Goal: Task Accomplishment & Management: Manage account settings

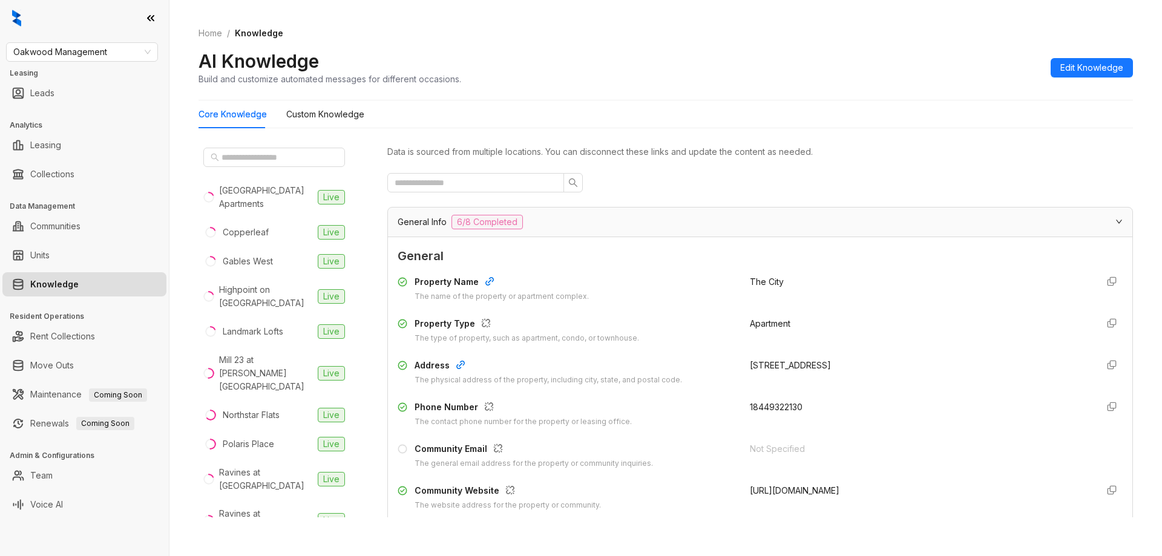
scroll to position [303, 0]
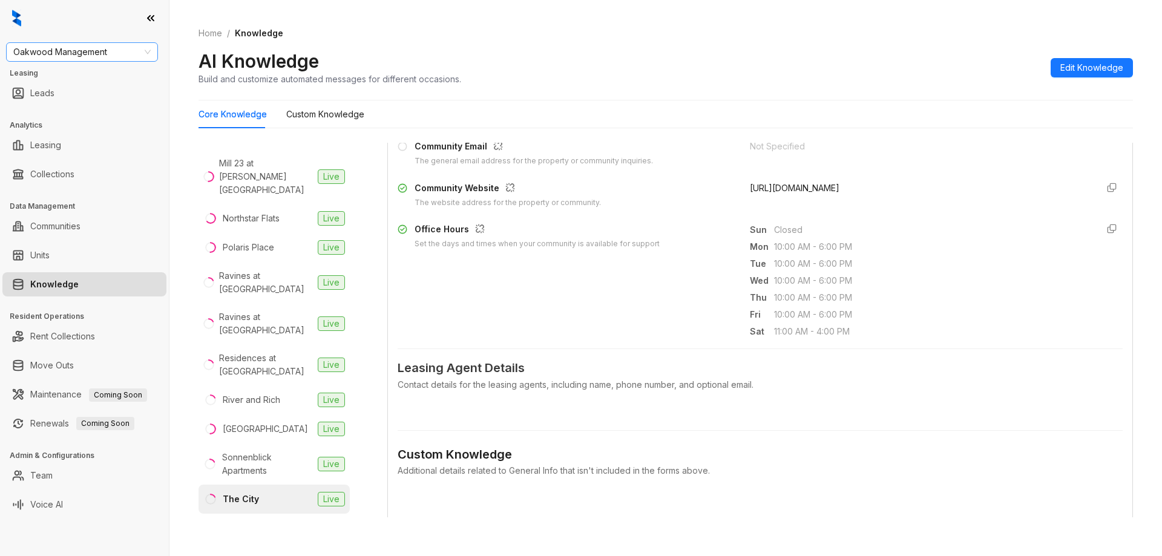
click at [69, 45] on span "Oakwood Management" at bounding box center [81, 52] width 137 height 18
type input "**"
click at [63, 75] on div "Air Communities" at bounding box center [82, 76] width 133 height 13
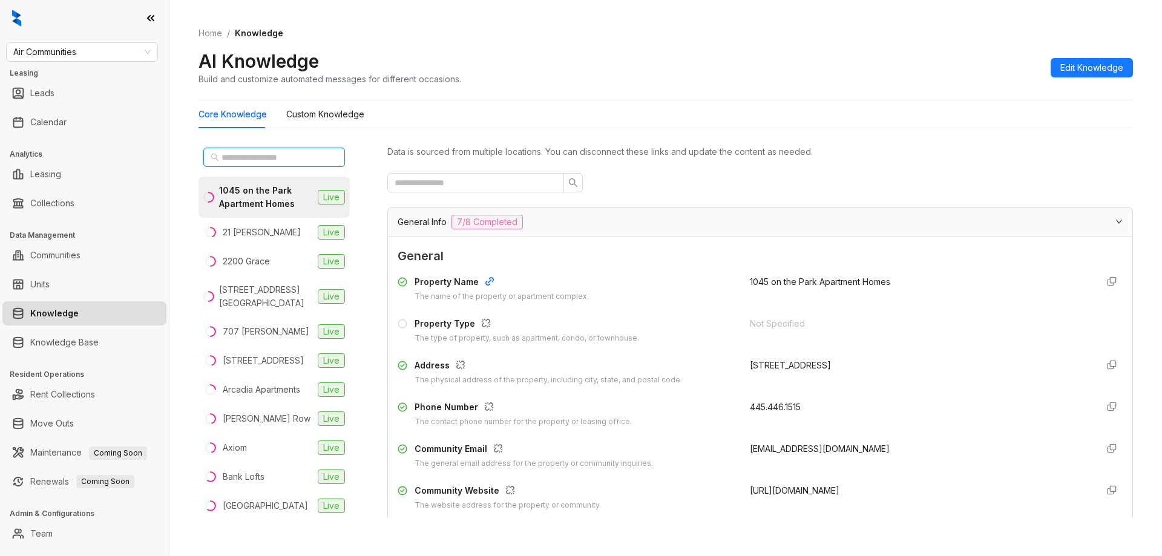
click at [252, 151] on input "text" at bounding box center [275, 157] width 107 height 13
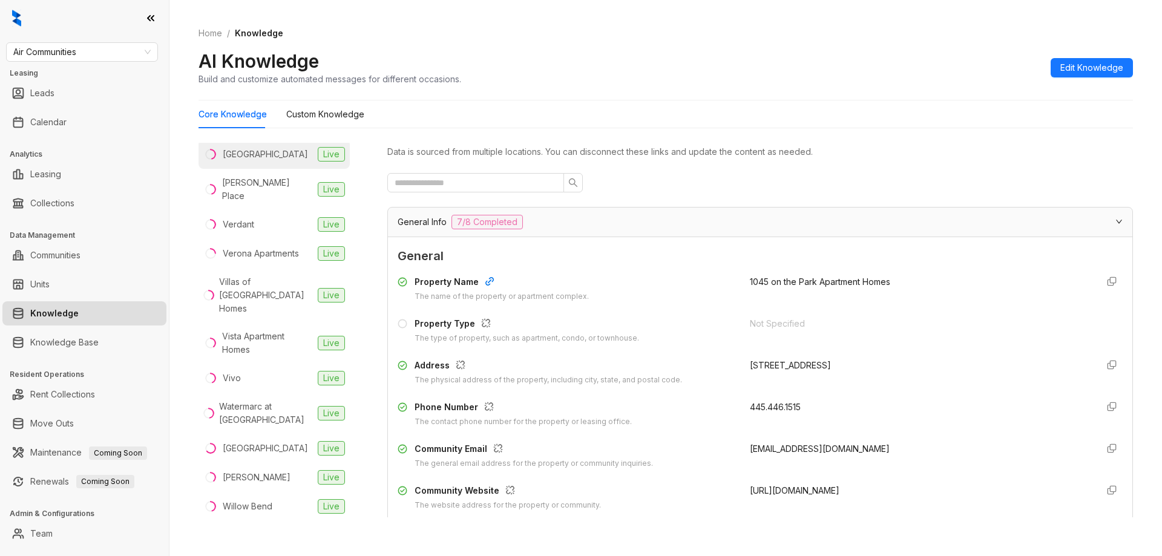
scroll to position [2720, 0]
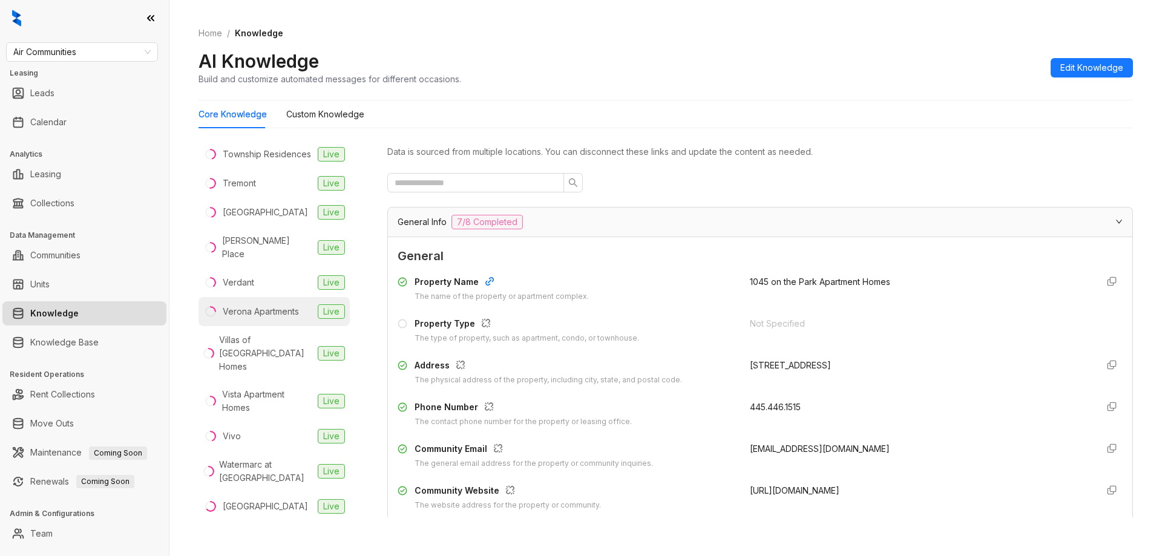
click at [267, 318] on div "Verona Apartments" at bounding box center [261, 311] width 76 height 13
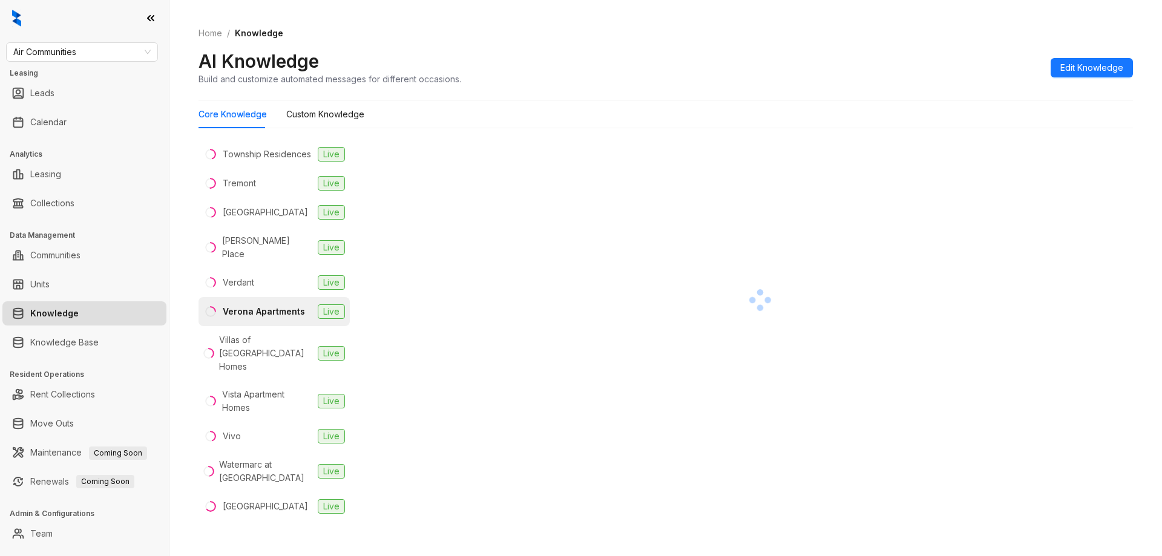
scroll to position [21, 0]
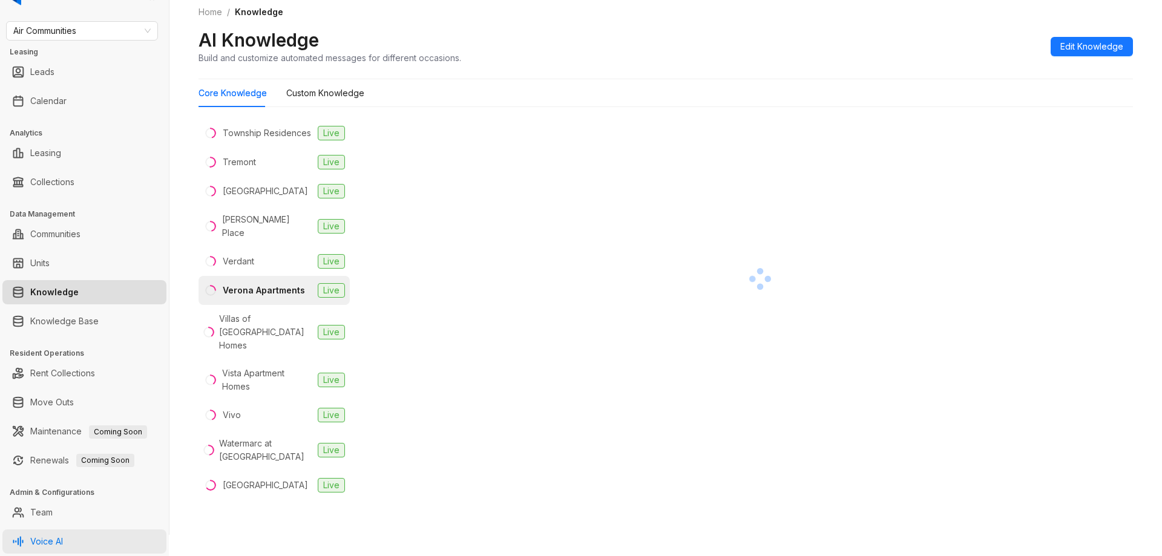
click at [61, 533] on link "Voice AI" at bounding box center [46, 542] width 33 height 24
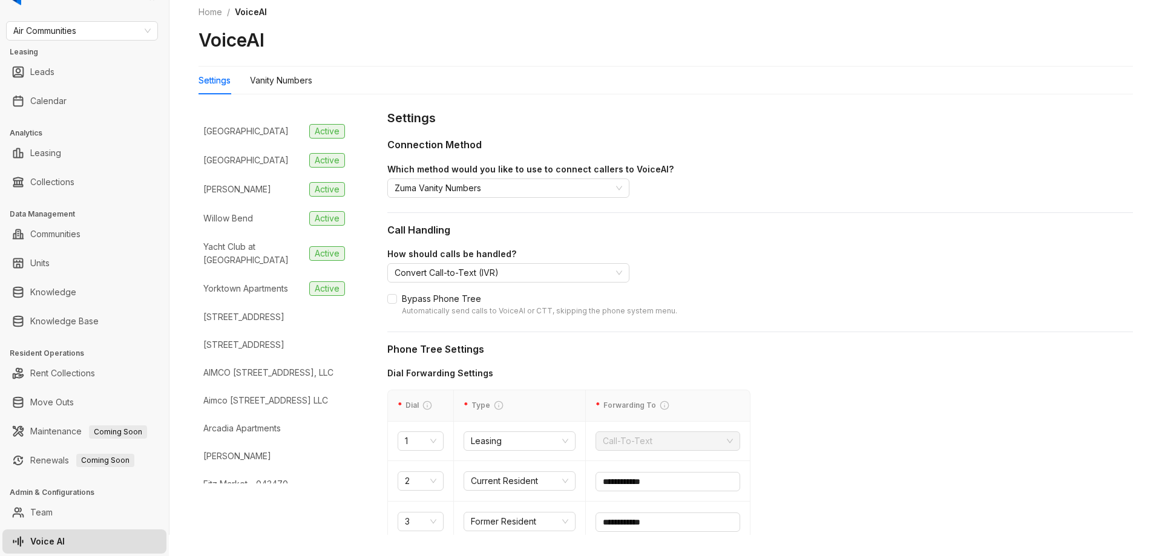
scroll to position [3419, 0]
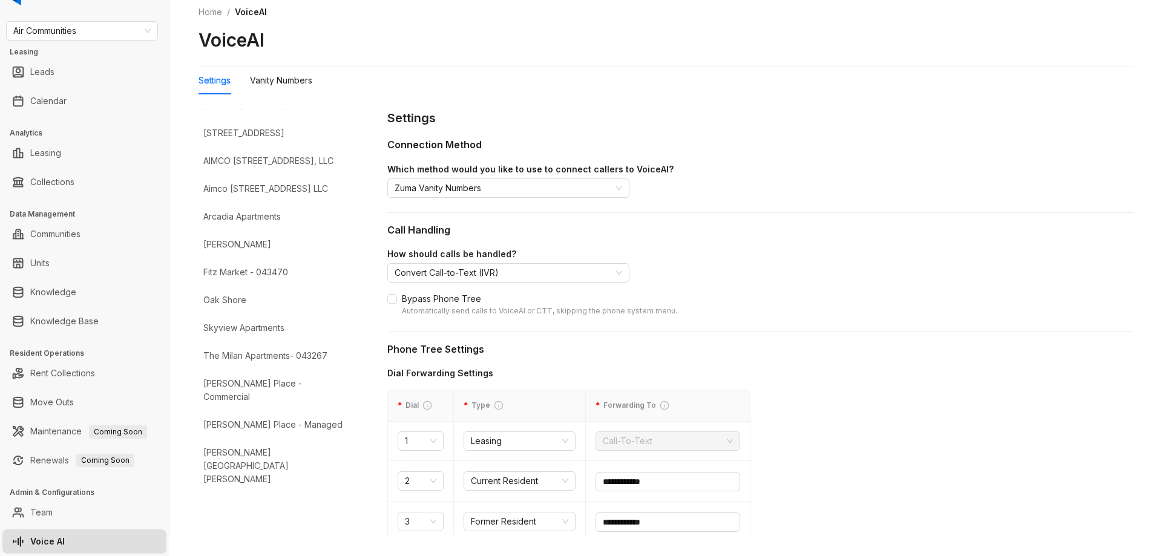
click at [658, 482] on input "text" at bounding box center [668, 481] width 145 height 19
click at [518, 275] on input "search" at bounding box center [503, 273] width 217 height 18
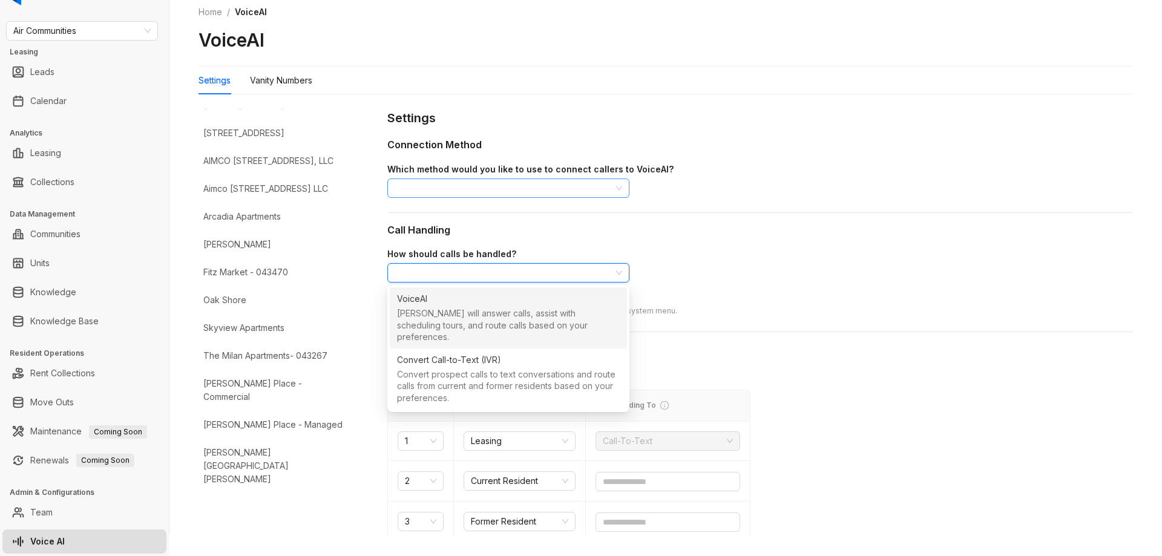
click at [482, 192] on input "search" at bounding box center [503, 188] width 217 height 18
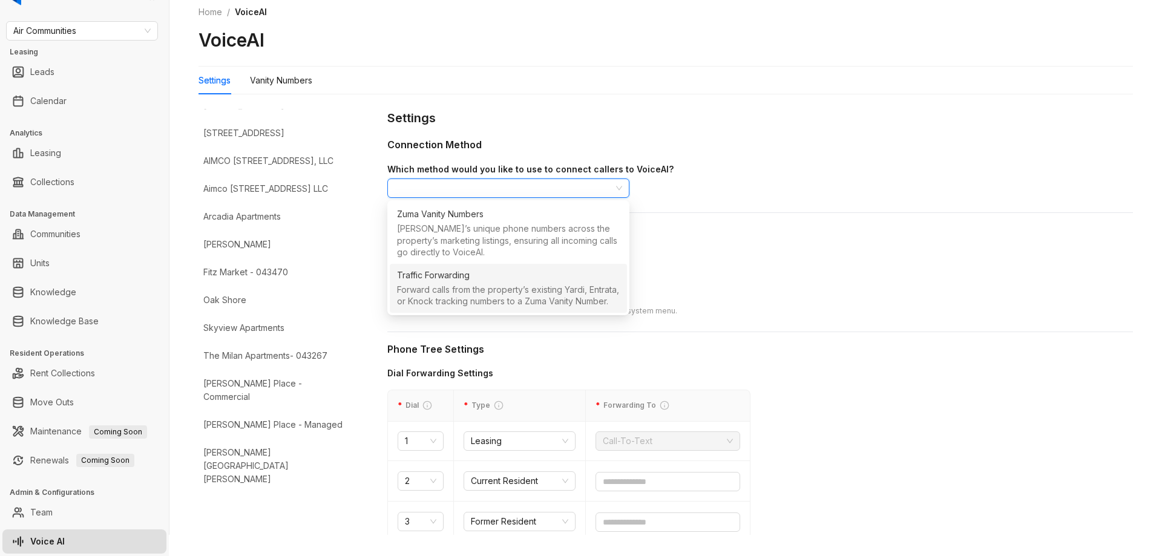
click at [465, 284] on div "Forward calls from the property’s existing Yardi, Entrata, or Knock tracking nu…" at bounding box center [508, 297] width 223 height 26
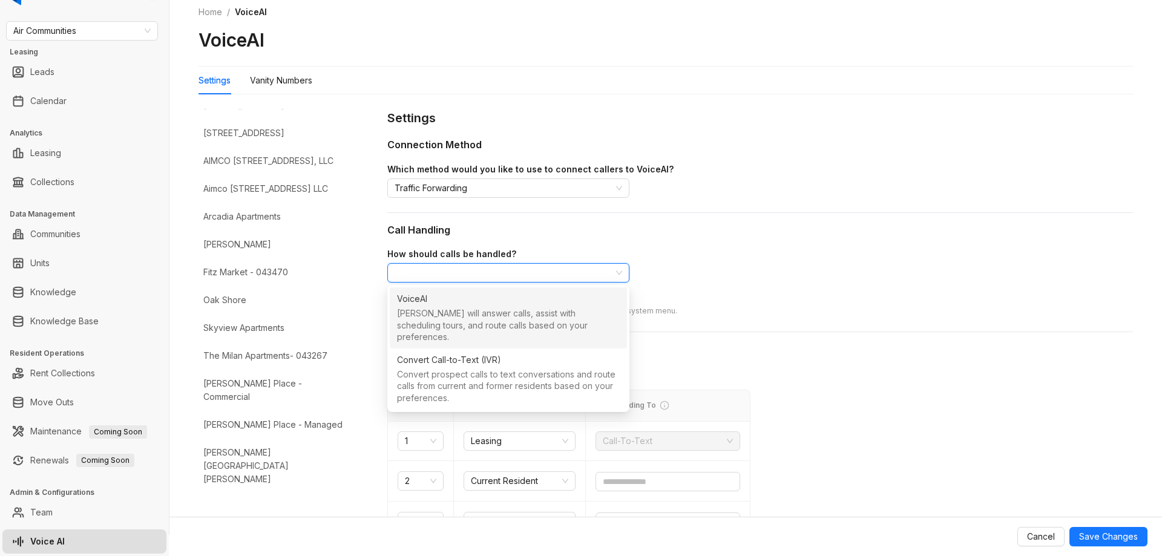
click at [499, 268] on input "search" at bounding box center [503, 273] width 217 height 18
click at [496, 187] on span "Traffic Forwarding" at bounding box center [509, 188] width 228 height 18
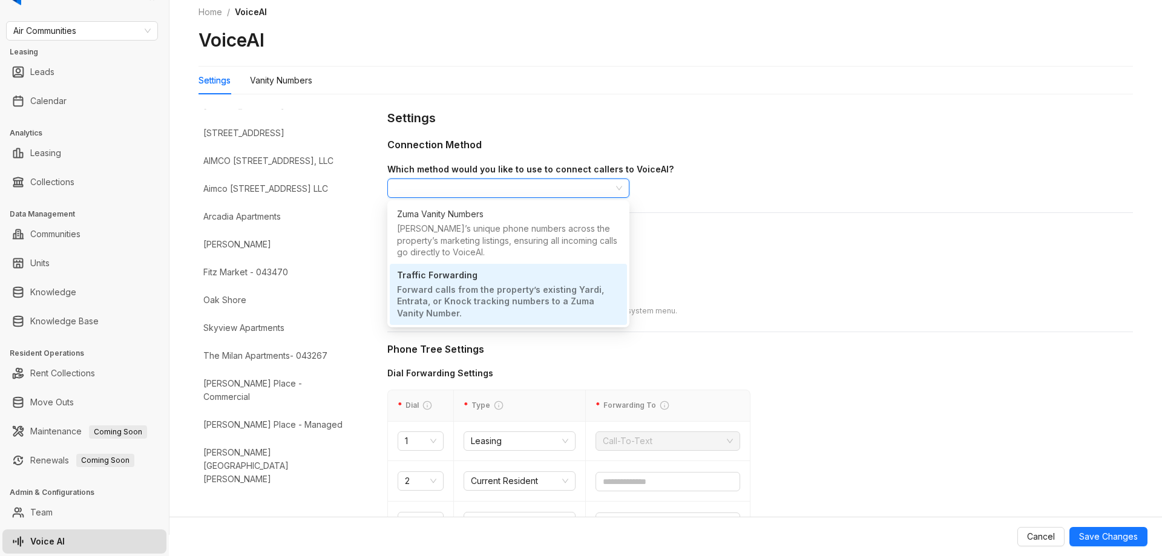
click at [486, 233] on div "[PERSON_NAME]’s unique phone numbers across the property’s marketing listings, …" at bounding box center [508, 242] width 223 height 38
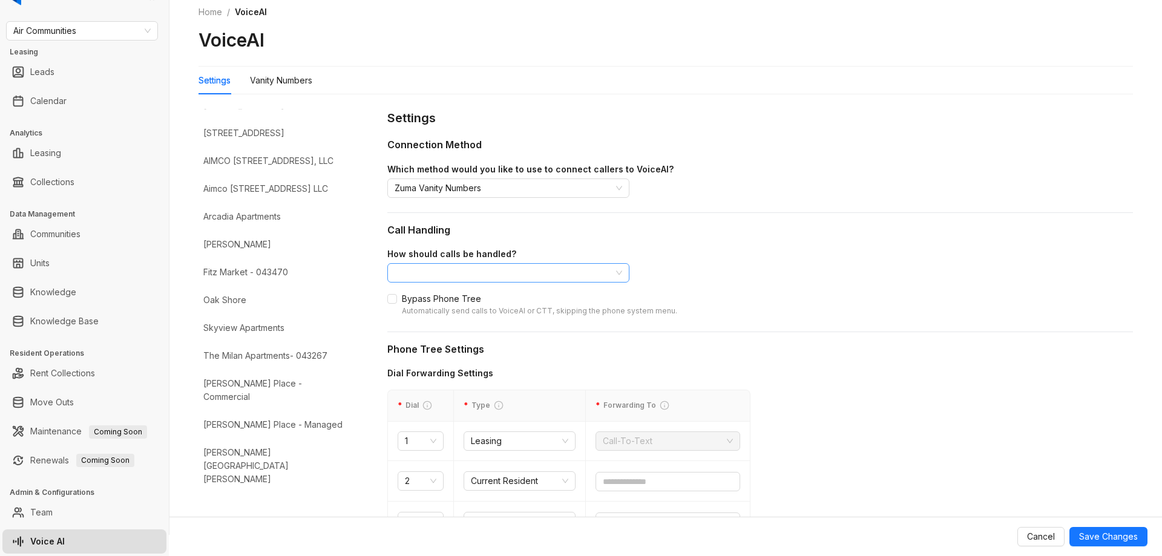
click at [487, 277] on input "search" at bounding box center [503, 273] width 217 height 18
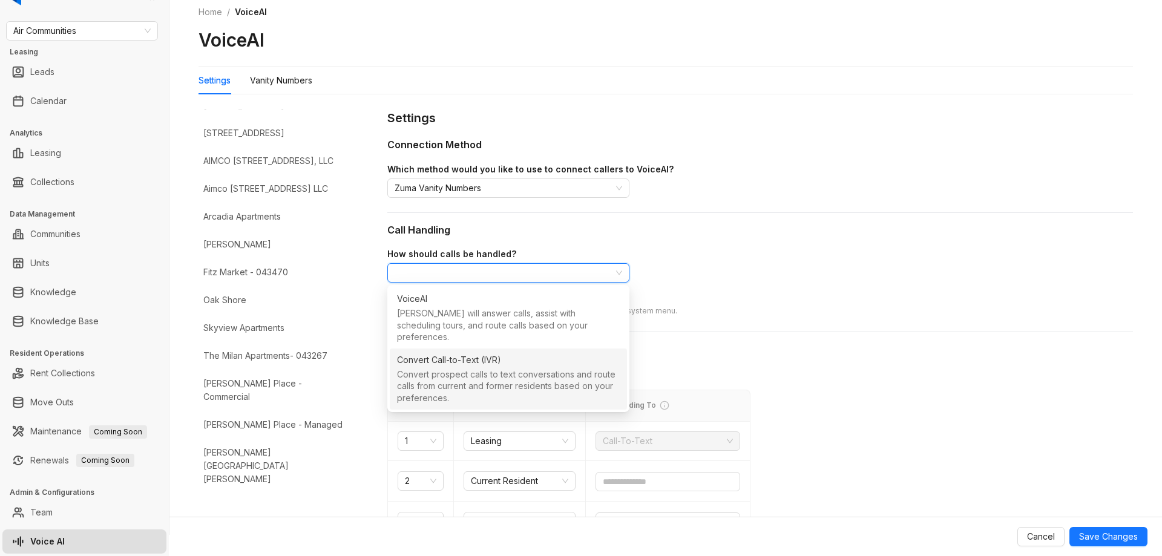
click at [468, 354] on div "Convert Call-to-Text (IVR)" at bounding box center [449, 360] width 104 height 13
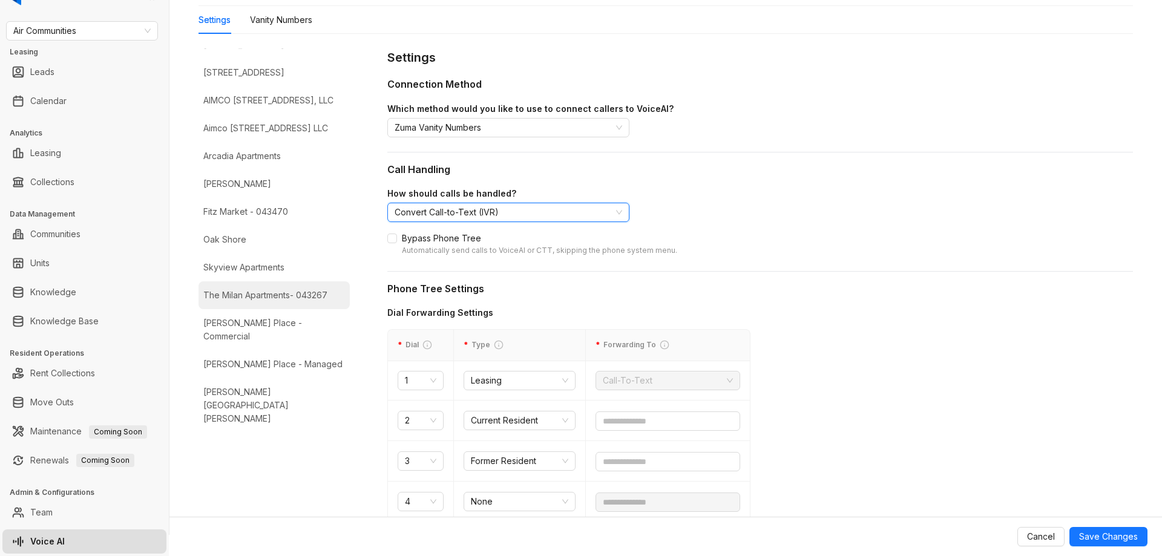
scroll to position [3237, 0]
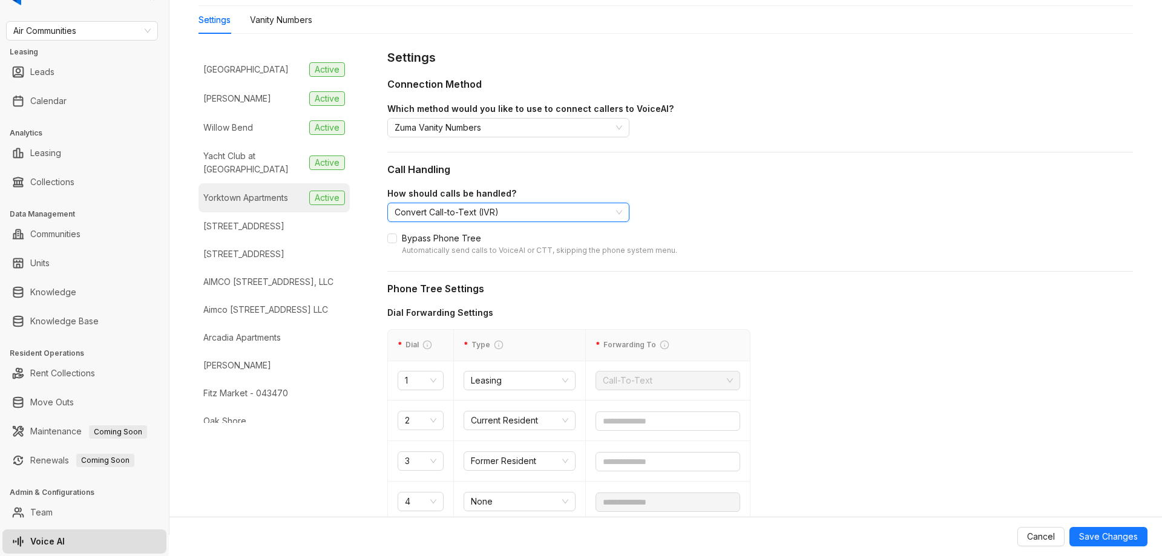
click at [266, 191] on div "Yorktown Apartments" at bounding box center [245, 197] width 85 height 13
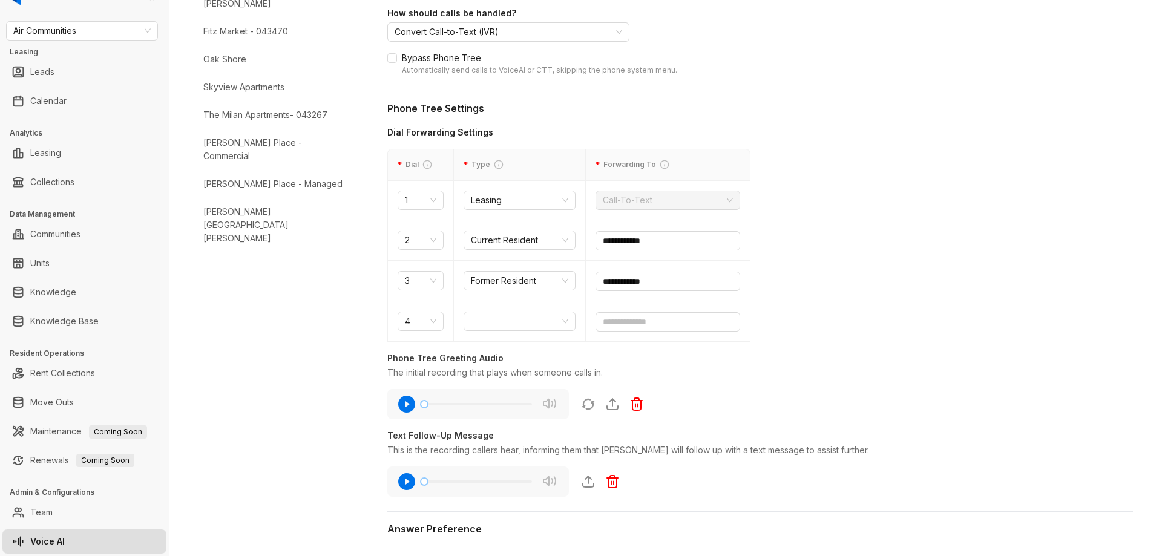
scroll to position [303, 0]
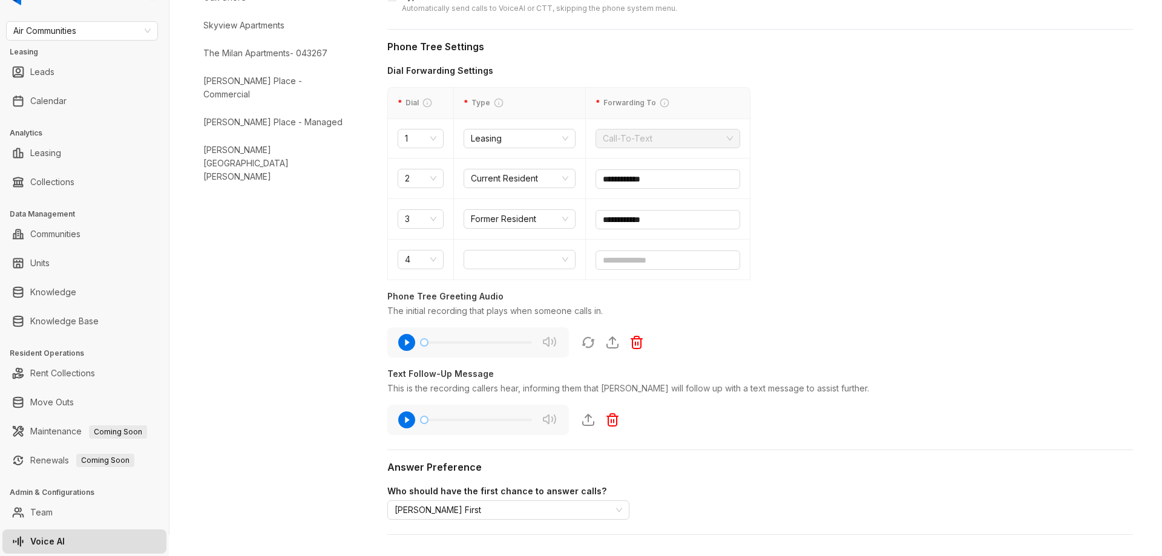
click at [268, 259] on li "Verona Apartments" at bounding box center [274, 273] width 151 height 28
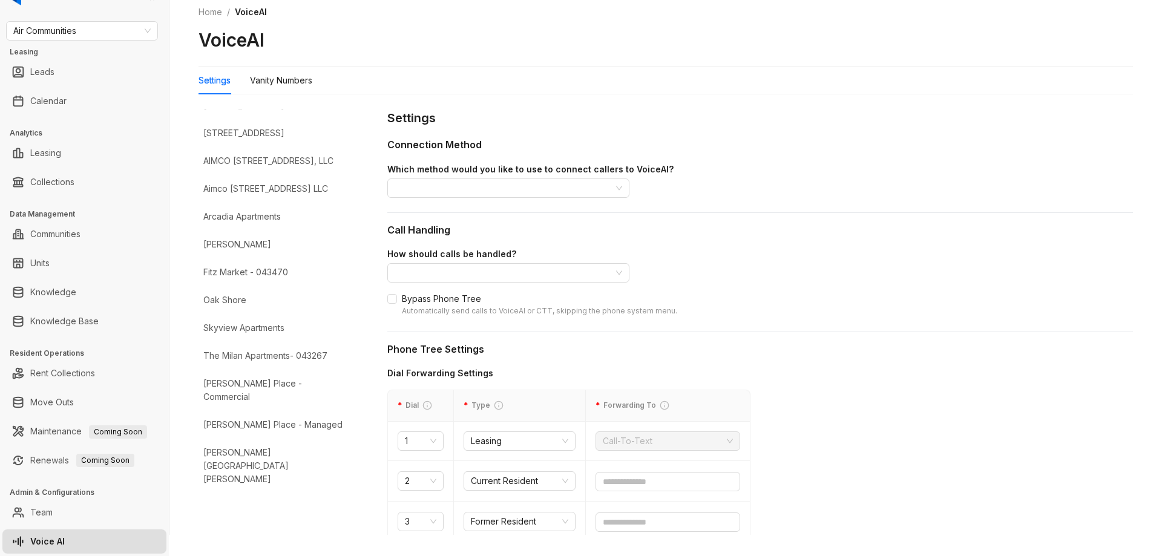
click at [504, 200] on div "Connection Method Which method would you like to use to connect callers to Voic…" at bounding box center [760, 174] width 746 height 75
click at [504, 191] on input "search" at bounding box center [503, 188] width 217 height 18
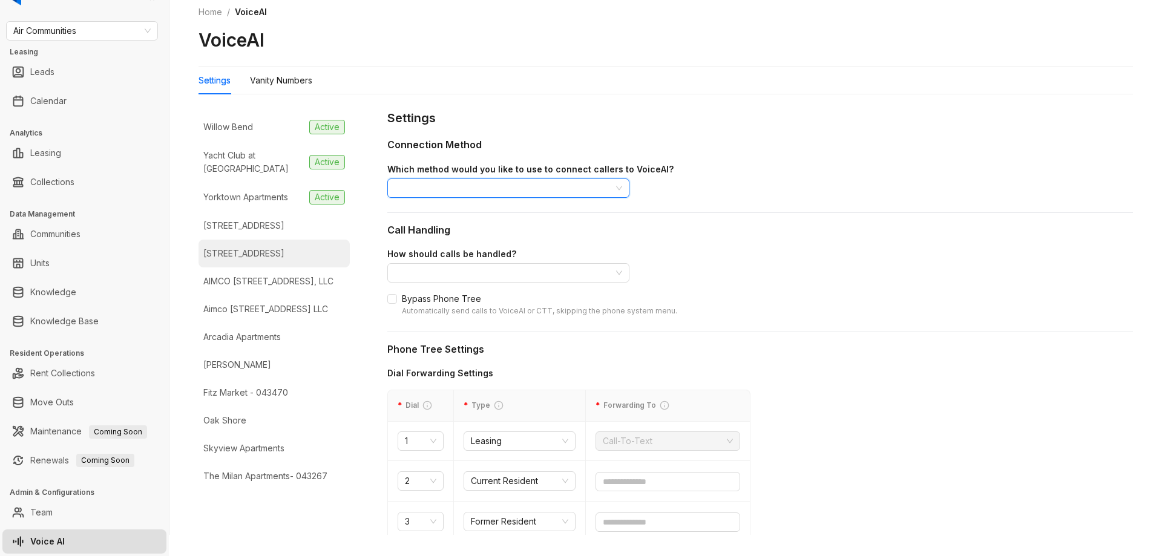
scroll to position [3177, 0]
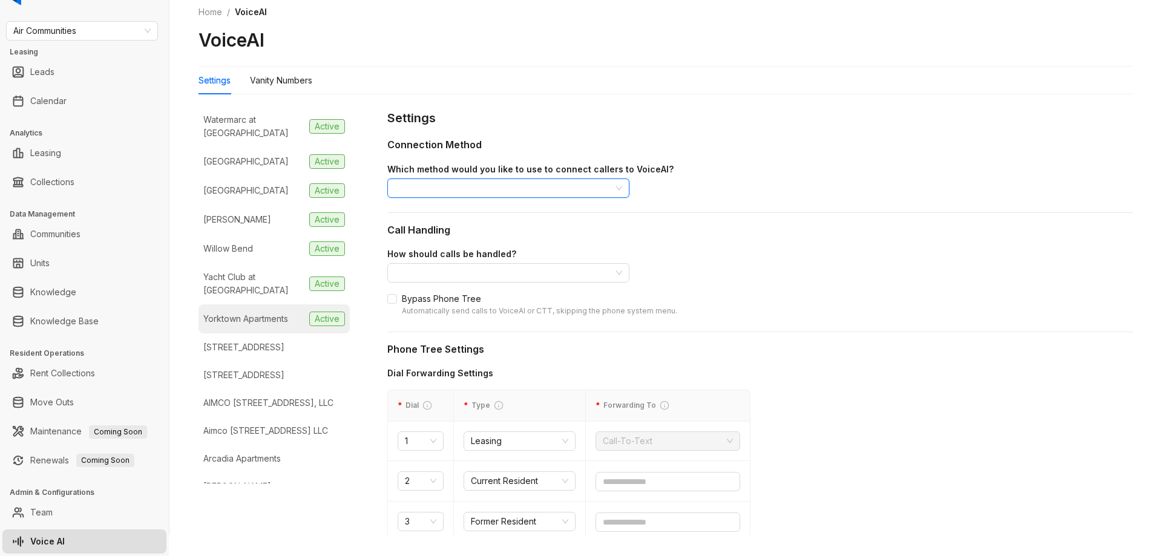
click at [271, 305] on li "Yorktown Apartments Active" at bounding box center [274, 319] width 151 height 29
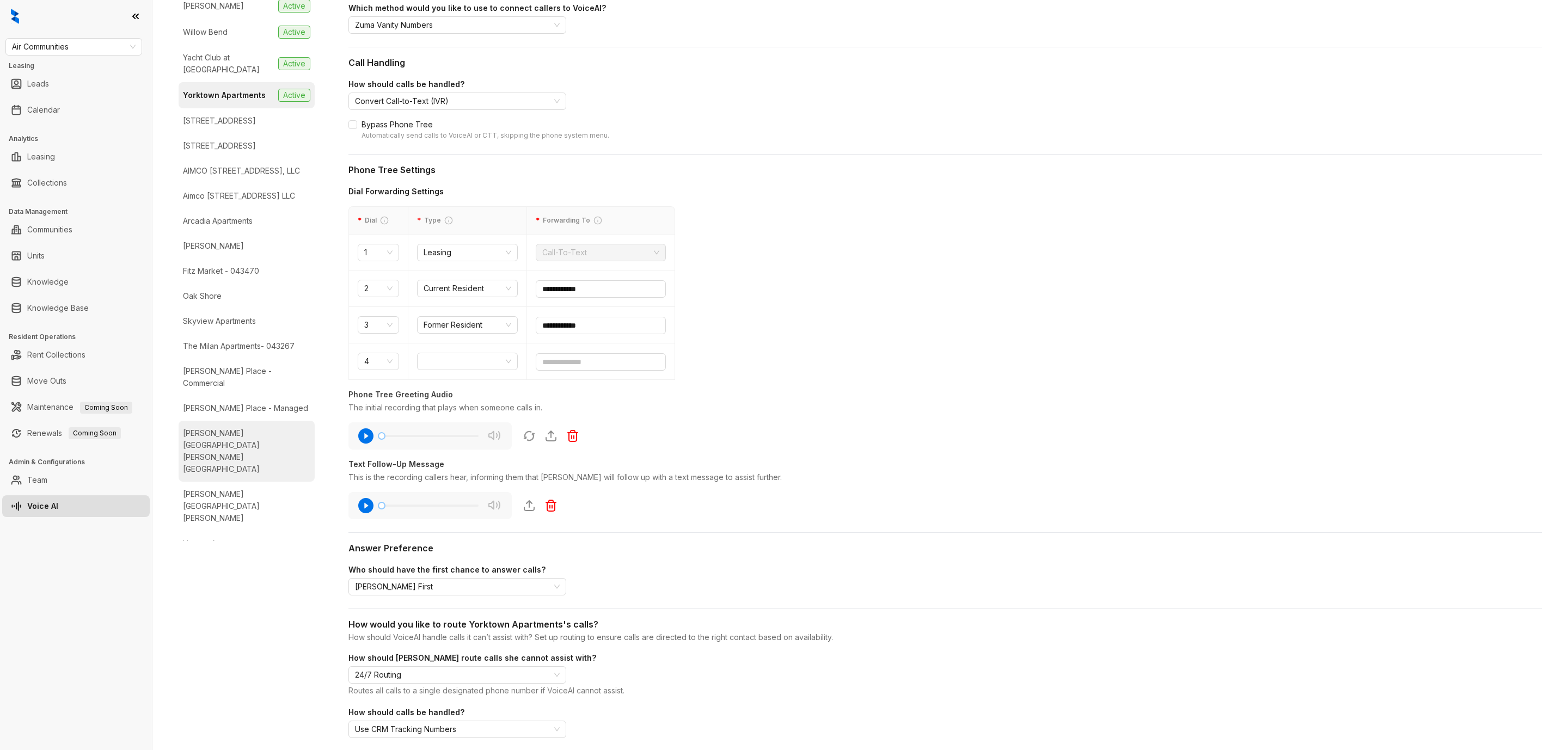
scroll to position [2918, 0]
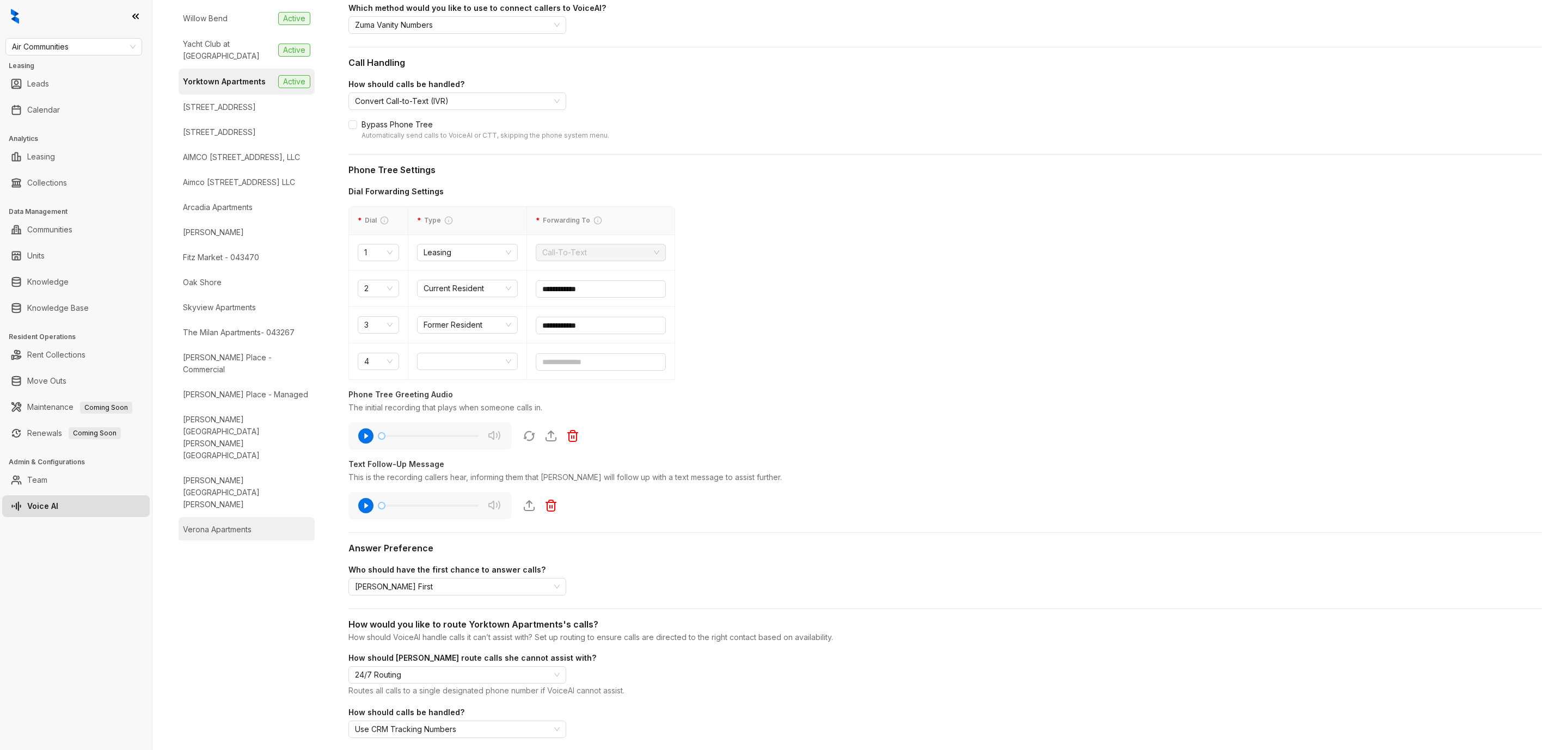
click at [224, 500] on div "Verona Apartments" at bounding box center [217, 529] width 68 height 12
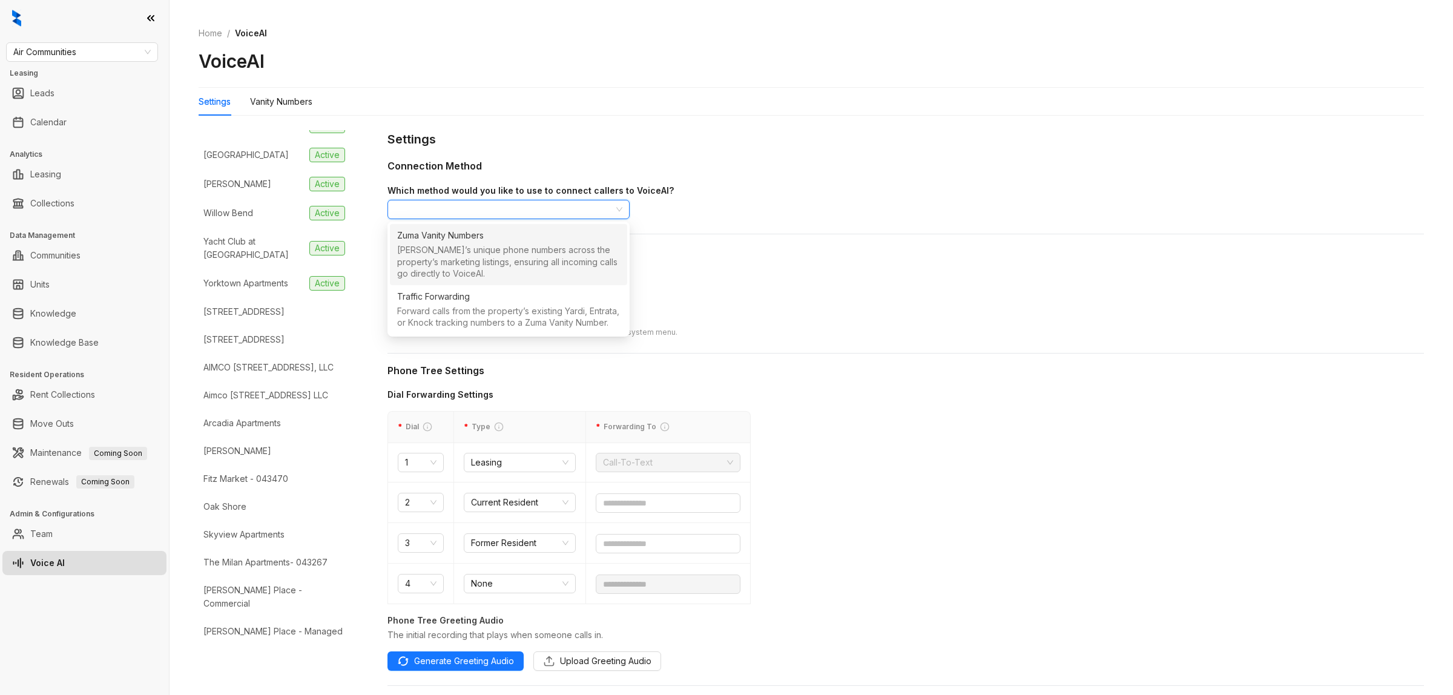
click at [492, 215] on input "search" at bounding box center [503, 209] width 217 height 18
click at [477, 237] on div "Zuma Vanity Numbers" at bounding box center [440, 235] width 87 height 13
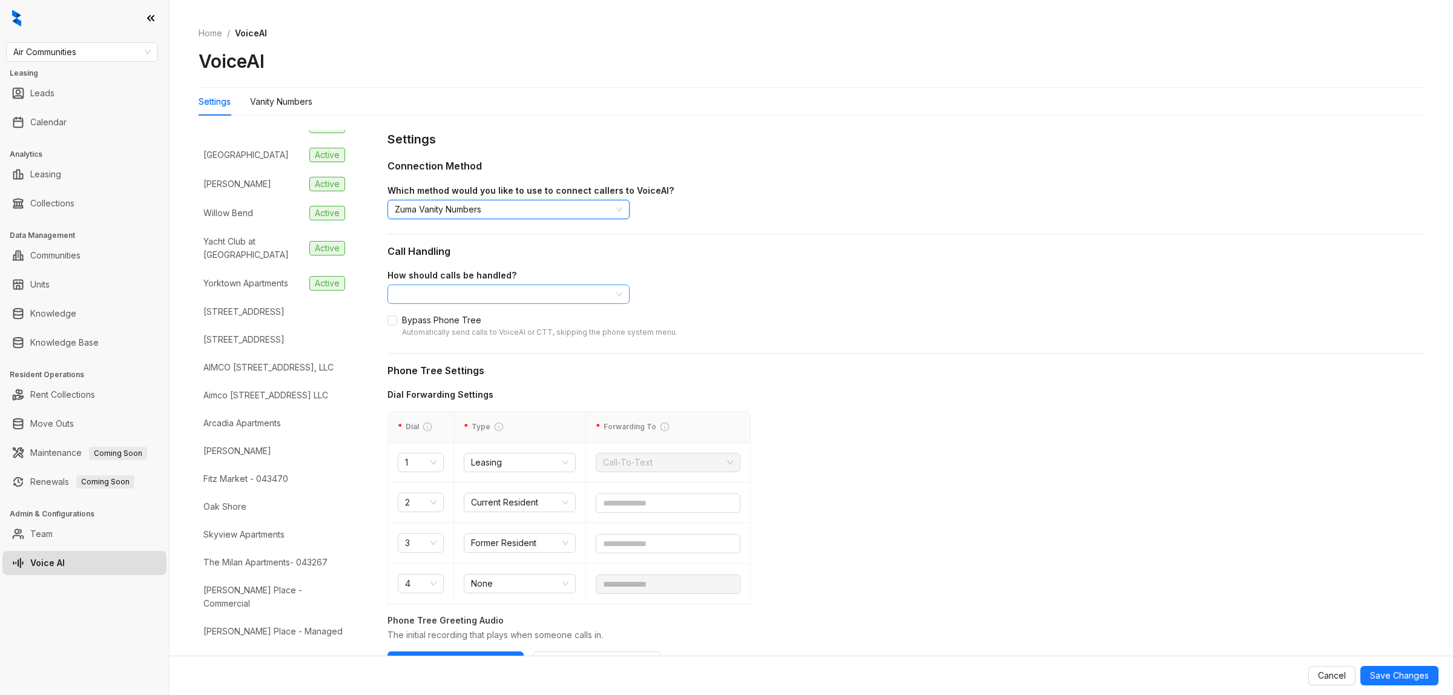
click at [484, 285] on input "search" at bounding box center [503, 294] width 217 height 18
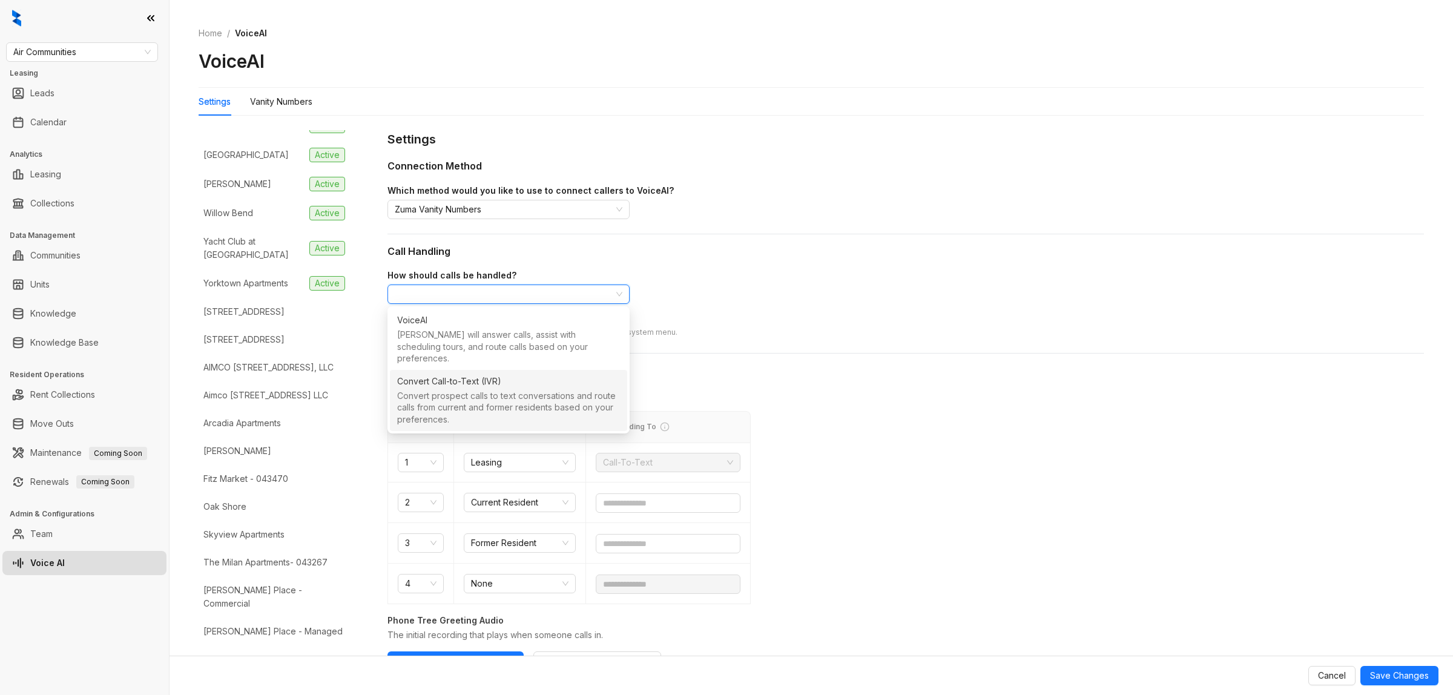
drag, startPoint x: 482, startPoint y: 391, endPoint x: 515, endPoint y: 389, distance: 33.3
click at [482, 391] on div "Convert prospect calls to text conversations and route calls from current and f…" at bounding box center [508, 409] width 223 height 38
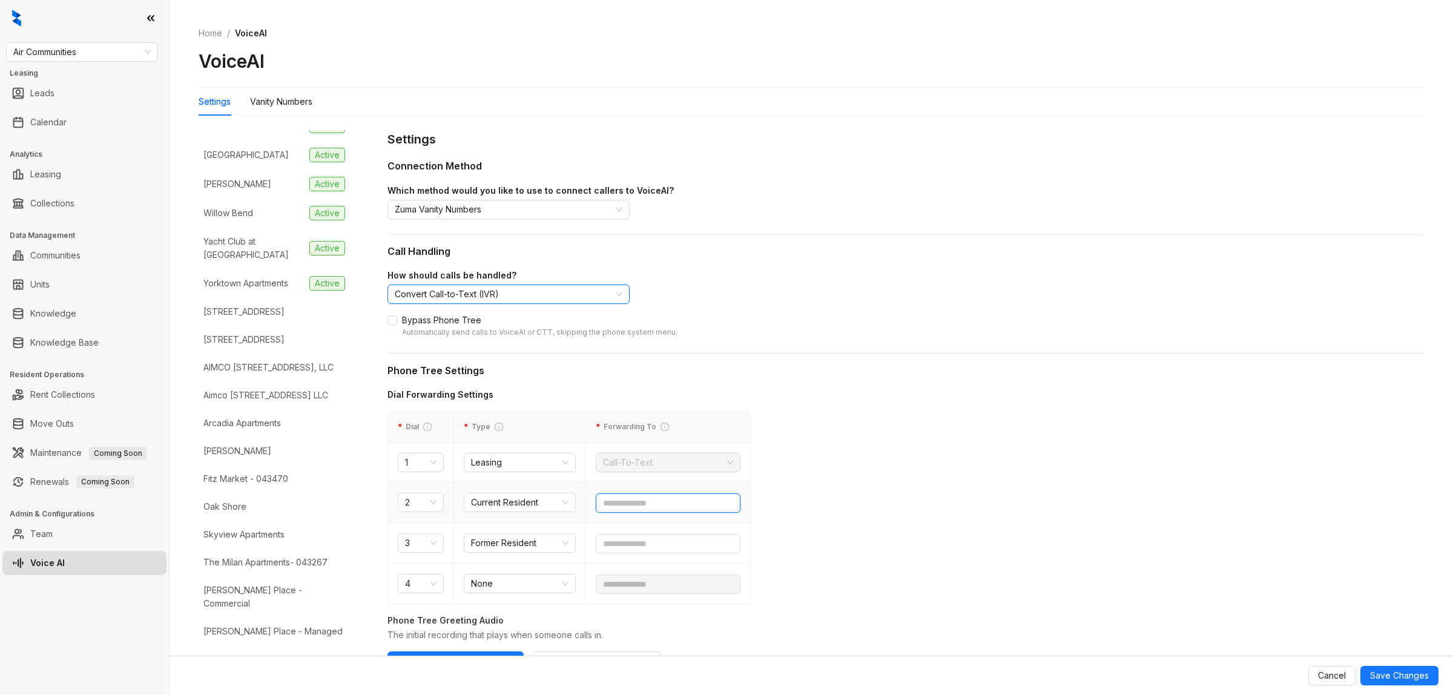
click at [647, 500] on input "text" at bounding box center [668, 502] width 145 height 19
paste input "text"
click at [652, 501] on input "**********" at bounding box center [668, 502] width 145 height 19
click at [631, 501] on input "**********" at bounding box center [668, 502] width 145 height 19
type input "**********"
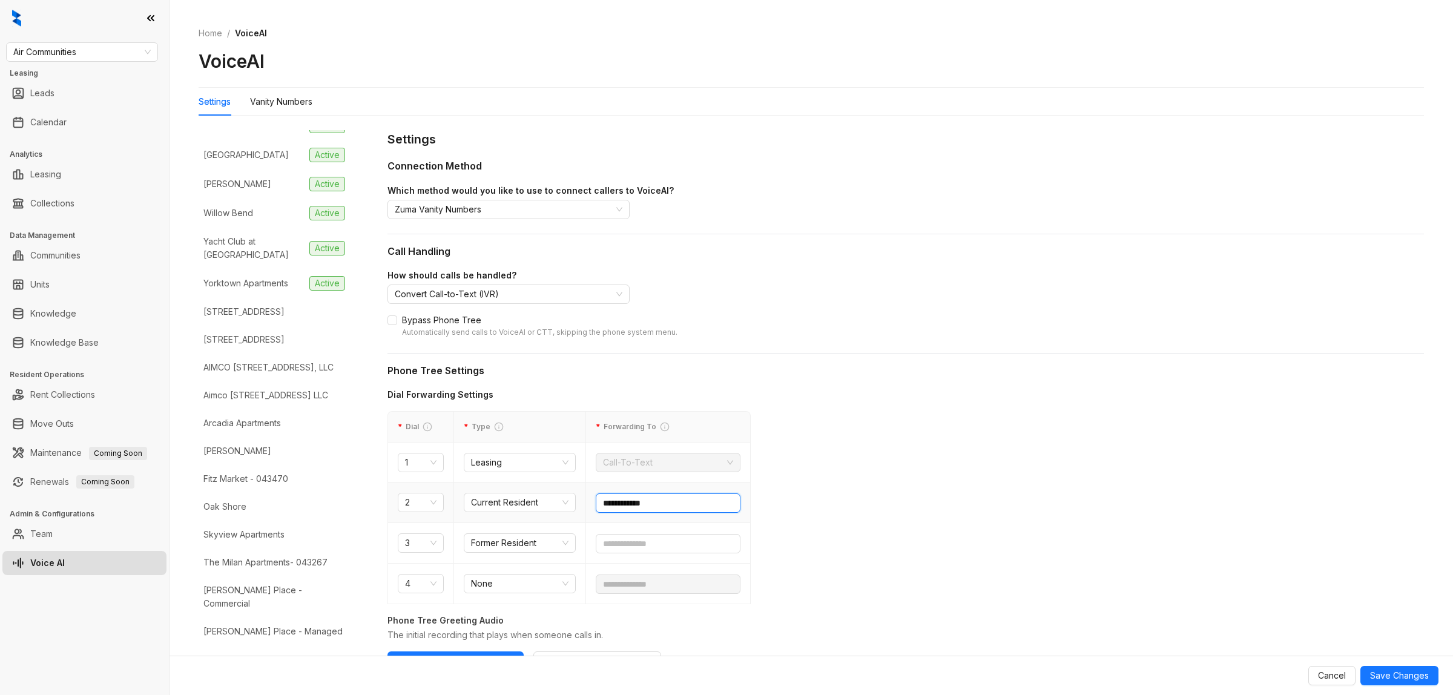
click at [675, 510] on input "**********" at bounding box center [668, 502] width 145 height 19
click at [673, 548] on input "text" at bounding box center [668, 543] width 145 height 19
paste input "text"
type input "**********"
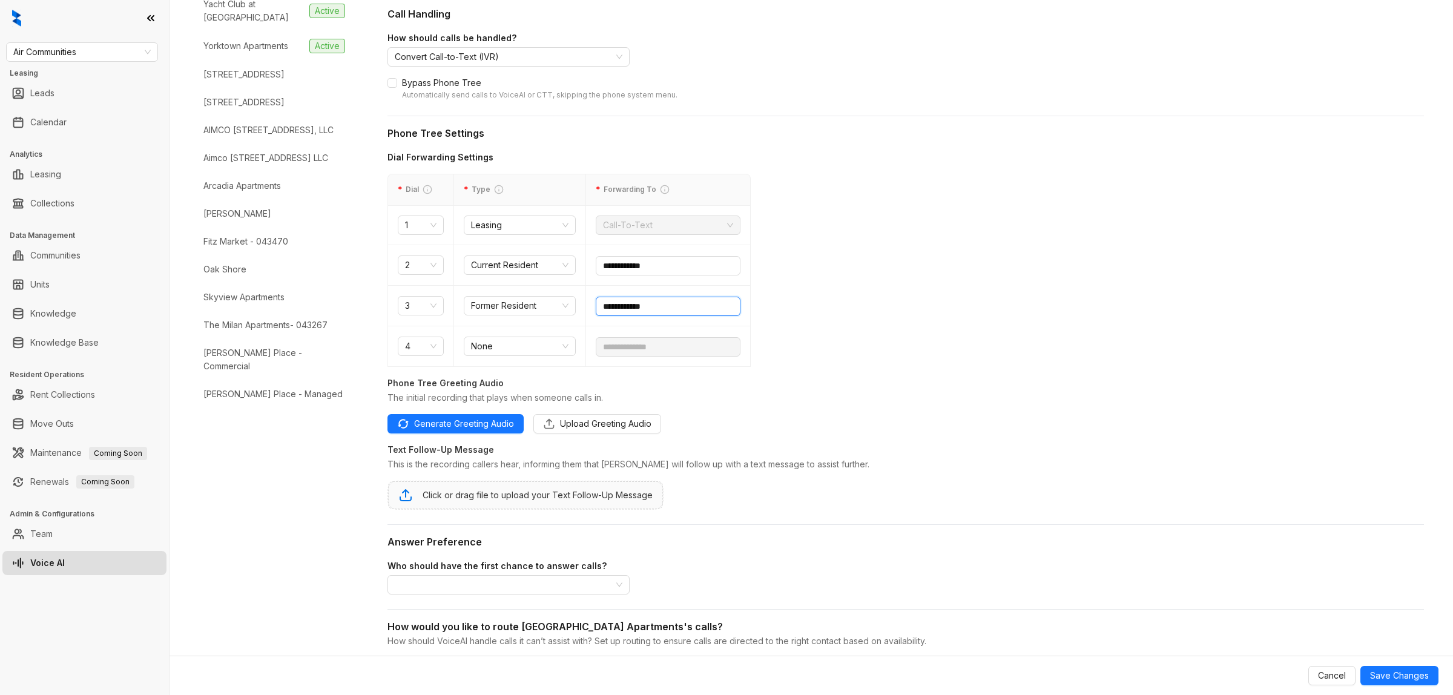
scroll to position [303, 0]
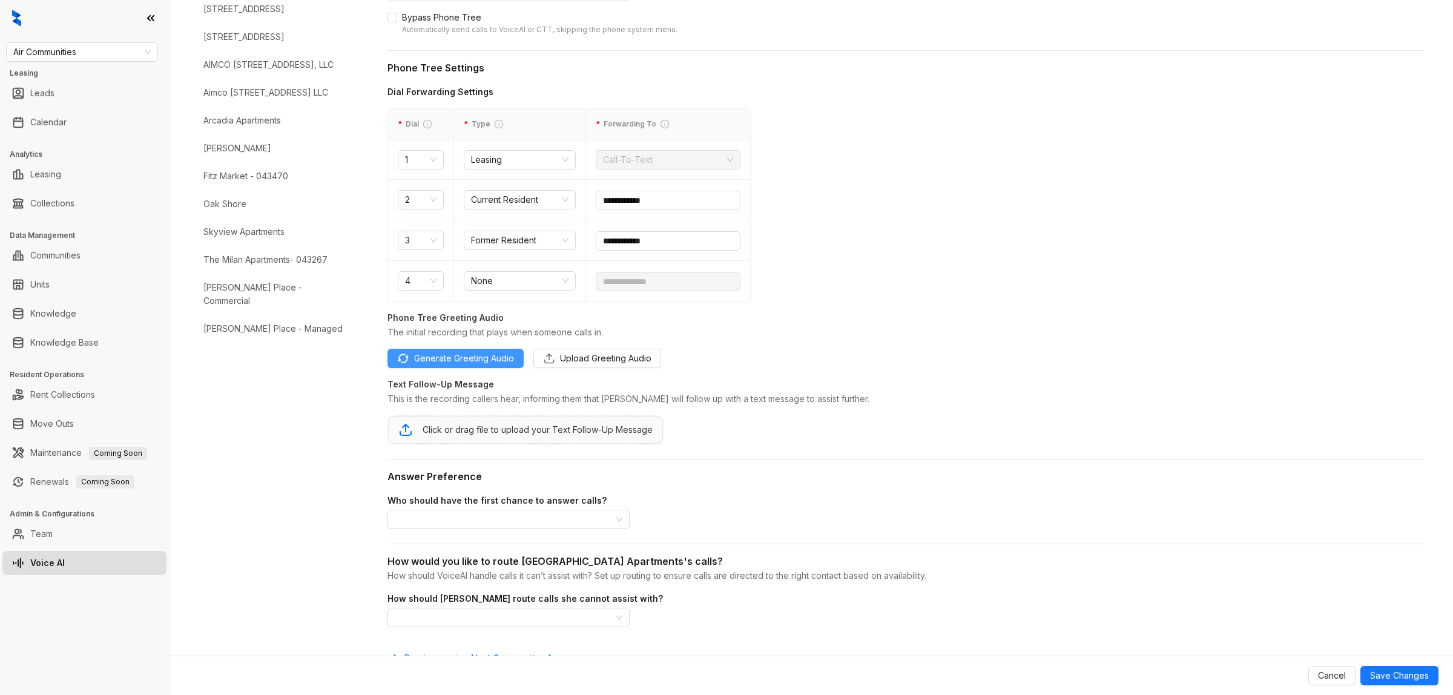
click at [496, 355] on span "Generate Greeting Audio" at bounding box center [464, 358] width 100 height 13
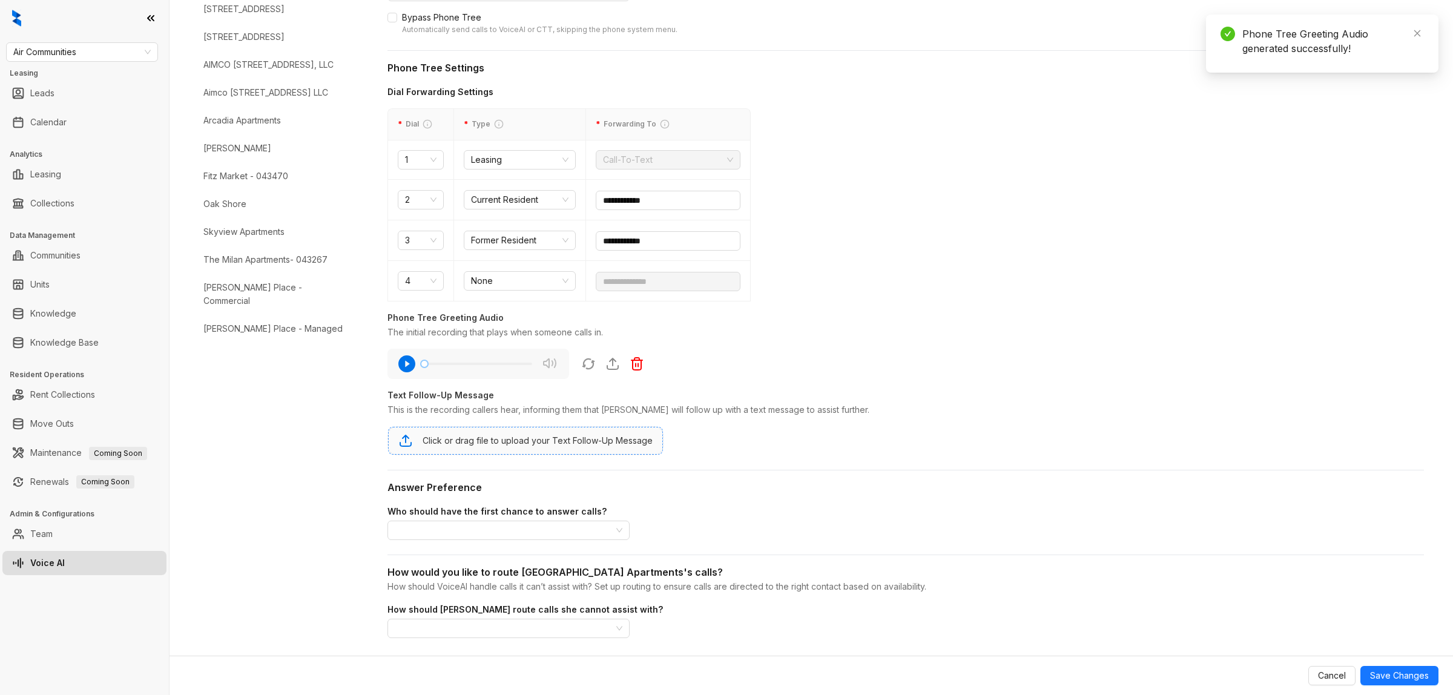
click at [576, 443] on div "Click or drag file to upload your Text Follow-Up Message" at bounding box center [538, 440] width 230 height 13
click at [568, 524] on input "search" at bounding box center [503, 530] width 217 height 18
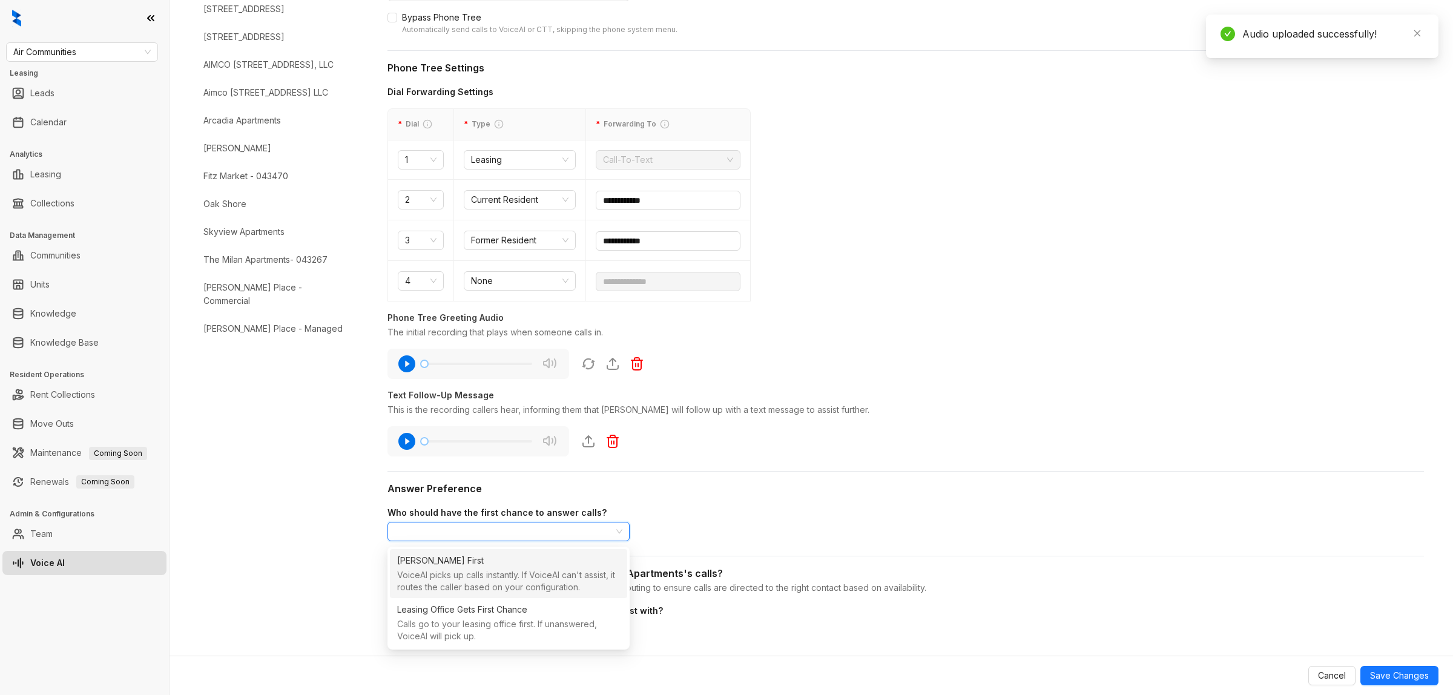
click at [518, 556] on div "VoiceAI picks up calls instantly. If VoiceAI can't assist, it routes the caller…" at bounding box center [508, 582] width 223 height 26
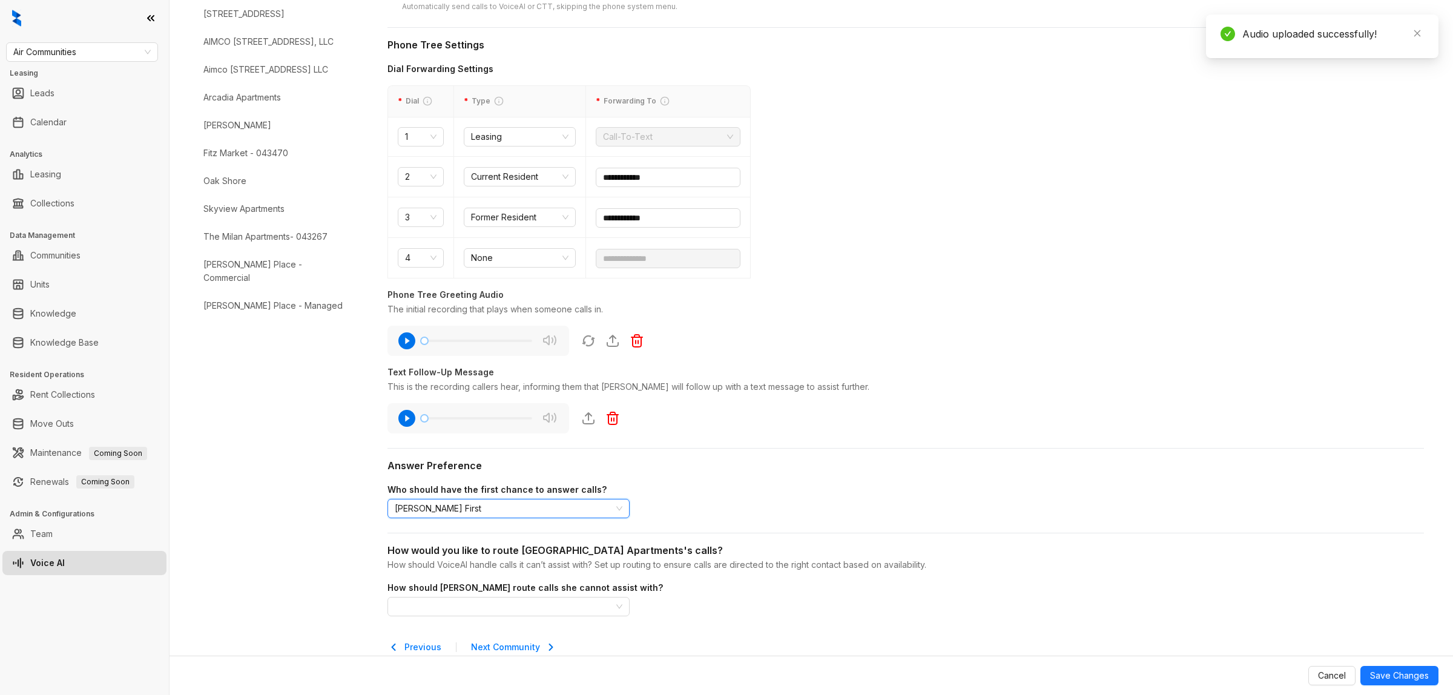
scroll to position [348, 0]
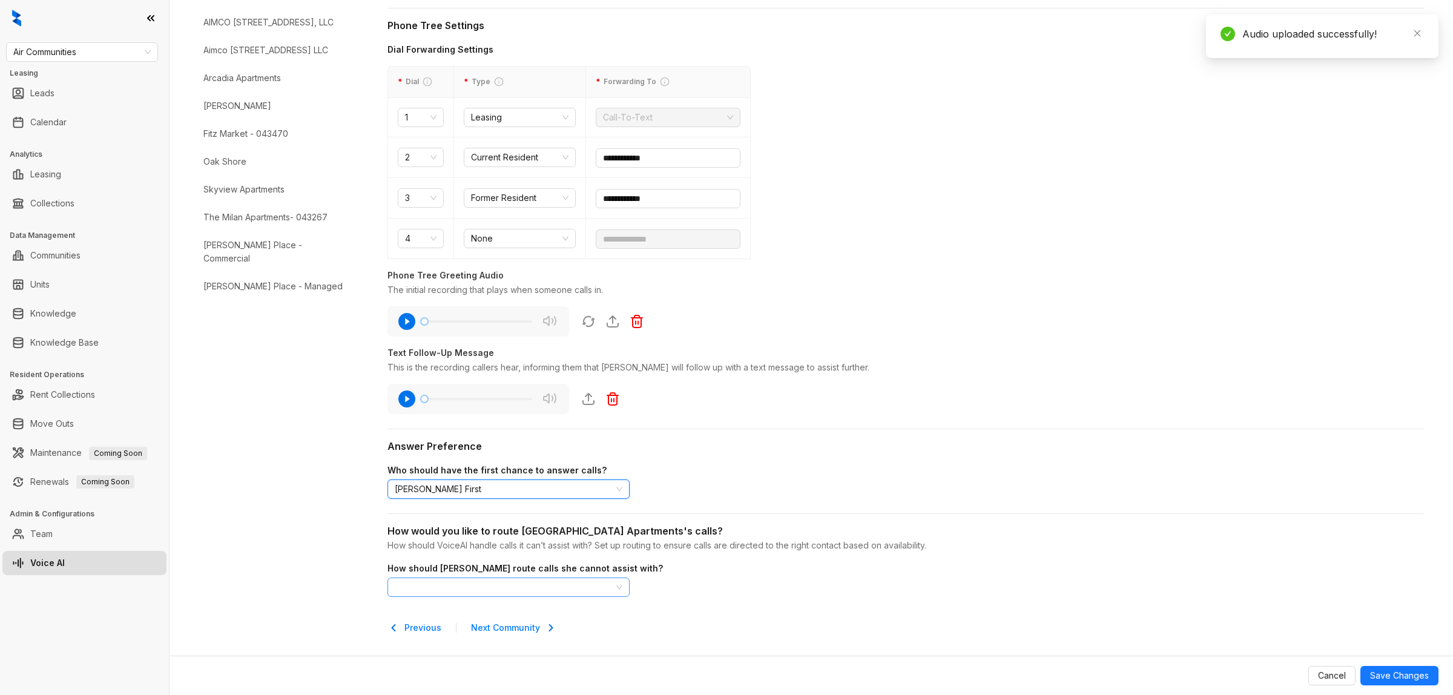
click at [521, 556] on input "search" at bounding box center [503, 587] width 217 height 18
click at [535, 493] on div "24/7 Routing" at bounding box center [508, 485] width 223 height 17
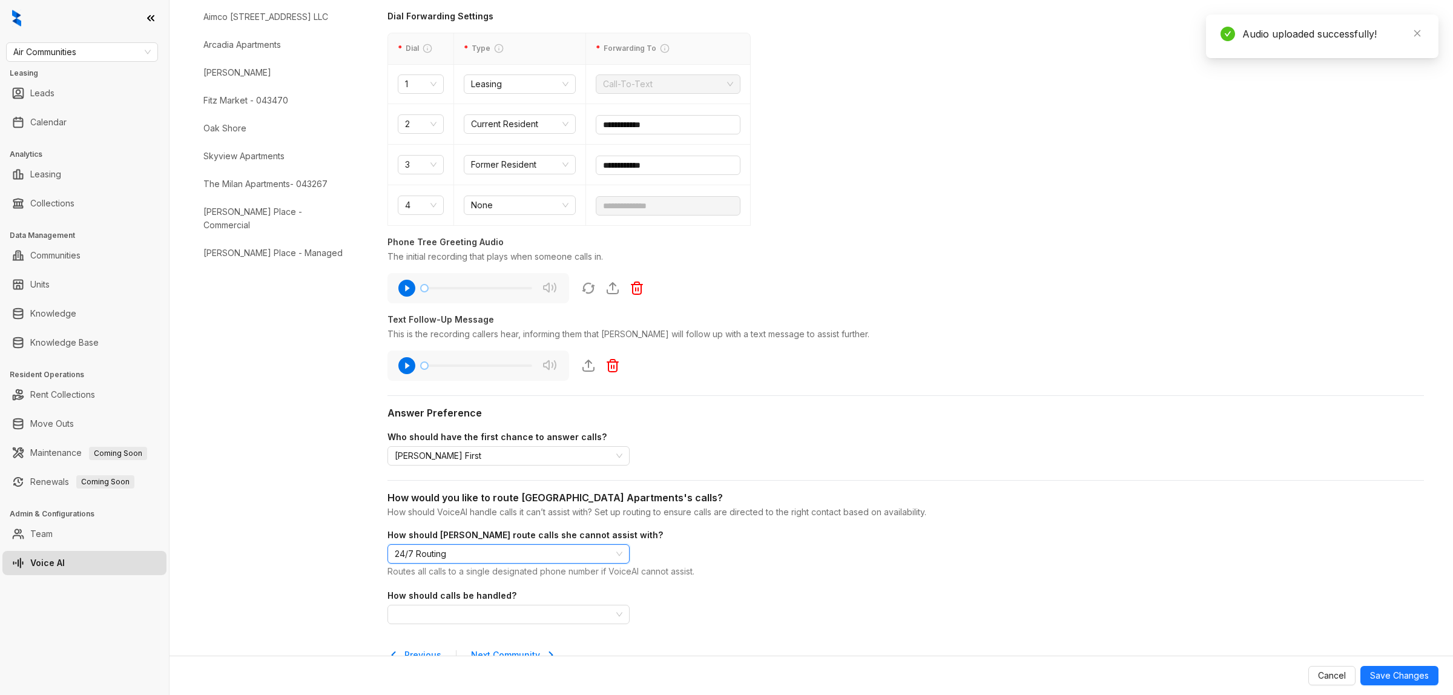
scroll to position [409, 0]
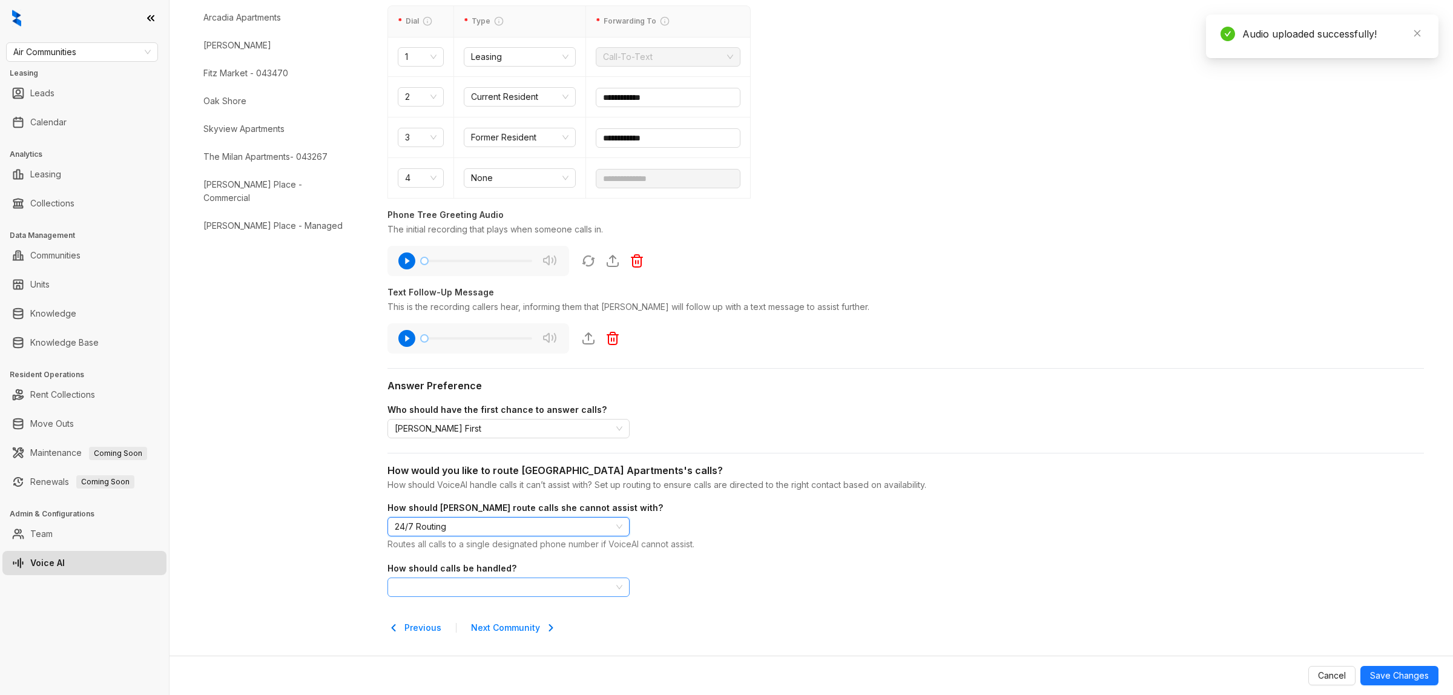
click at [555, 556] on span at bounding box center [509, 587] width 228 height 18
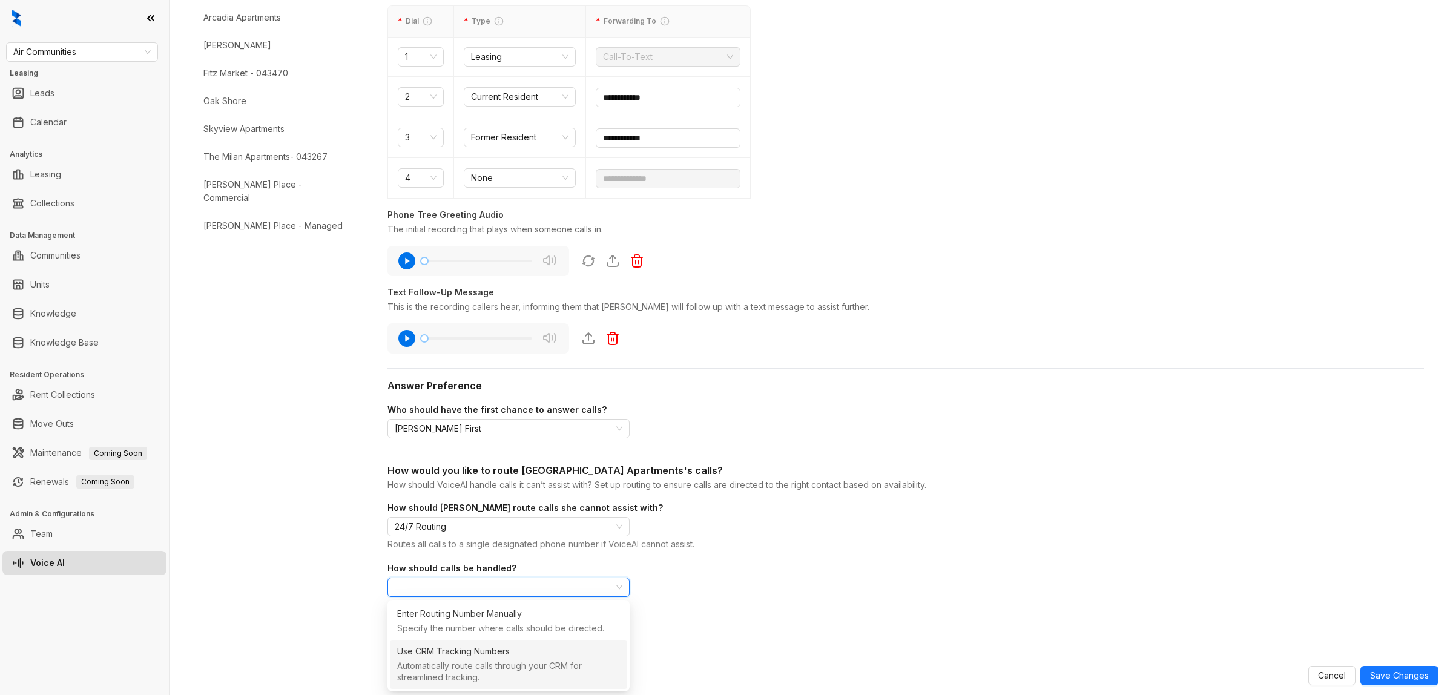
click at [512, 556] on div "Use CRM Tracking Numbers" at bounding box center [508, 651] width 223 height 17
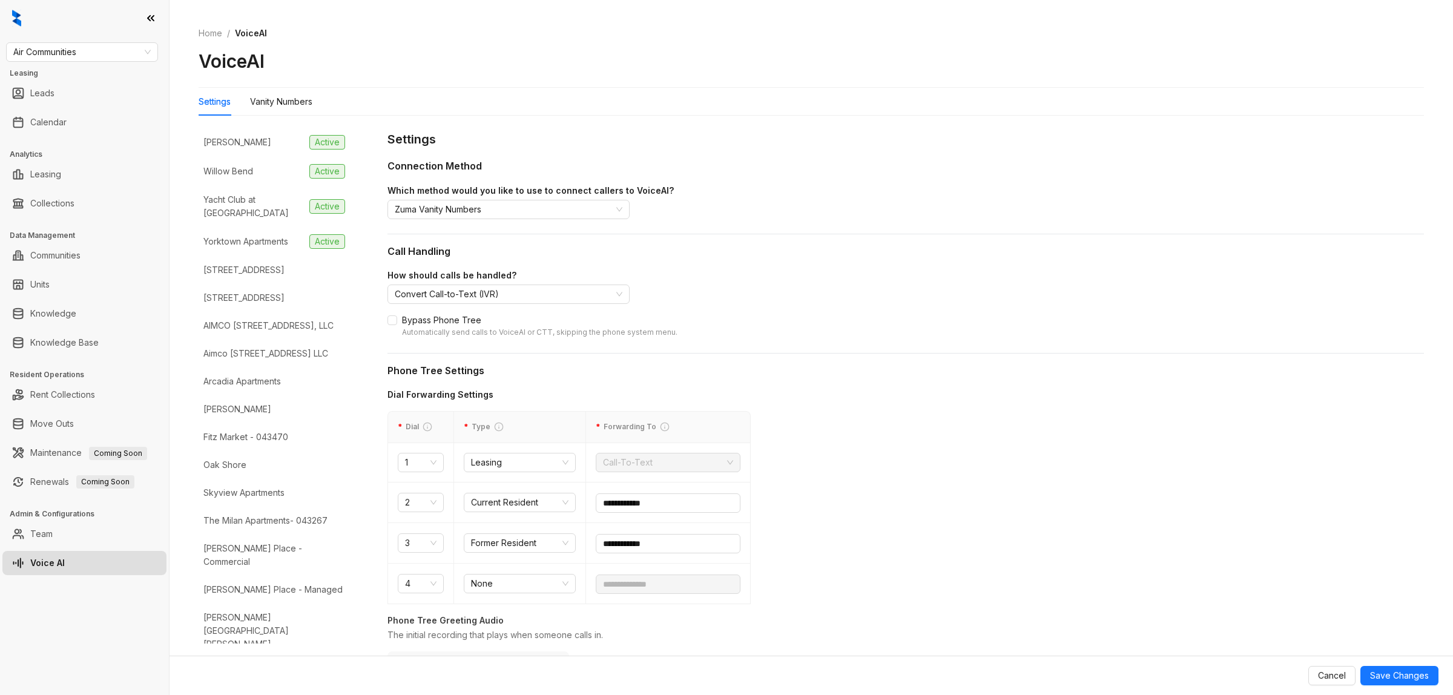
scroll to position [3313, 0]
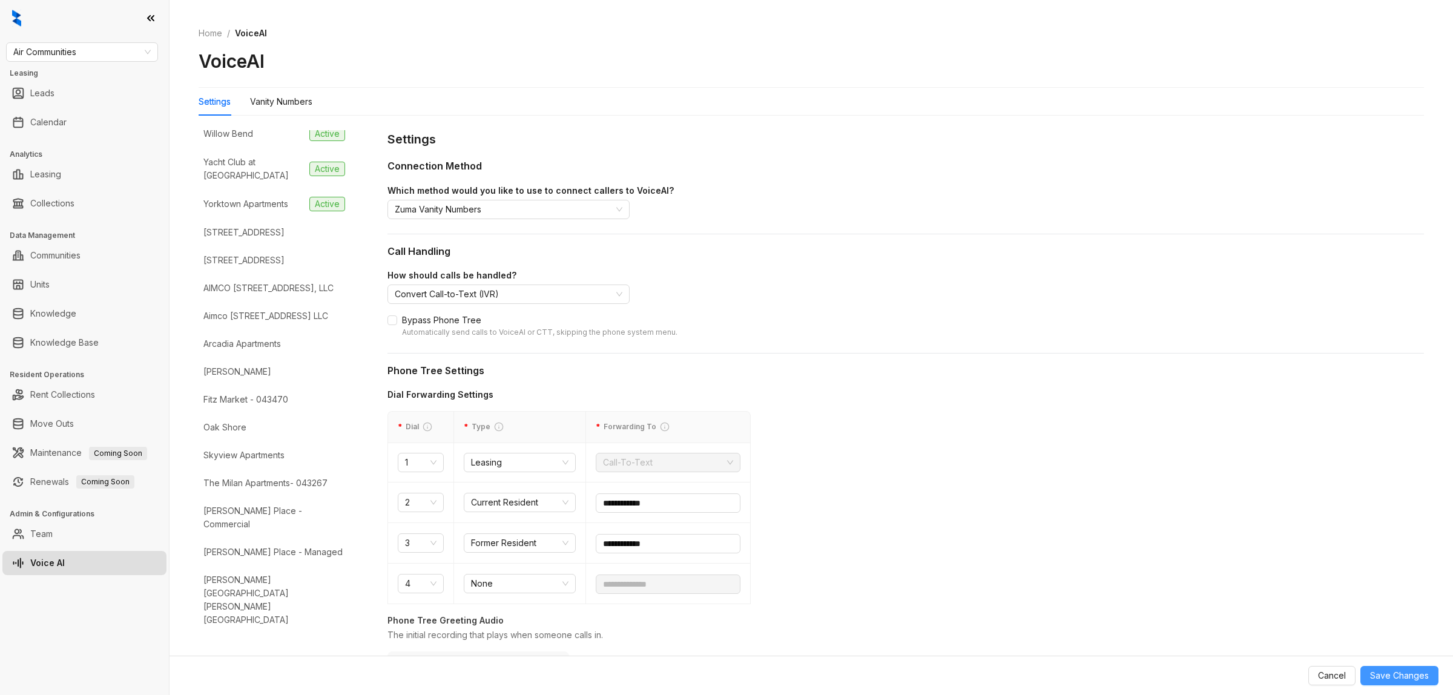
click at [1162, 556] on span "Save Changes" at bounding box center [1399, 675] width 59 height 13
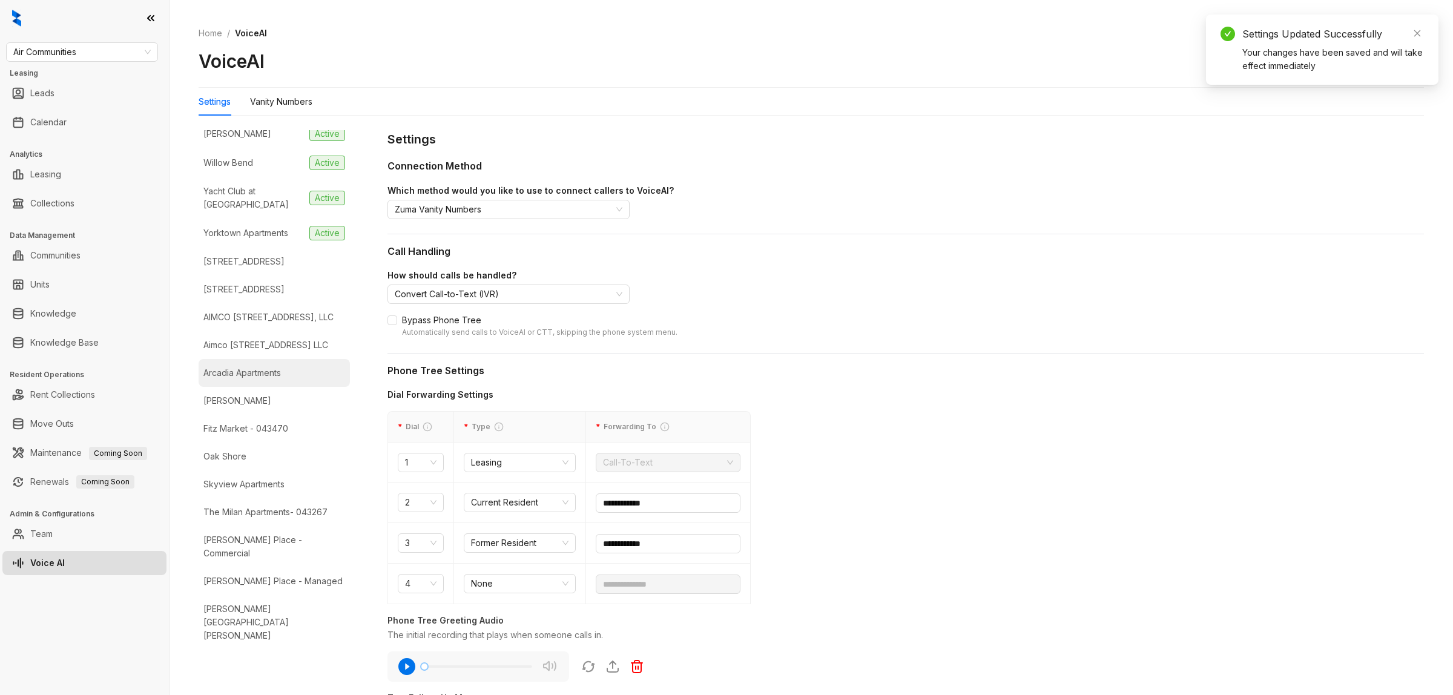
drag, startPoint x: 246, startPoint y: 381, endPoint x: 252, endPoint y: 381, distance: 6.7
click at [246, 380] on div "Arcadia Apartments" at bounding box center [241, 372] width 77 height 13
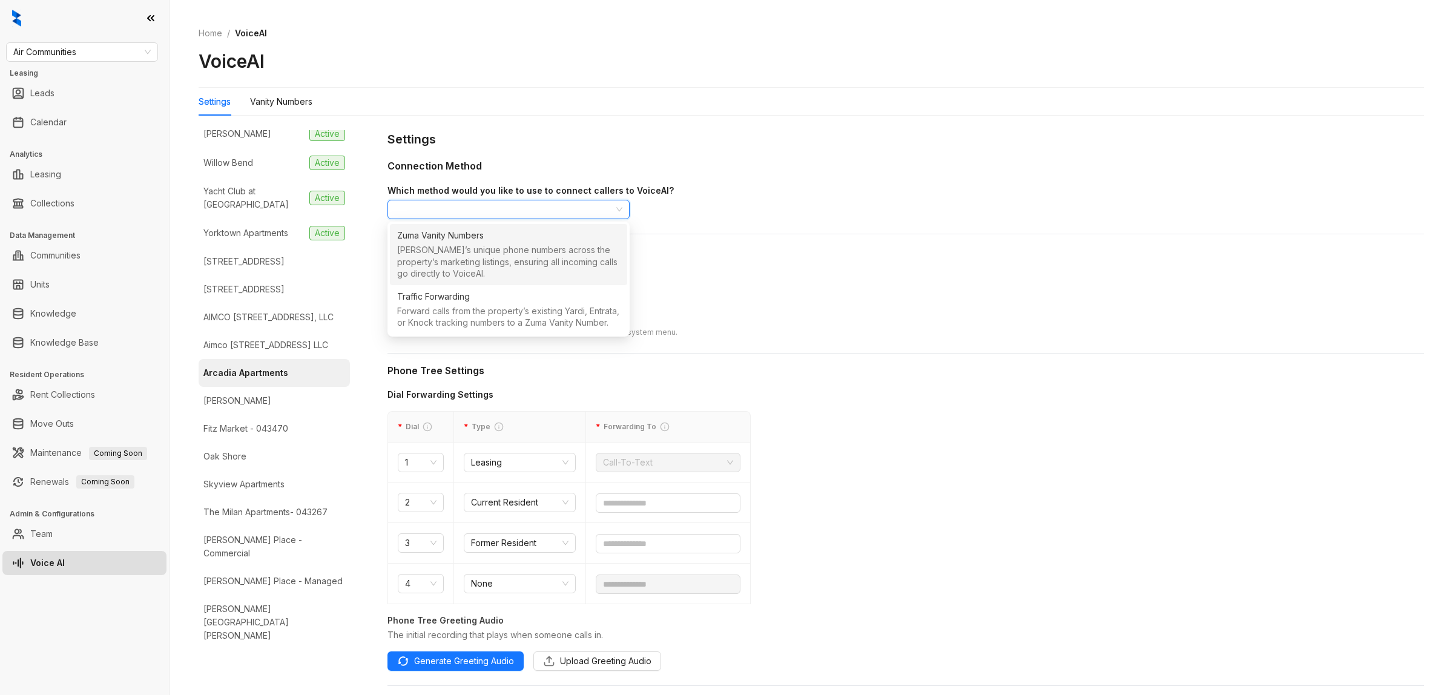
click at [480, 204] on input "search" at bounding box center [503, 209] width 217 height 18
click at [484, 247] on div "[PERSON_NAME]’s unique phone numbers across the property’s marketing listings, …" at bounding box center [508, 263] width 223 height 38
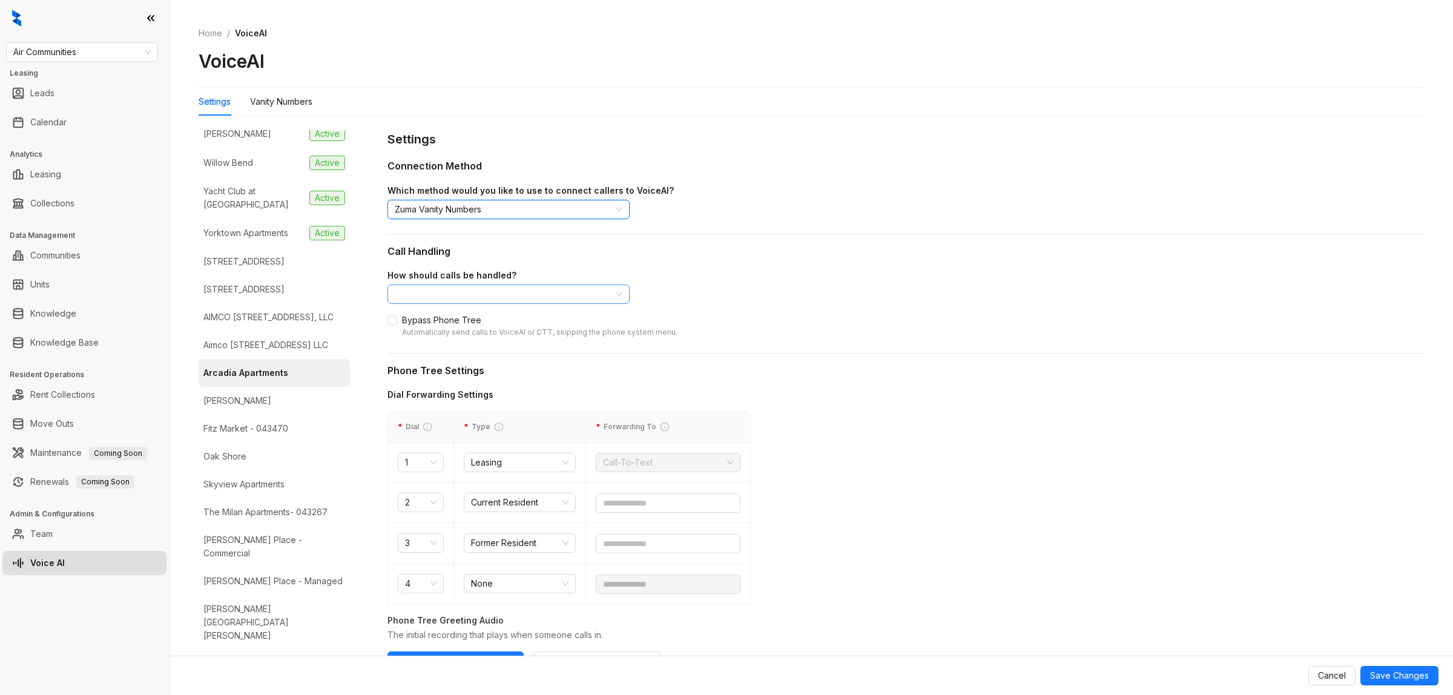
click at [487, 295] on input "search" at bounding box center [503, 294] width 217 height 18
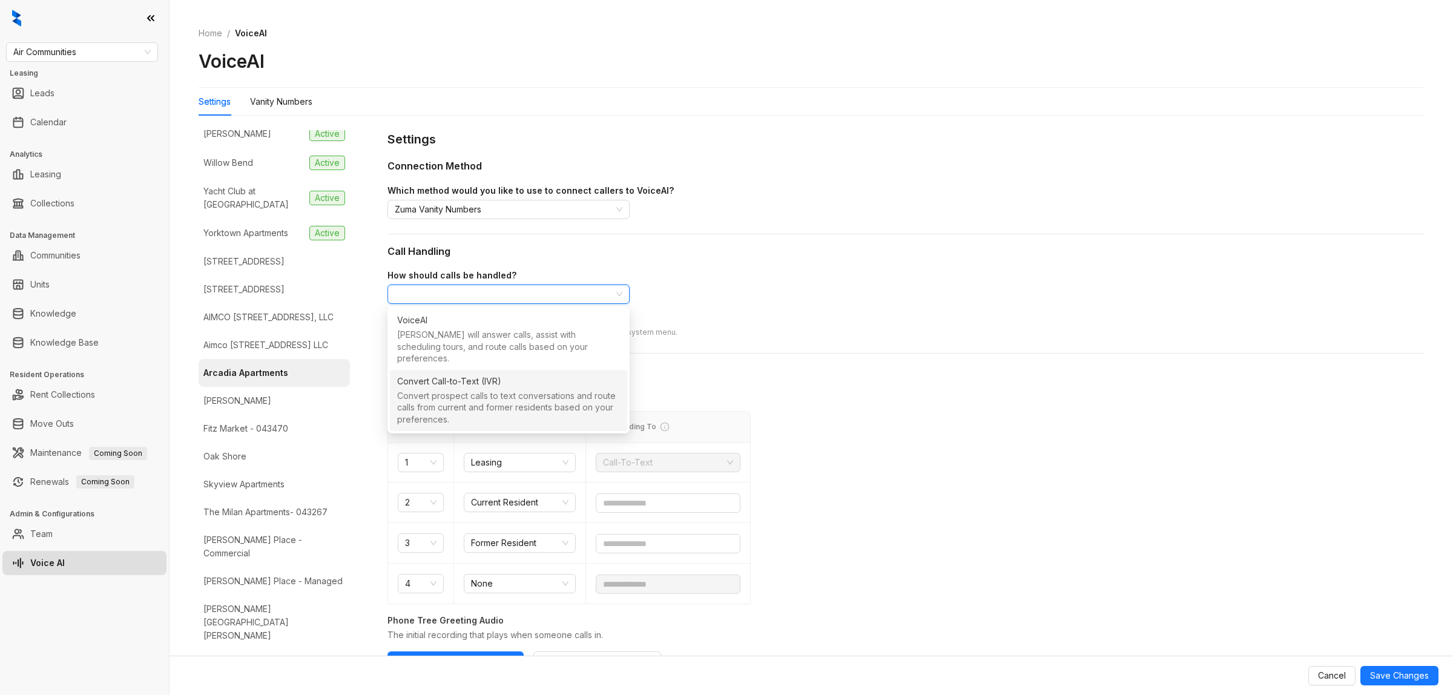
click at [486, 395] on div "Convert prospect calls to text conversations and route calls from current and f…" at bounding box center [508, 409] width 223 height 38
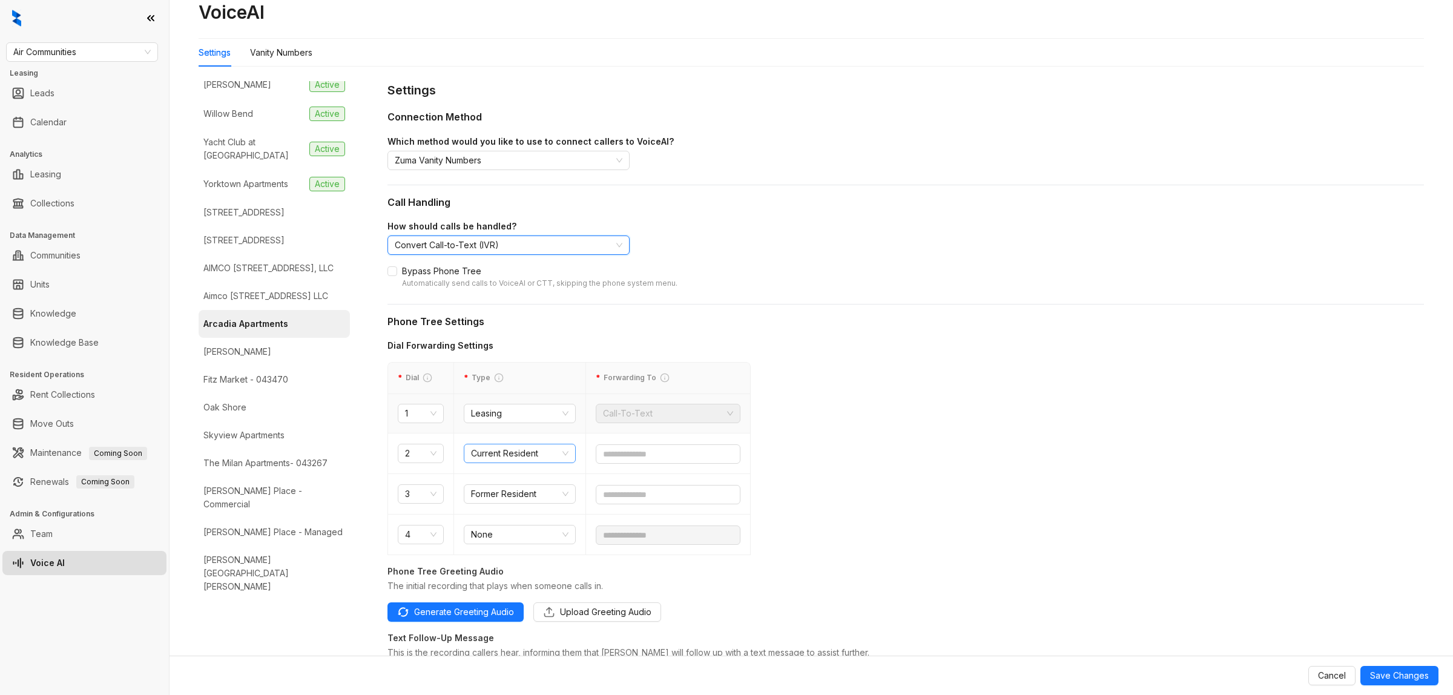
scroll to position [76, 0]
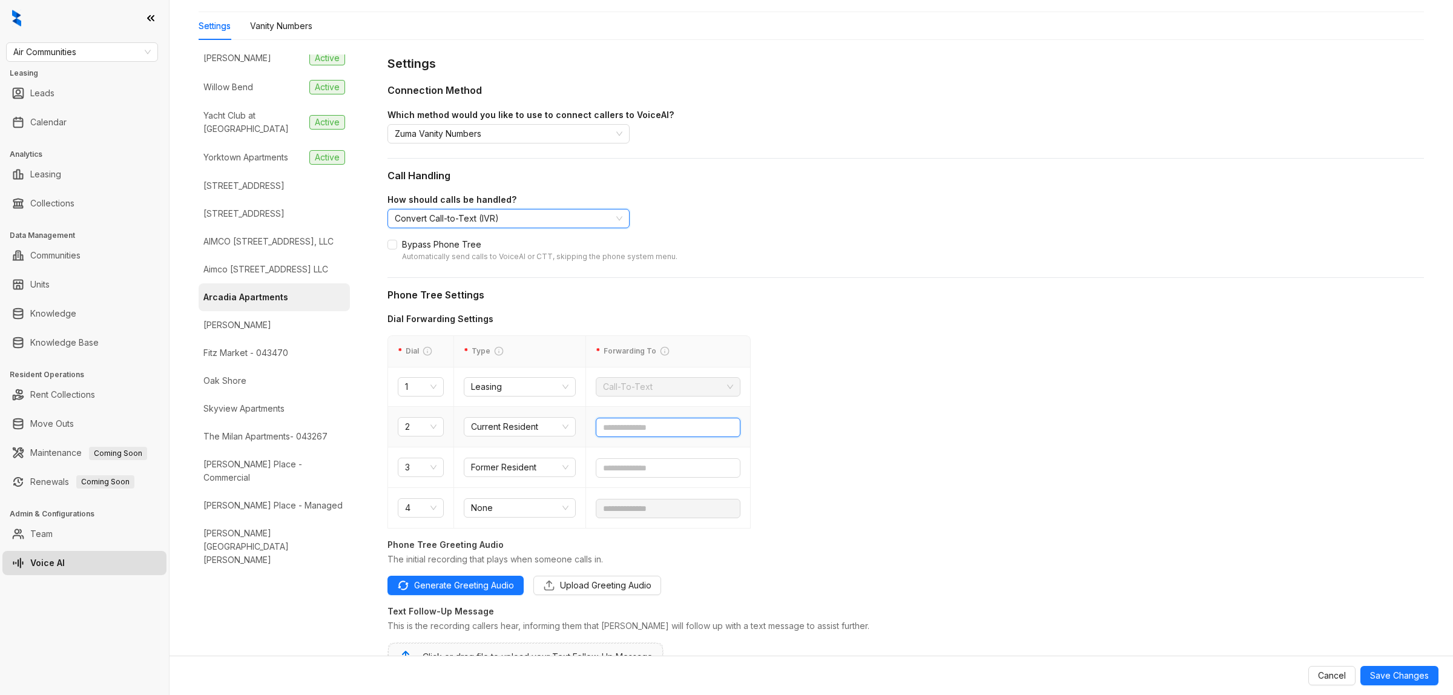
click at [657, 427] on input "text" at bounding box center [668, 427] width 145 height 19
paste input "text"
click at [602, 427] on input "**********" at bounding box center [668, 427] width 145 height 19
drag, startPoint x: 688, startPoint y: 426, endPoint x: 496, endPoint y: 418, distance: 191.5
click at [496, 418] on tr "**********" at bounding box center [569, 427] width 363 height 41
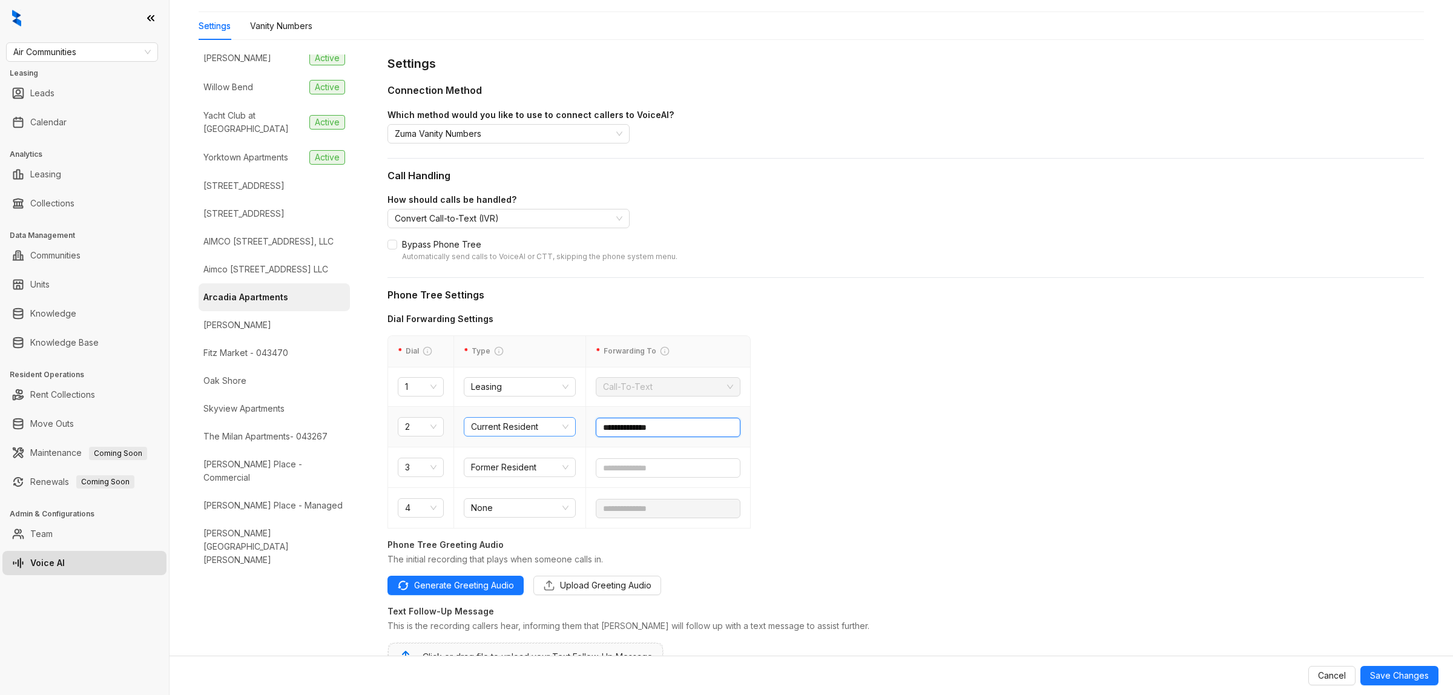
type input "**********"
paste input "text"
click at [651, 419] on input "**********" at bounding box center [668, 427] width 145 height 19
click at [631, 425] on input "**********" at bounding box center [668, 427] width 145 height 19
click at [677, 433] on input "**********" at bounding box center [668, 427] width 145 height 19
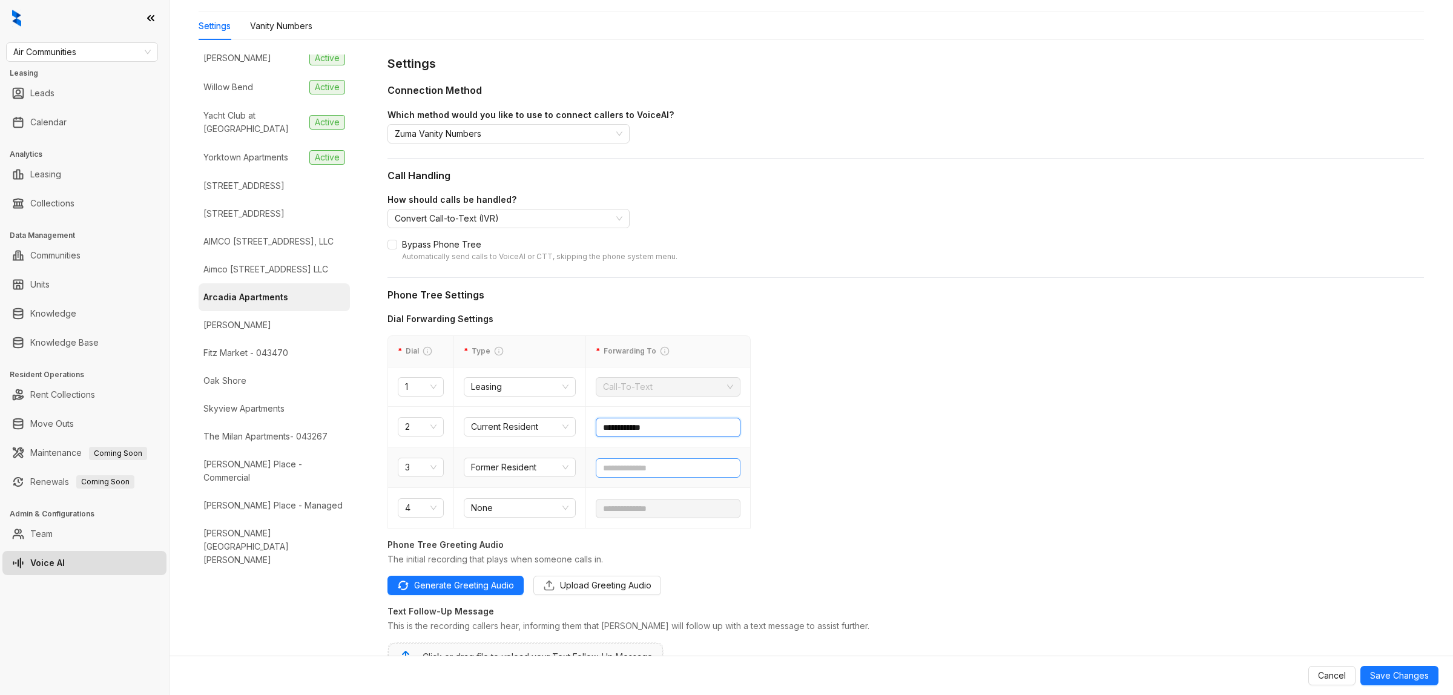
type input "**********"
click at [685, 470] on input "text" at bounding box center [668, 467] width 145 height 19
paste input "text"
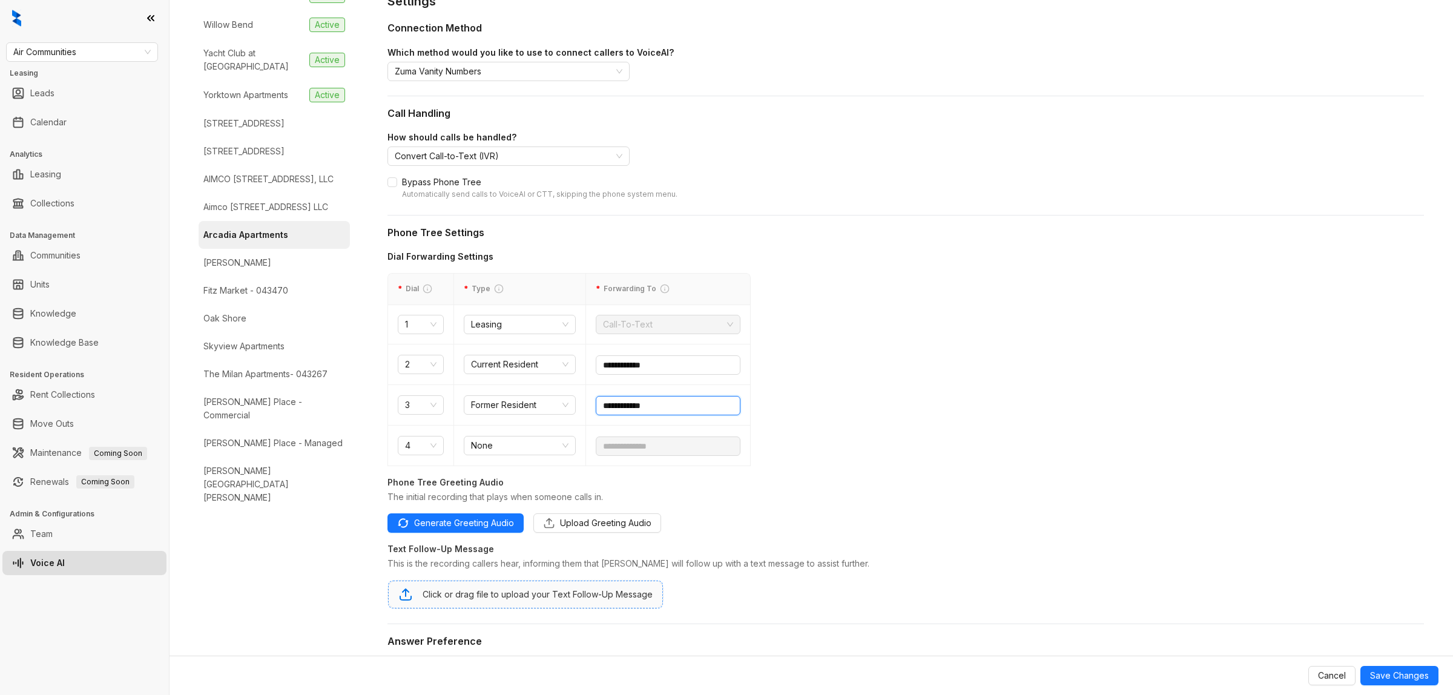
scroll to position [227, 0]
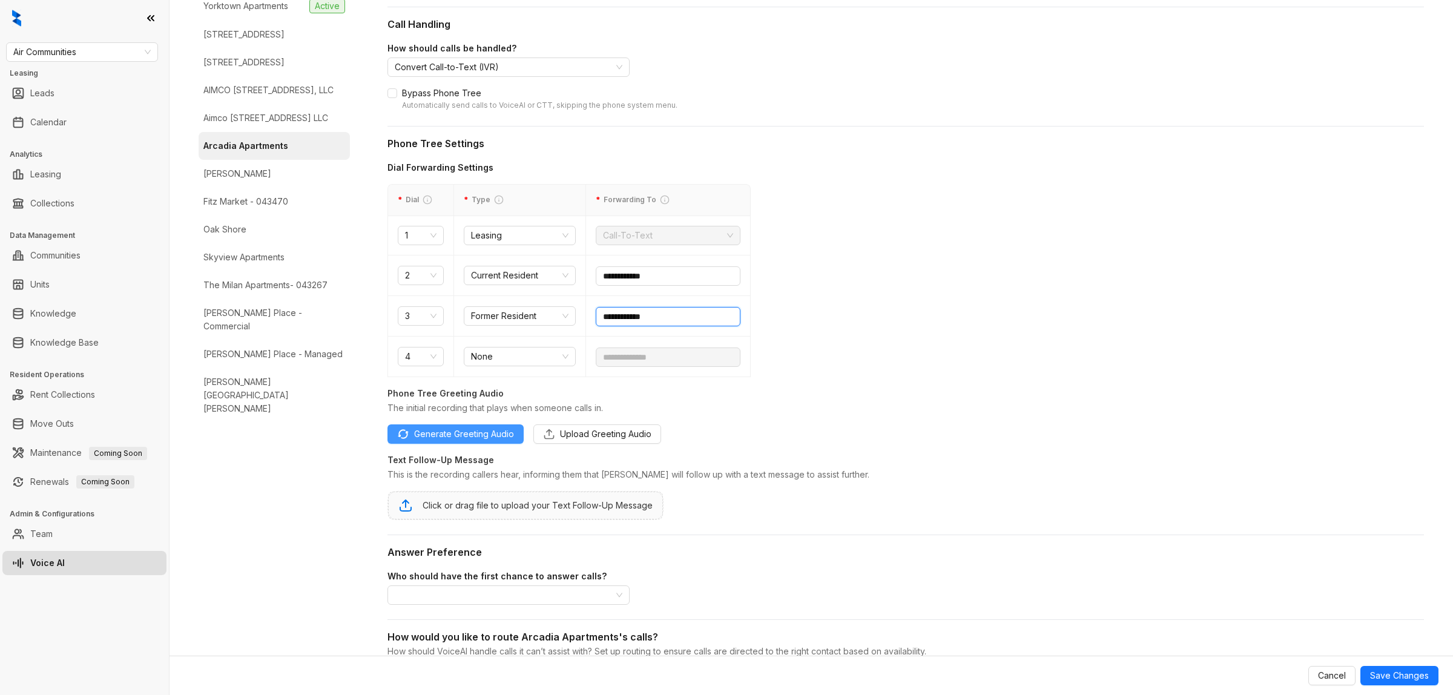
type input "**********"
click at [438, 437] on span "Generate Greeting Audio" at bounding box center [464, 433] width 100 height 13
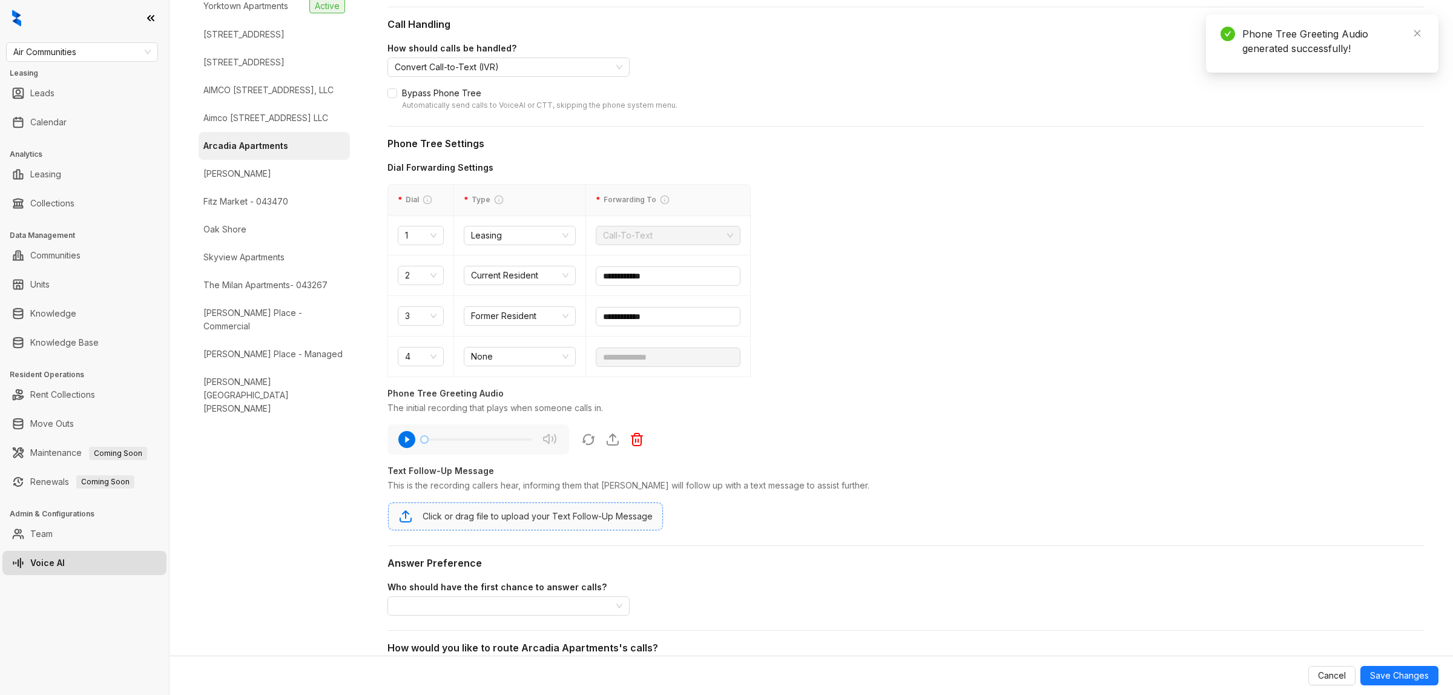
click at [515, 518] on div "Click or drag file to upload your Text Follow-Up Message" at bounding box center [538, 516] width 230 height 13
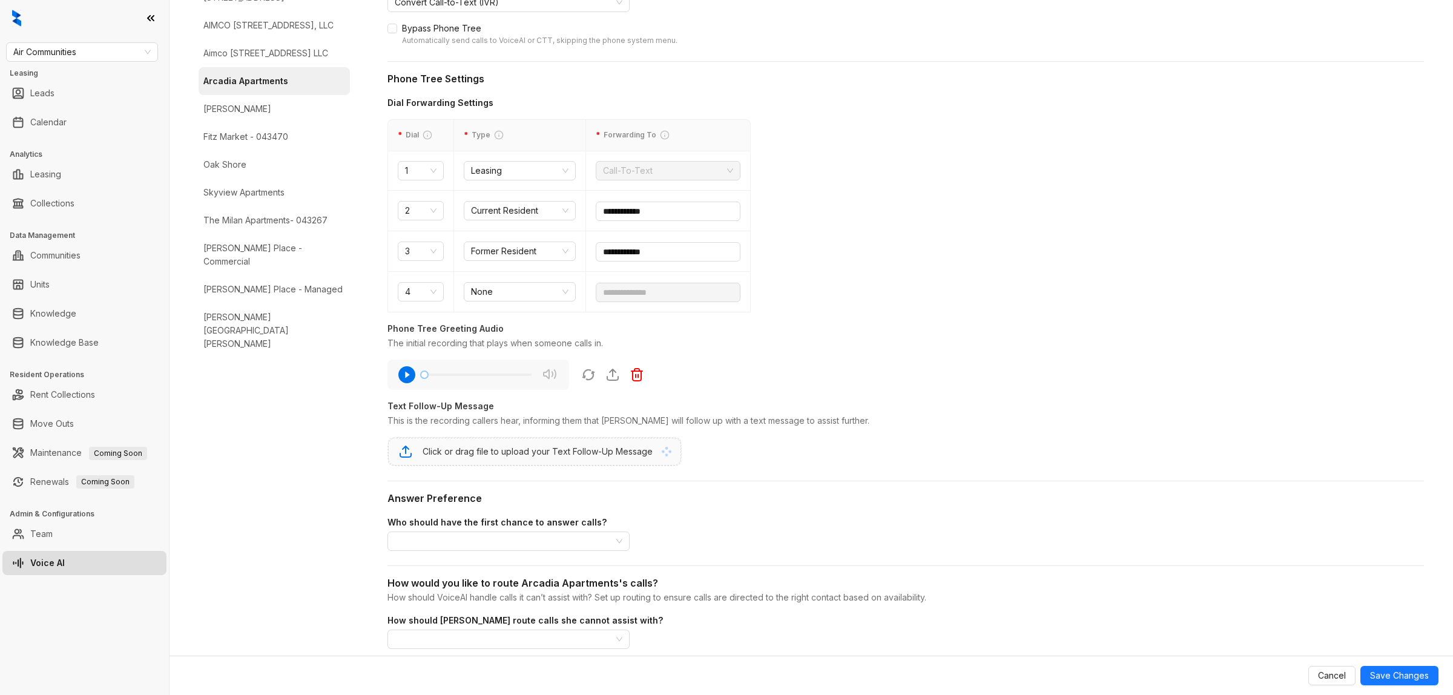
scroll to position [346, 0]
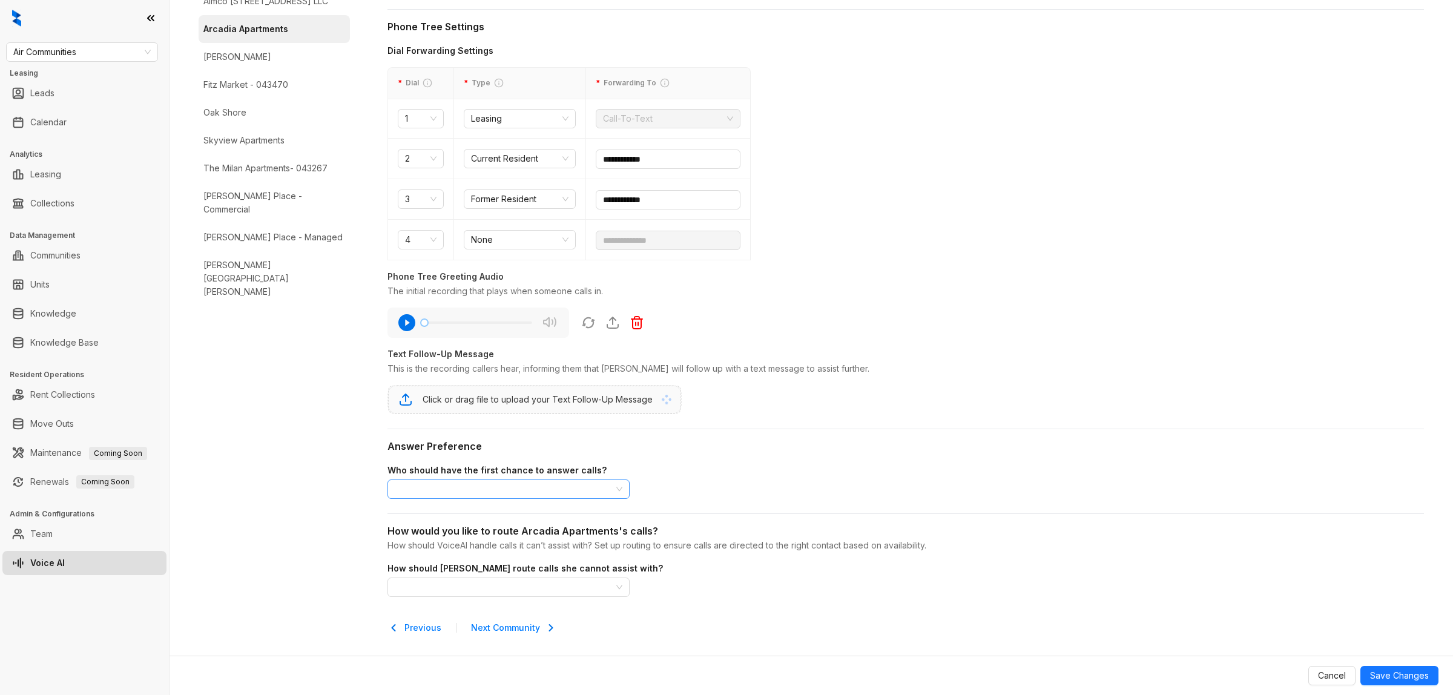
drag, startPoint x: 495, startPoint y: 493, endPoint x: 492, endPoint y: 483, distance: 10.9
click at [495, 492] on input "search" at bounding box center [503, 489] width 217 height 18
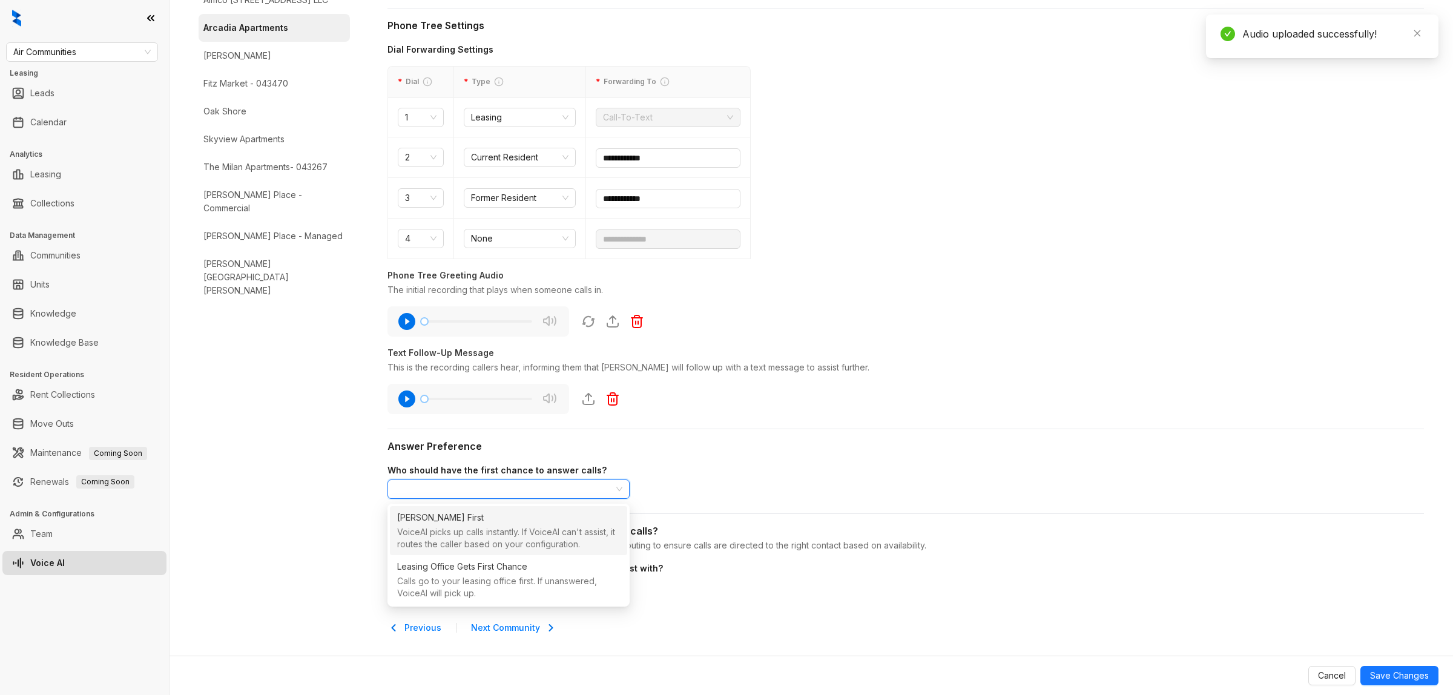
click at [482, 530] on div "VoiceAI picks up calls instantly. If VoiceAI can't assist, it routes the caller…" at bounding box center [508, 539] width 223 height 26
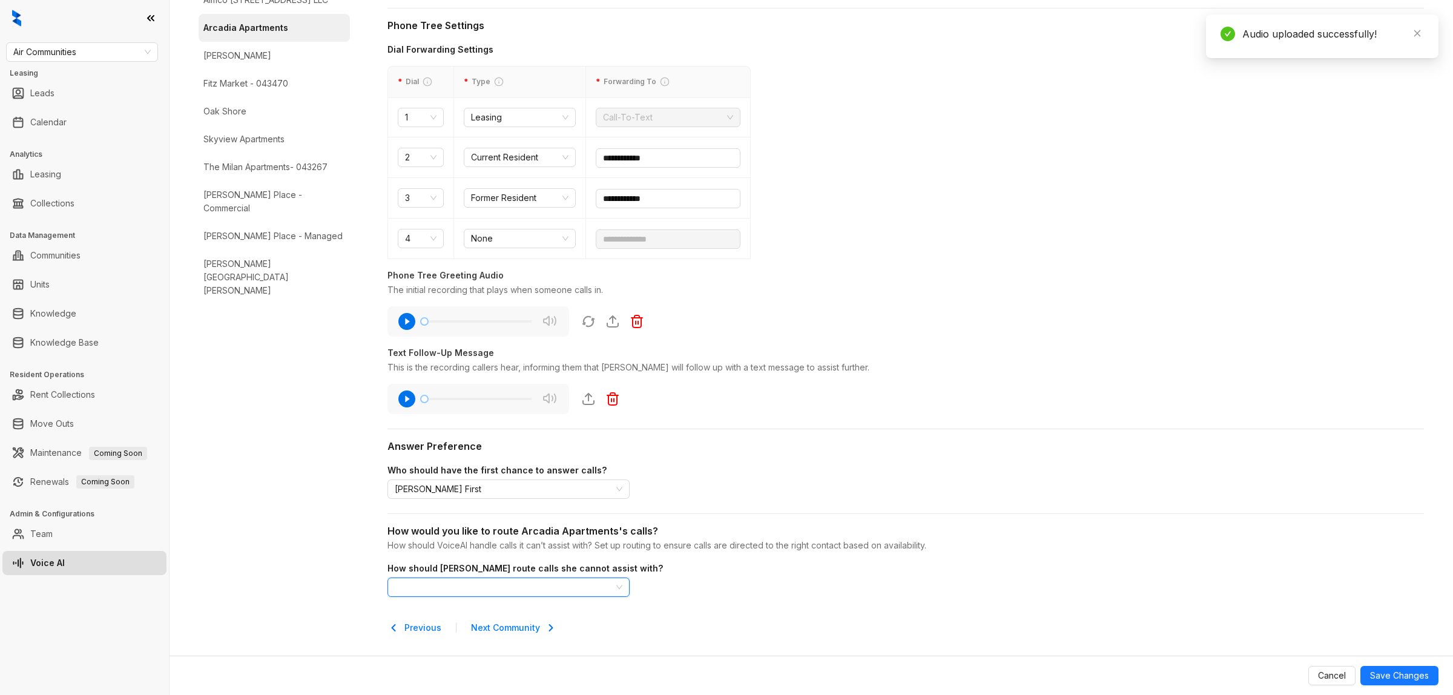
click at [498, 556] on input "search" at bounding box center [503, 587] width 217 height 18
click at [516, 490] on div "24/7 Routing" at bounding box center [508, 485] width 223 height 17
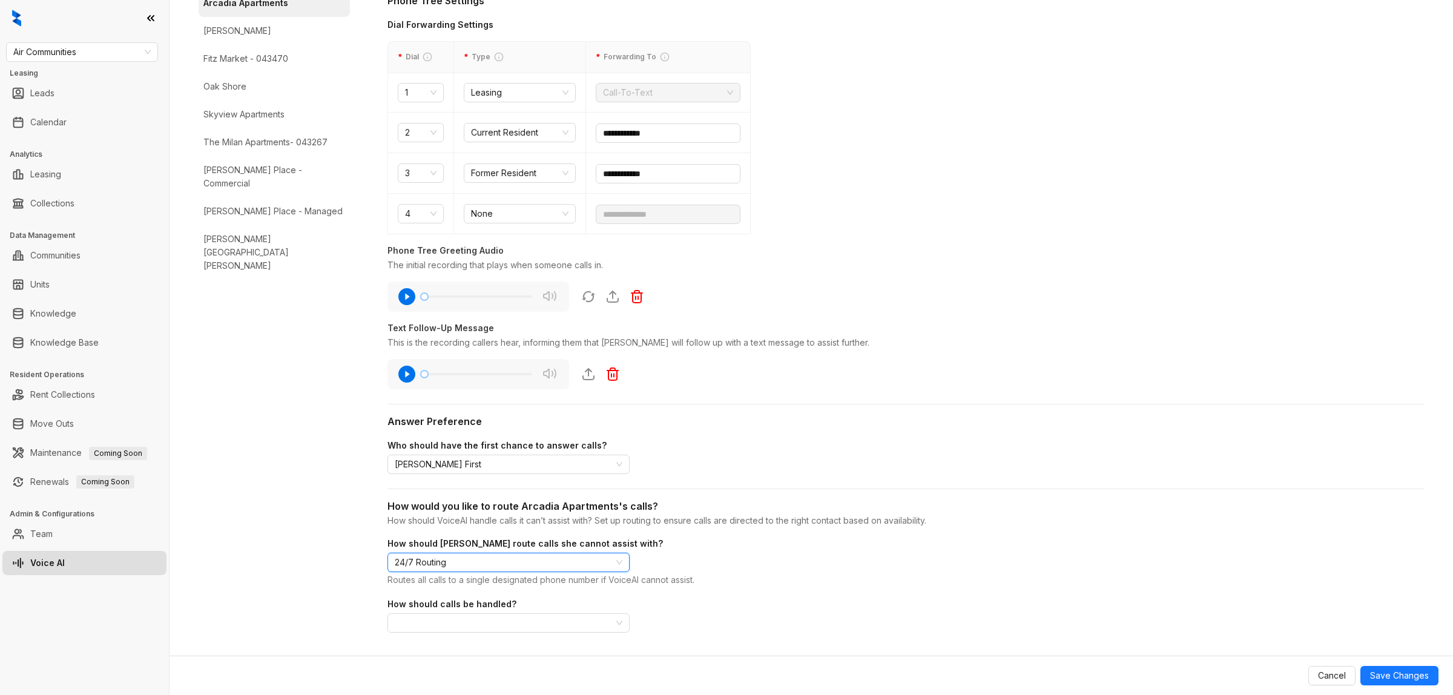
scroll to position [409, 0]
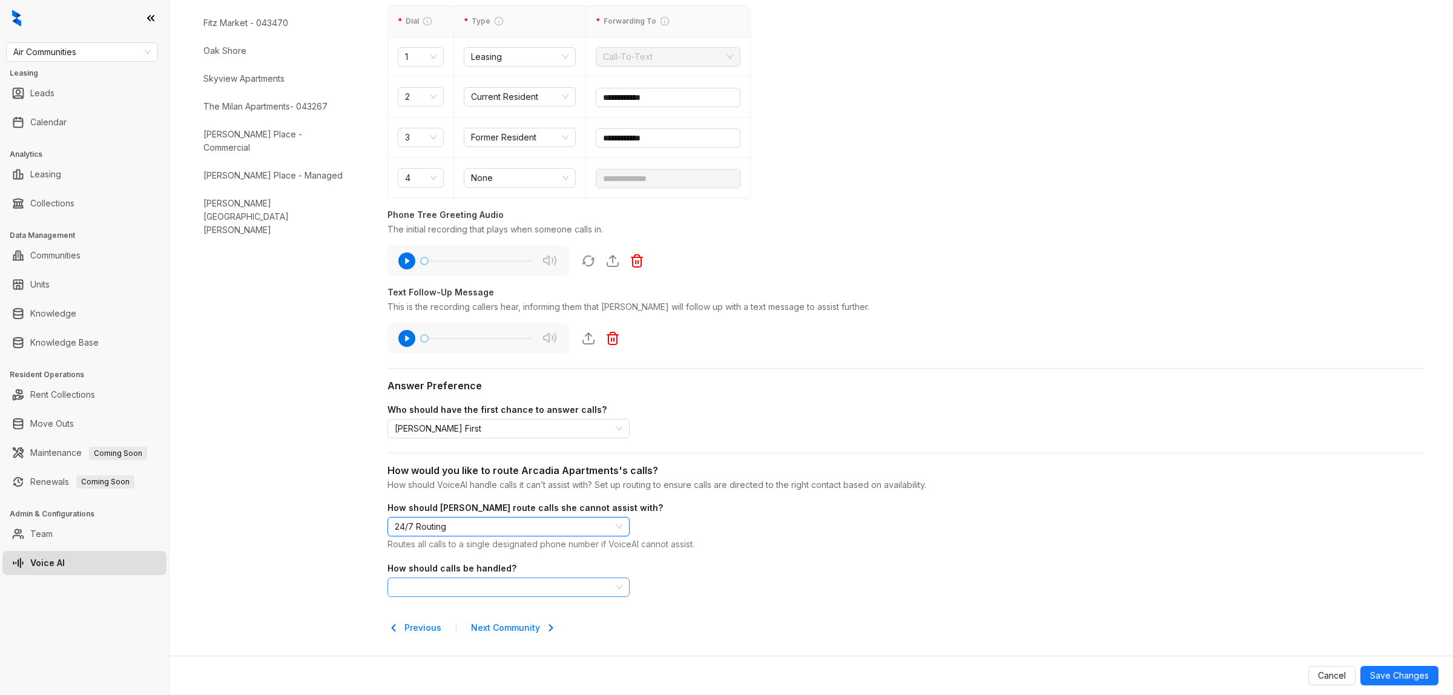
click at [535, 556] on span at bounding box center [509, 587] width 228 height 18
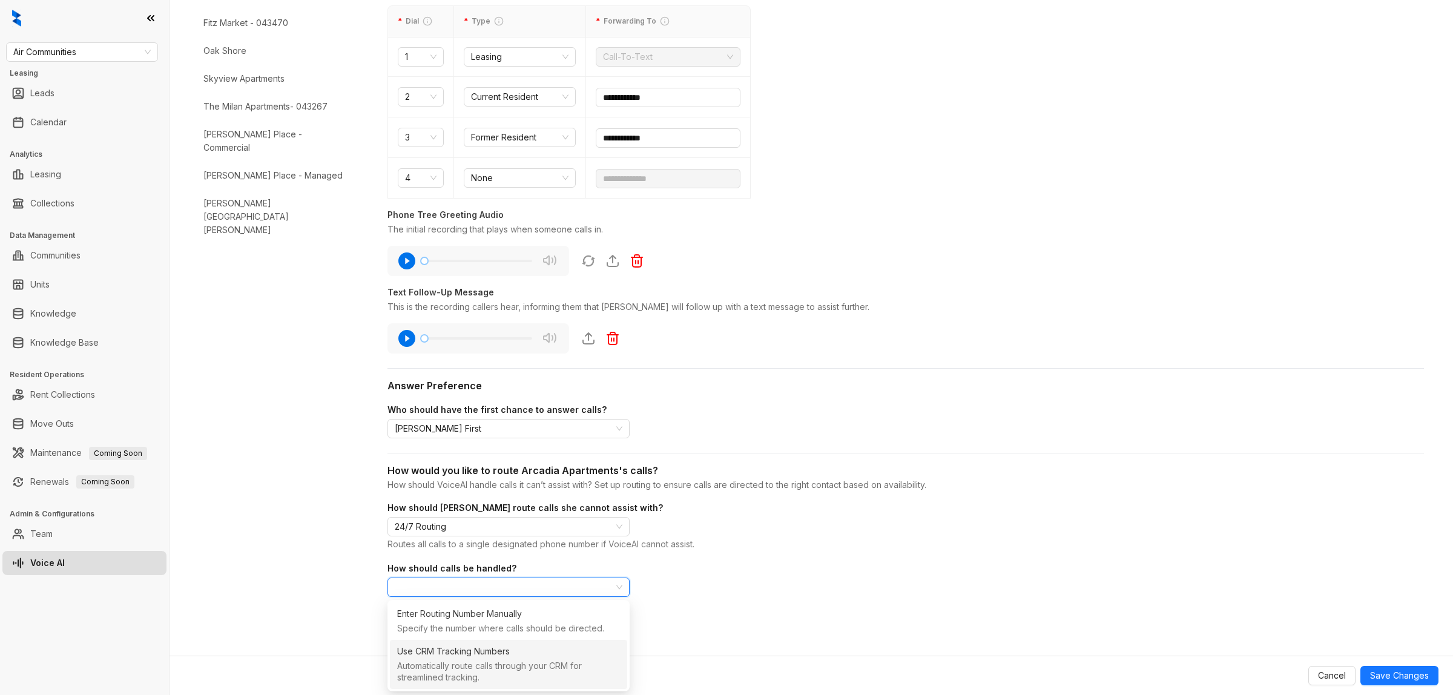
drag, startPoint x: 495, startPoint y: 663, endPoint x: 796, endPoint y: 588, distance: 310.6
click at [495, 556] on div "Automatically route calls through your CRM for streamlined tracking." at bounding box center [508, 673] width 223 height 26
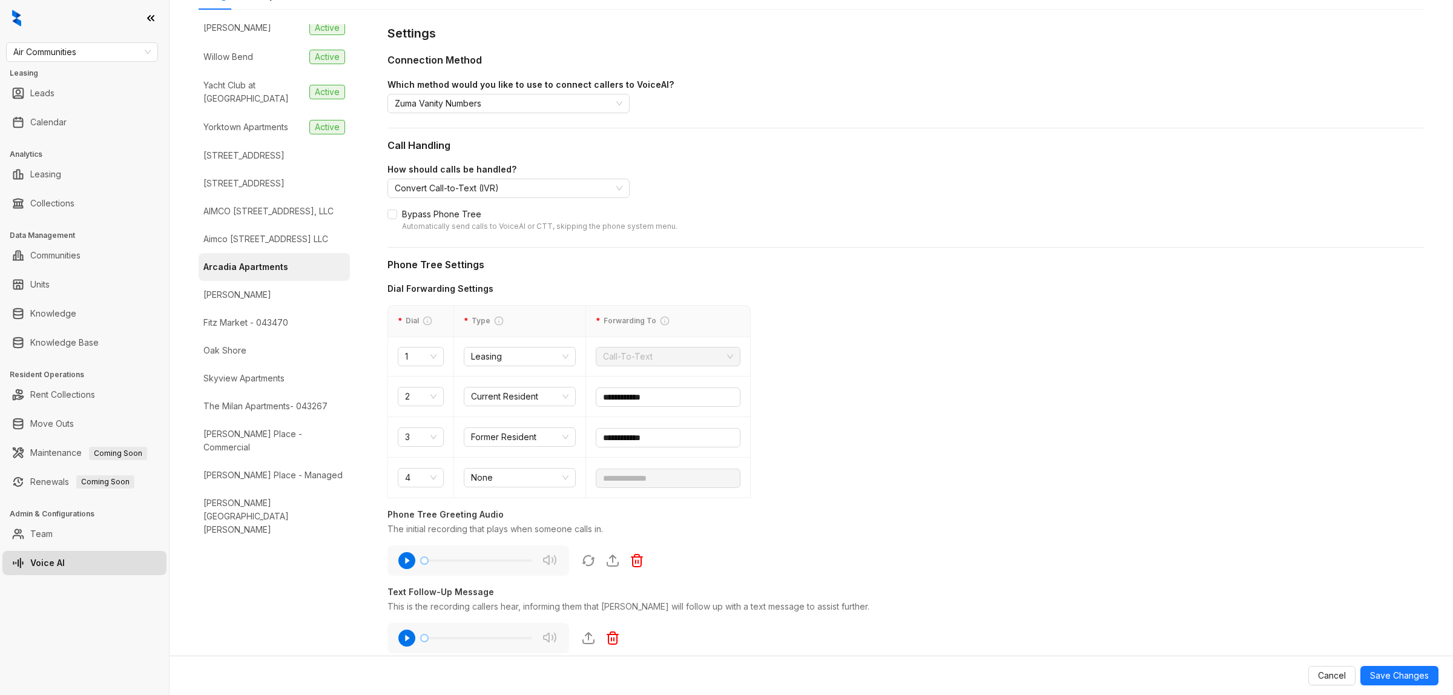
scroll to position [0, 0]
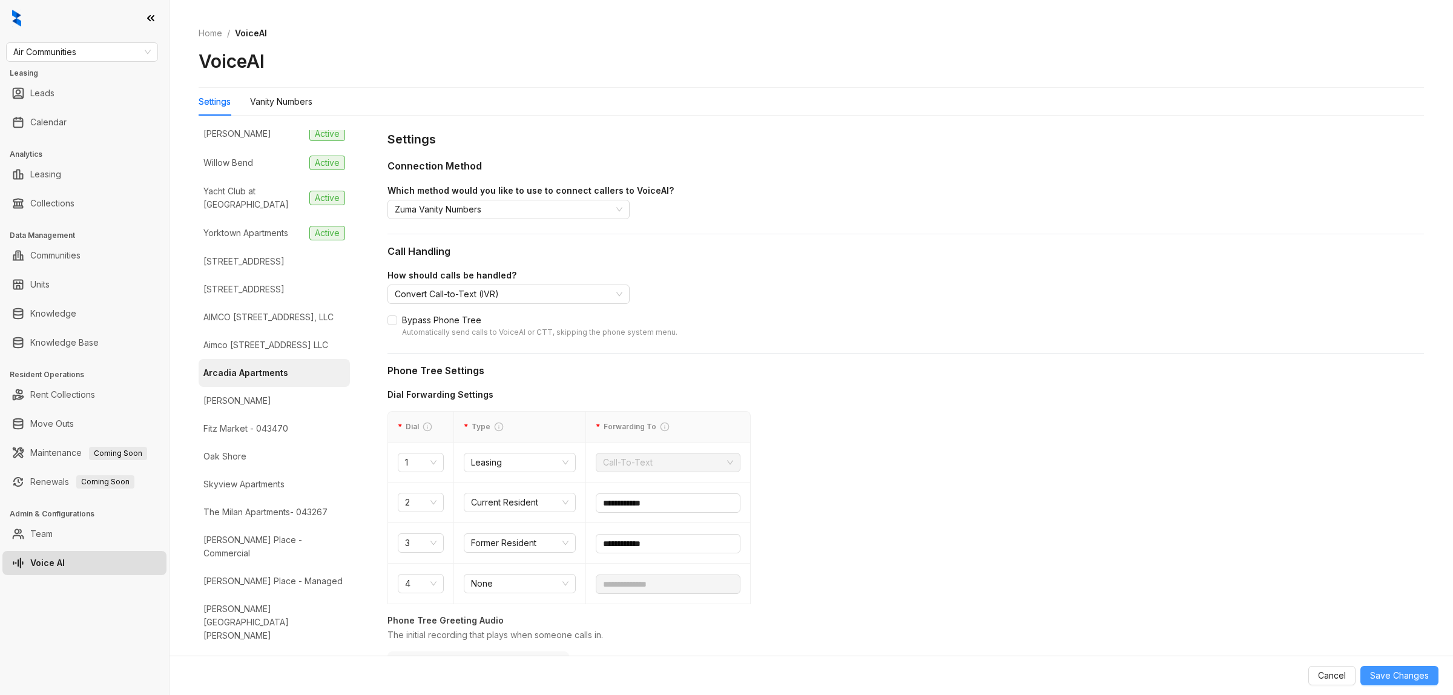
click at [1162, 556] on span "Save Changes" at bounding box center [1399, 675] width 59 height 13
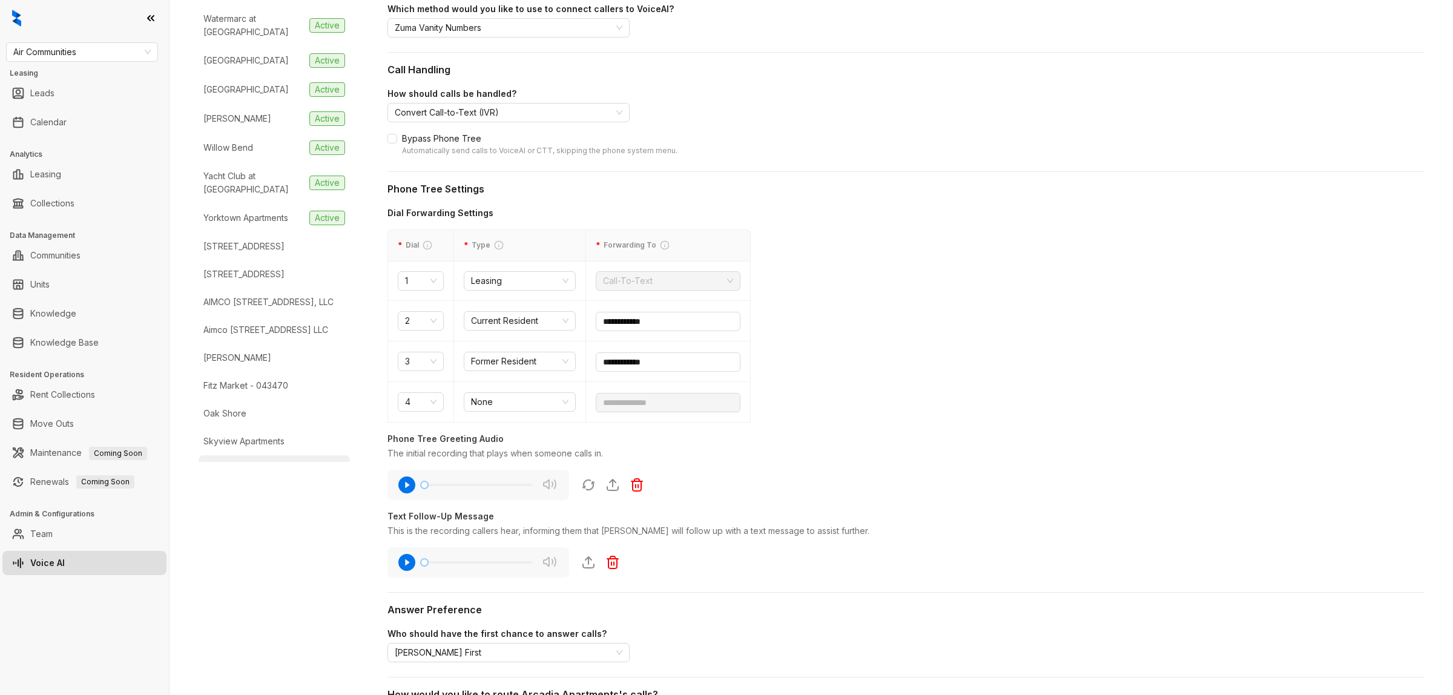
scroll to position [3316, 0]
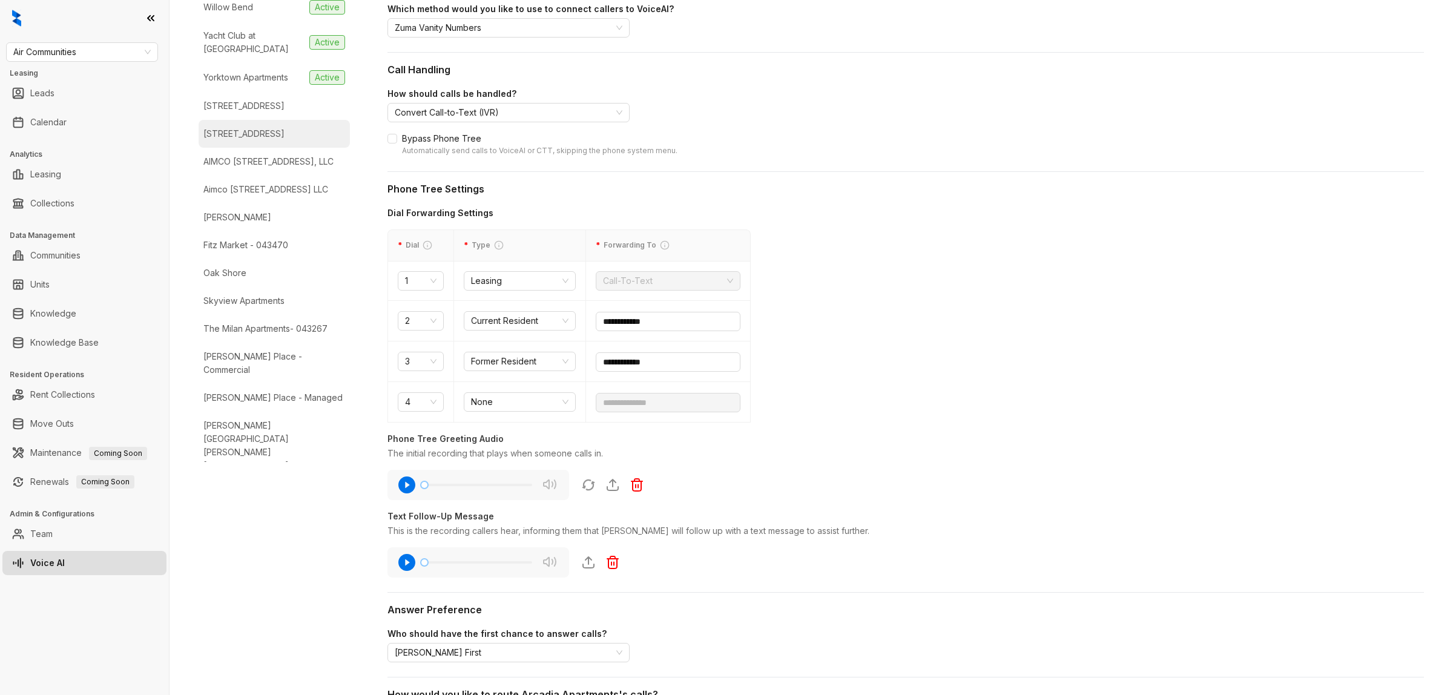
click at [258, 308] on div "Skyview Apartments" at bounding box center [243, 300] width 81 height 13
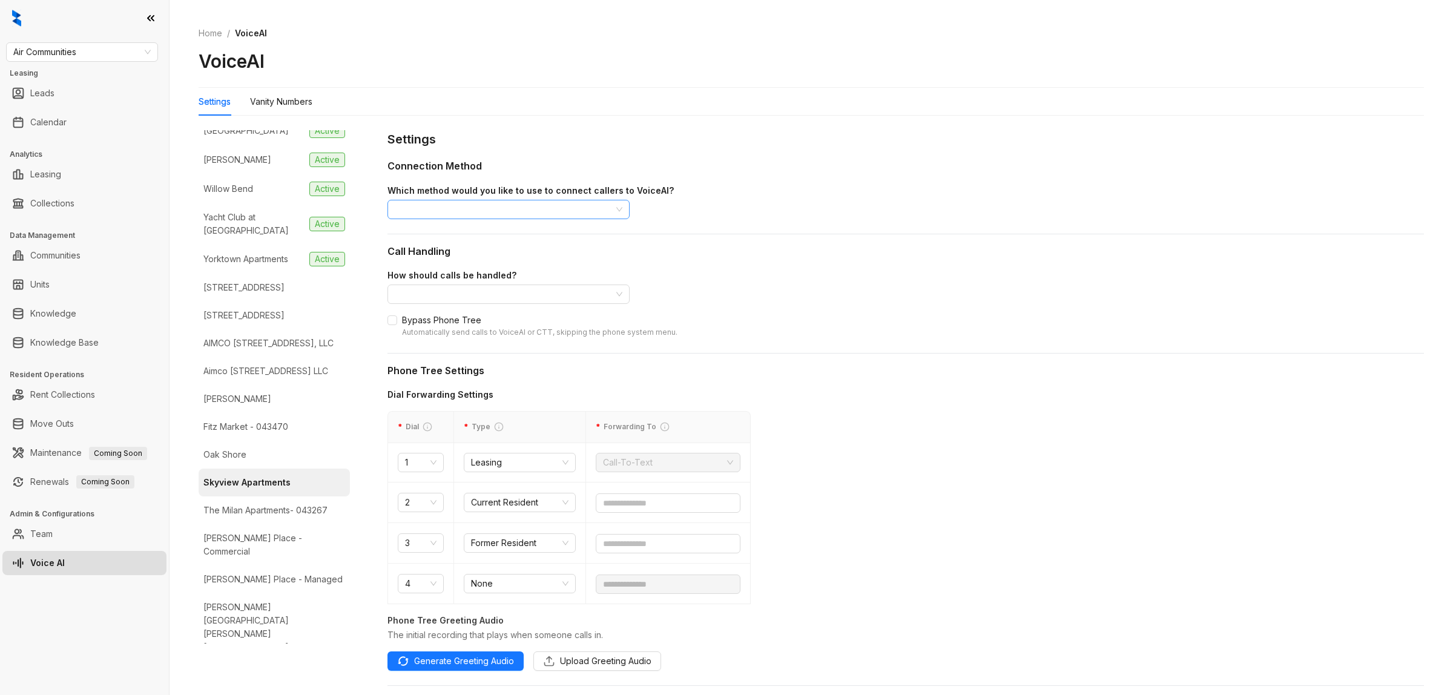
click at [471, 200] on input "search" at bounding box center [503, 209] width 217 height 18
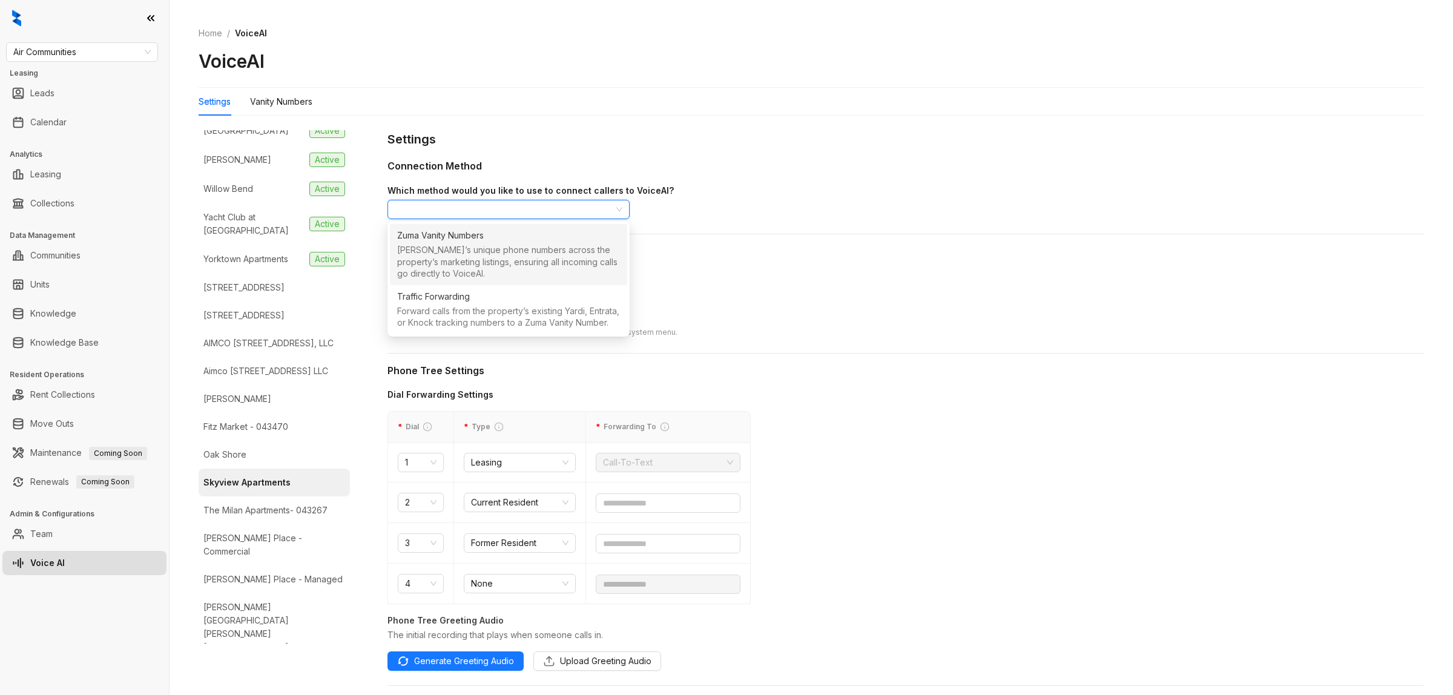
click at [473, 233] on div "Zuma Vanity Numbers" at bounding box center [440, 235] width 87 height 13
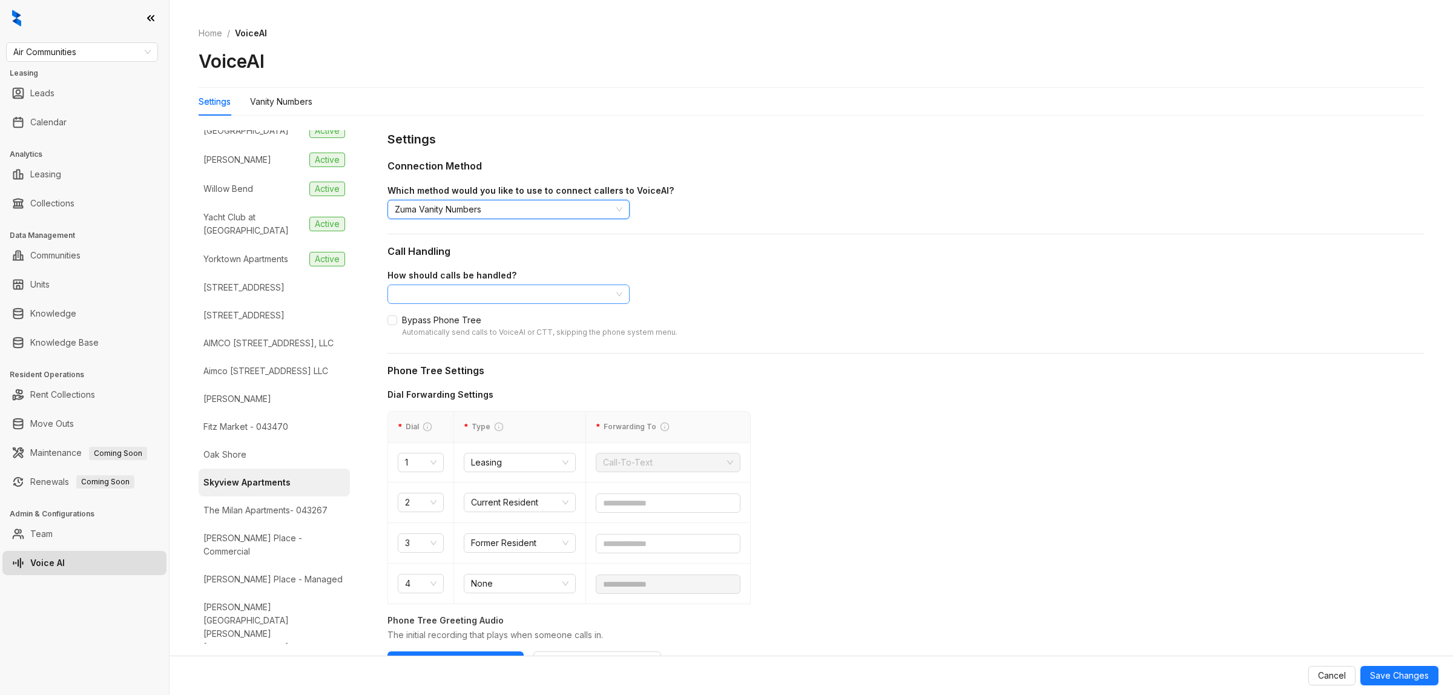
click at [510, 292] on input "search" at bounding box center [503, 294] width 217 height 18
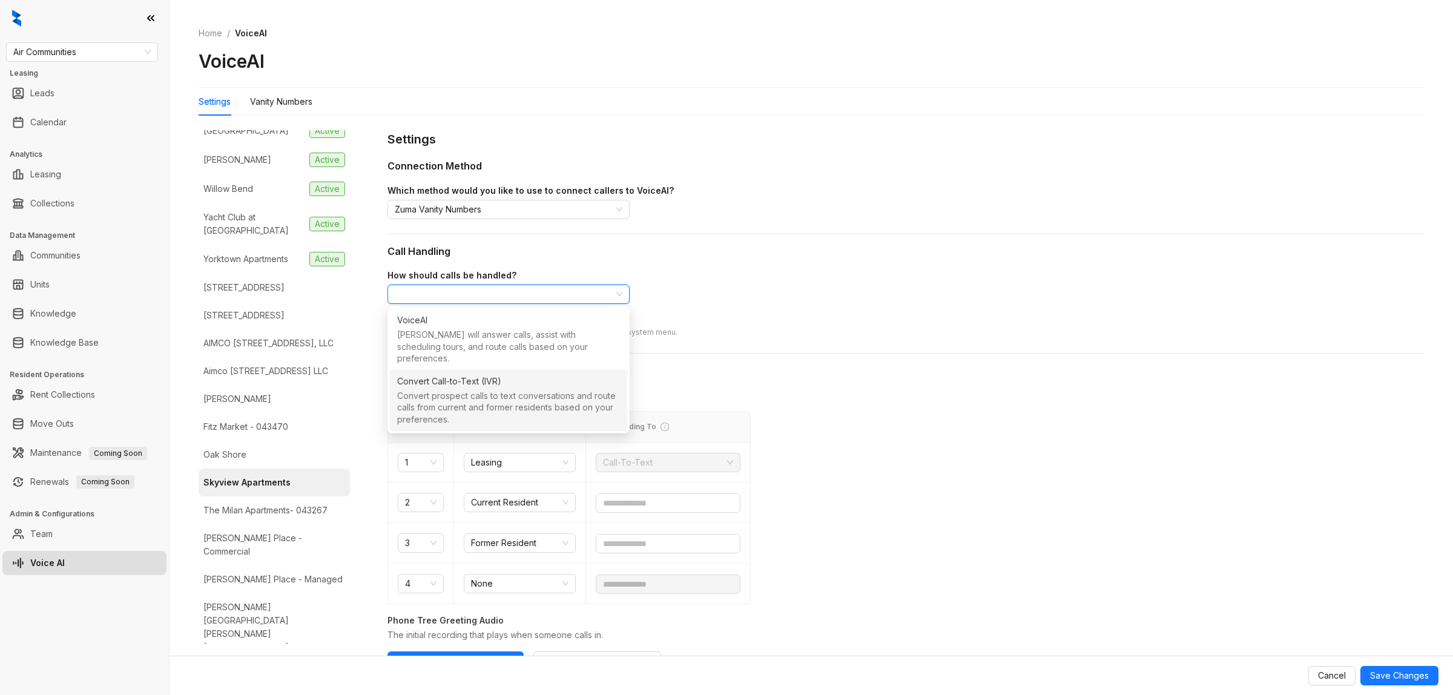
click at [488, 390] on div "Convert prospect calls to text conversations and route calls from current and f…" at bounding box center [508, 409] width 223 height 38
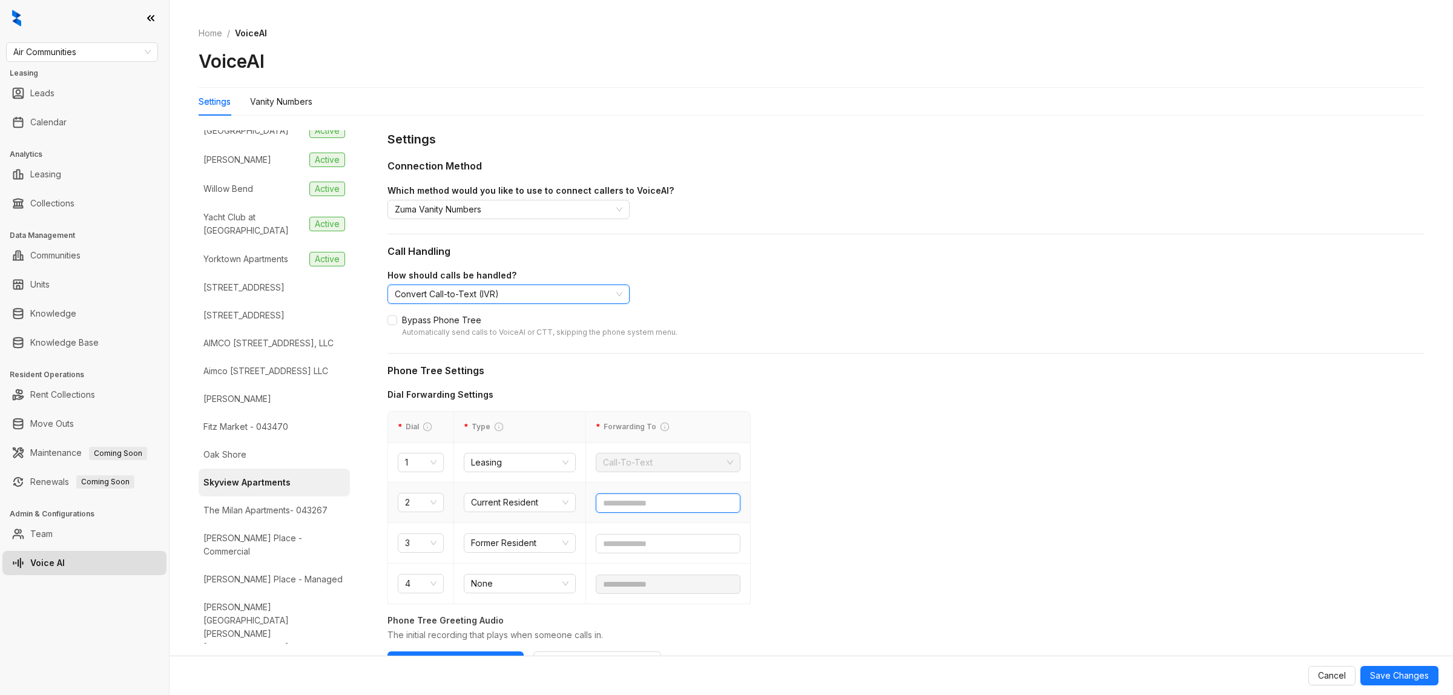
click at [670, 510] on input "text" at bounding box center [668, 502] width 145 height 19
paste input "text"
click at [645, 501] on input "**********" at bounding box center [668, 502] width 145 height 19
click at [627, 503] on input "**********" at bounding box center [668, 502] width 145 height 19
click at [610, 504] on input "**********" at bounding box center [668, 502] width 145 height 19
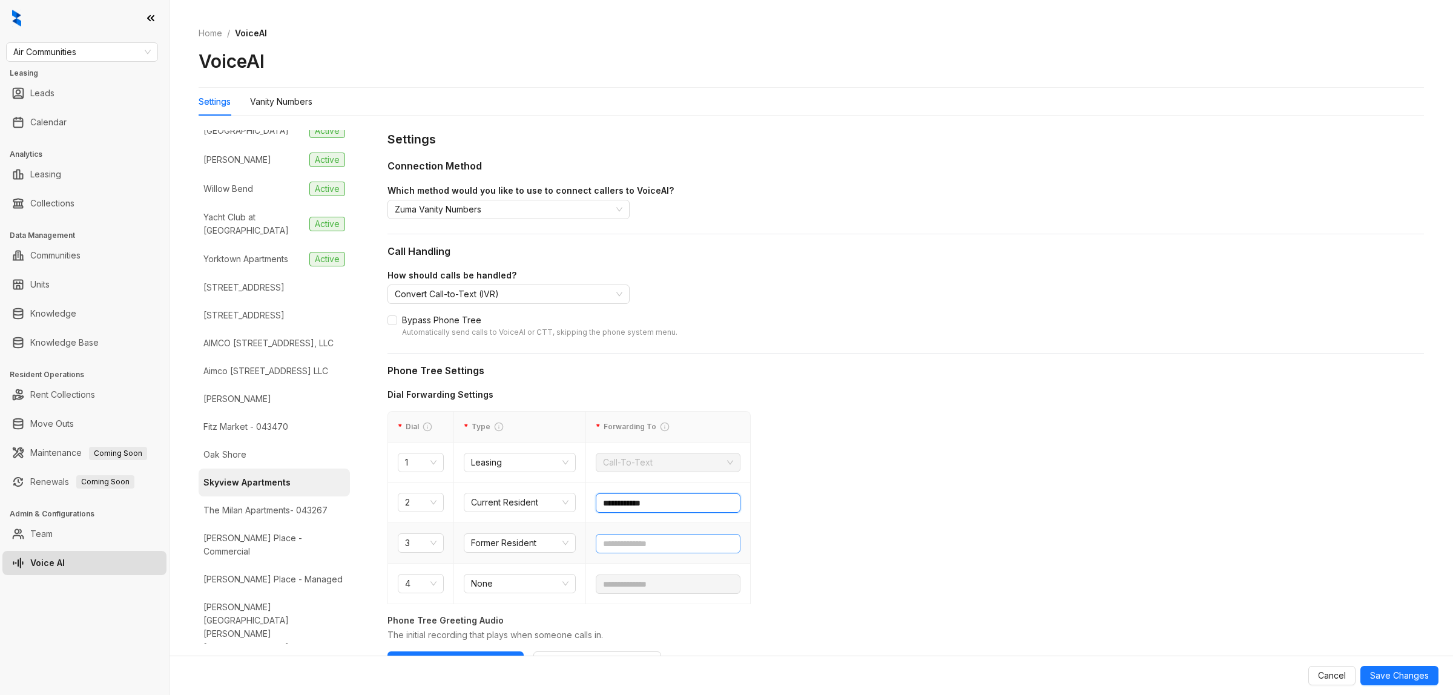
type input "**********"
click at [633, 541] on input "text" at bounding box center [668, 543] width 145 height 19
paste input "text"
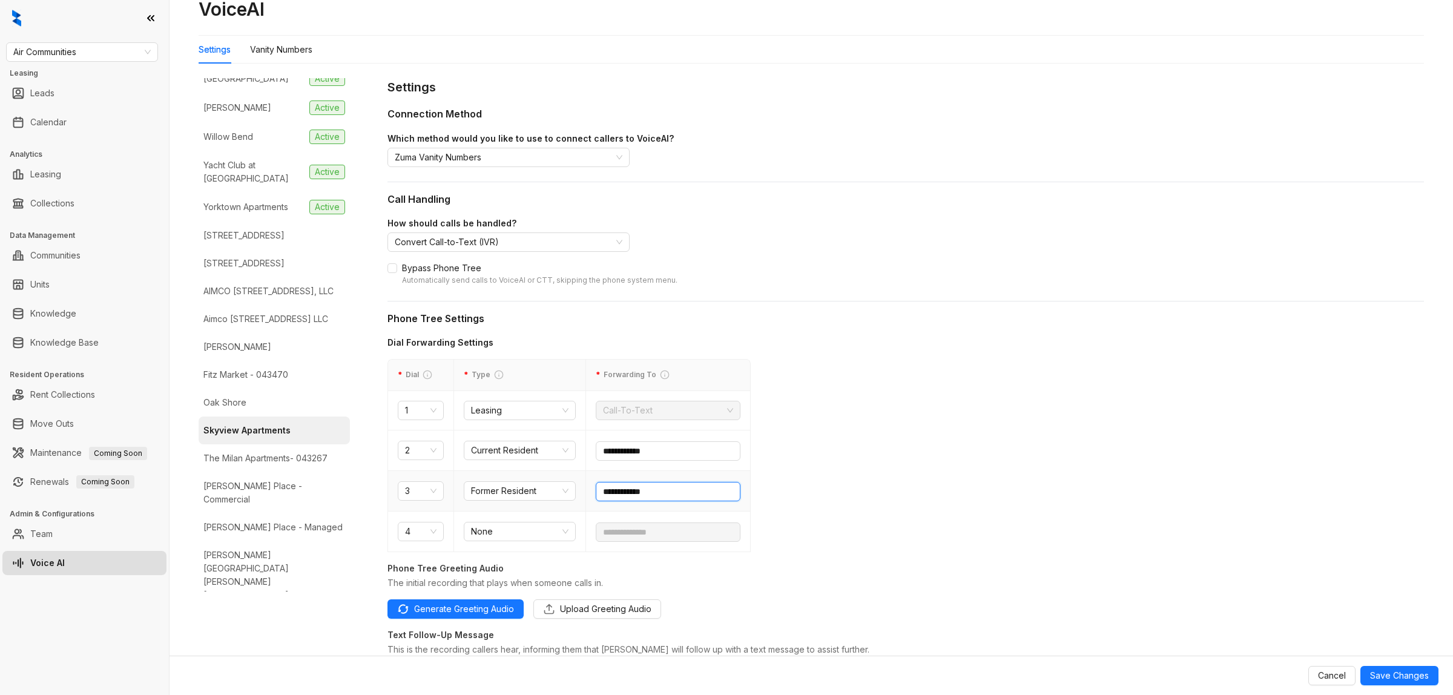
scroll to position [303, 0]
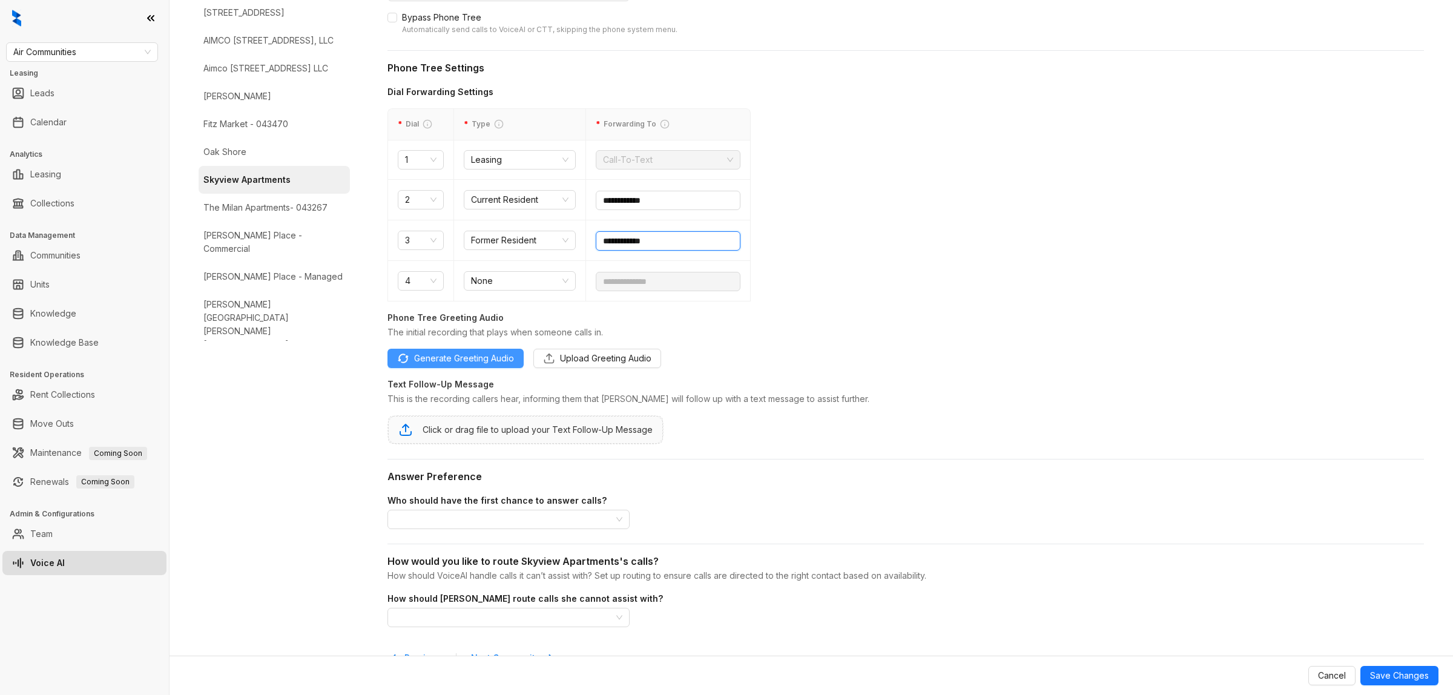
type input "**********"
click at [442, 363] on span "Generate Greeting Audio" at bounding box center [464, 358] width 100 height 13
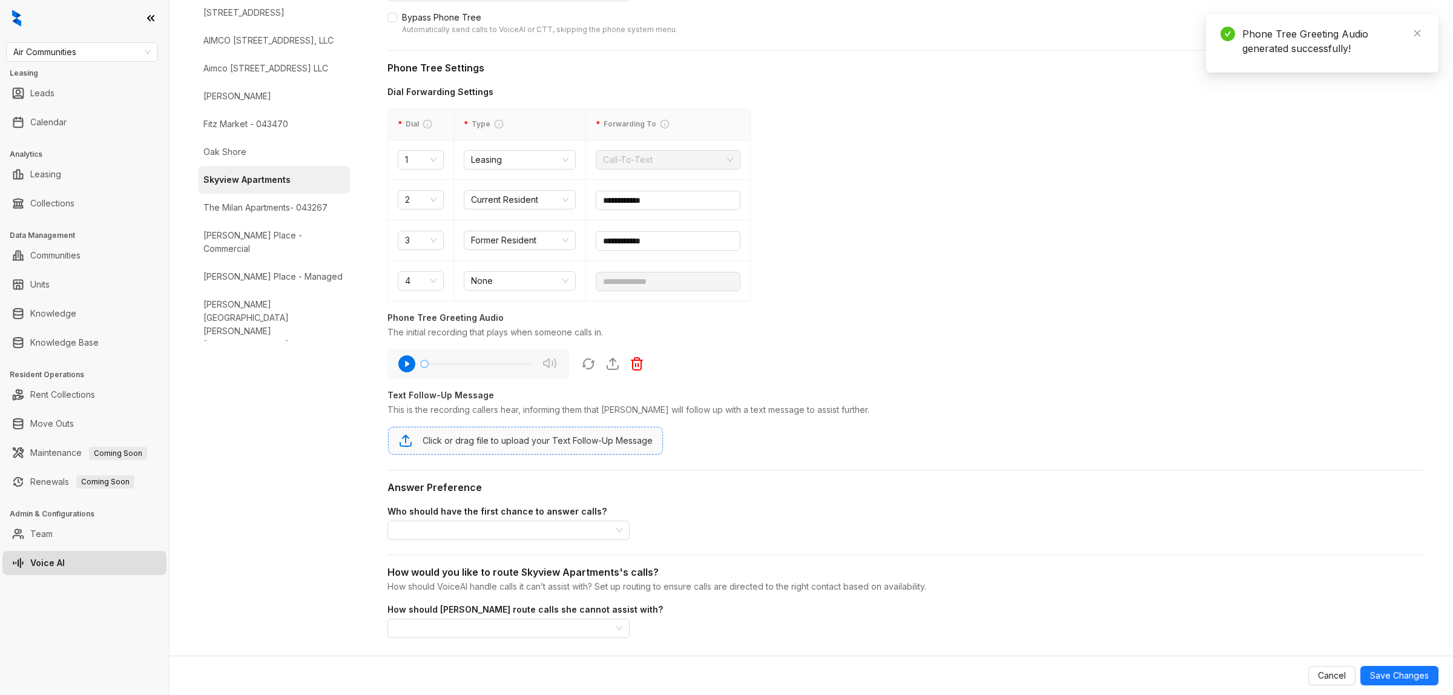
click at [536, 444] on div "Click or drag file to upload your Text Follow-Up Message" at bounding box center [538, 440] width 230 height 13
click at [564, 533] on input "search" at bounding box center [503, 530] width 217 height 18
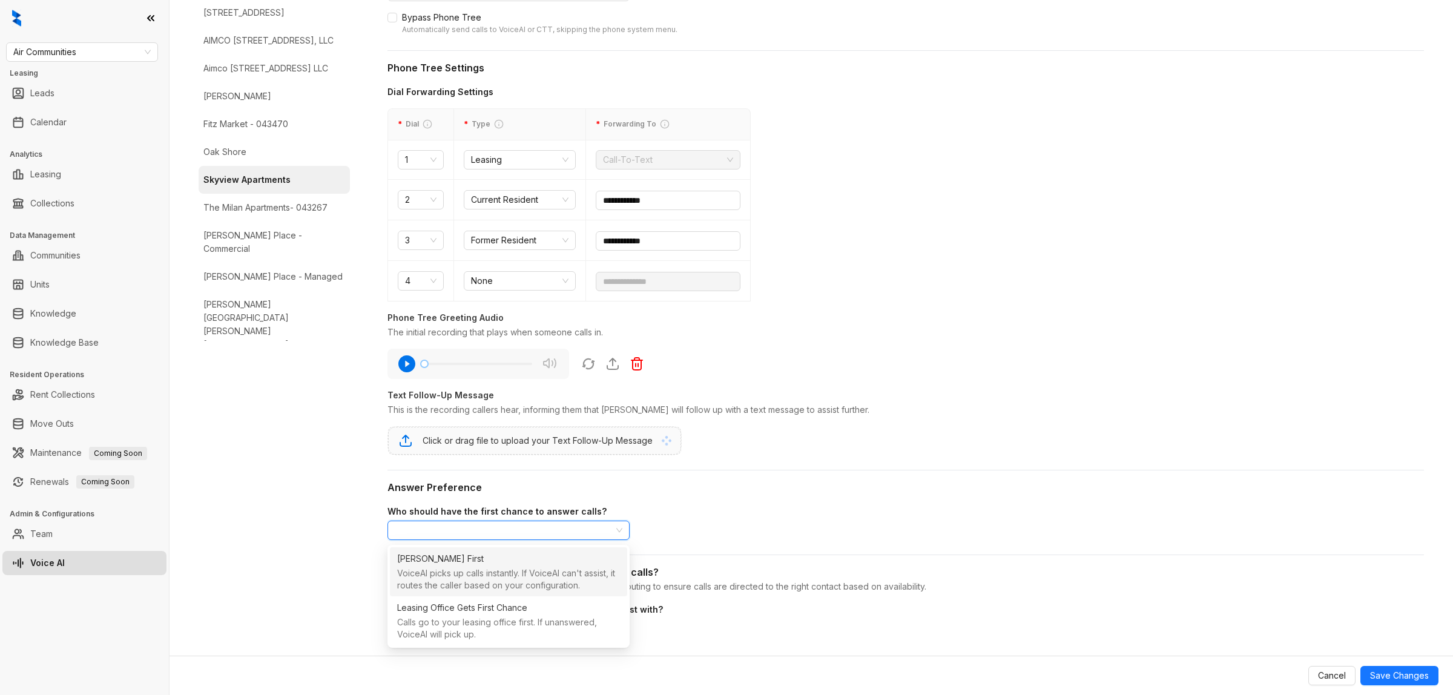
click at [532, 556] on div "[PERSON_NAME] First" at bounding box center [508, 558] width 223 height 17
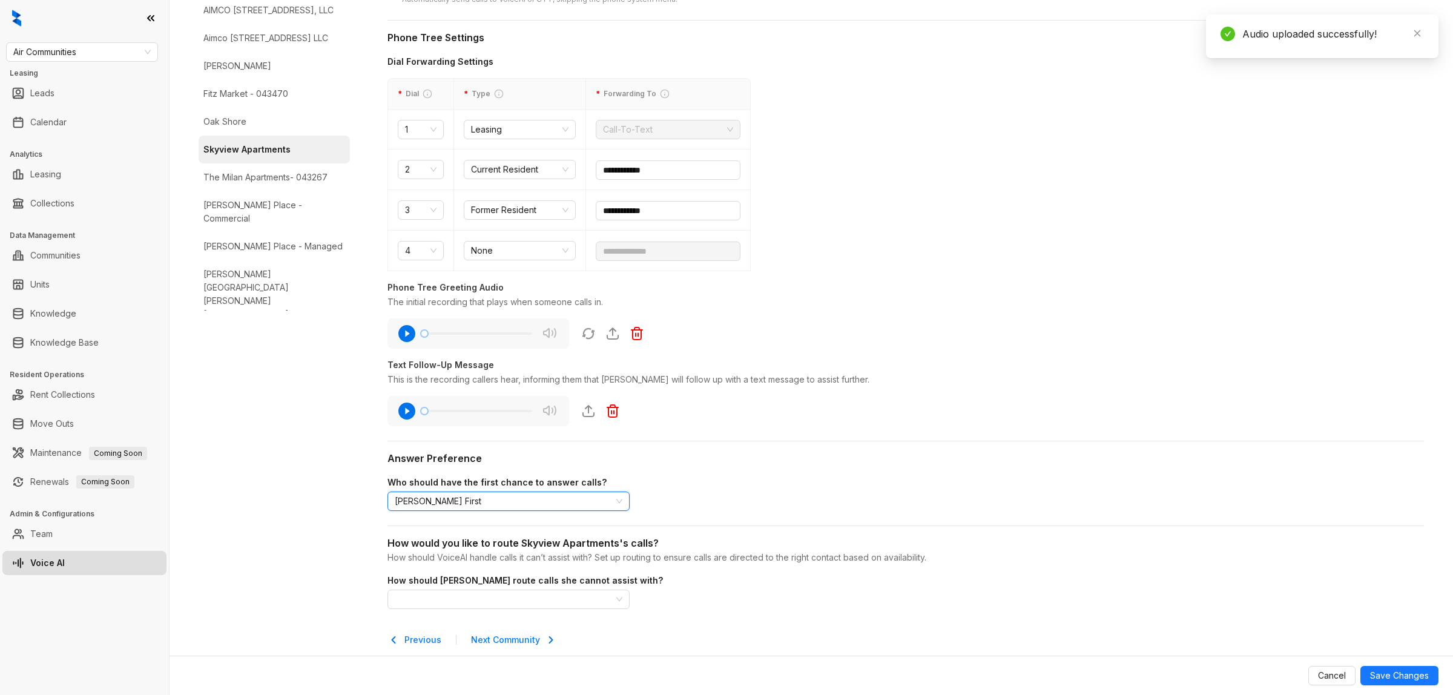
scroll to position [348, 0]
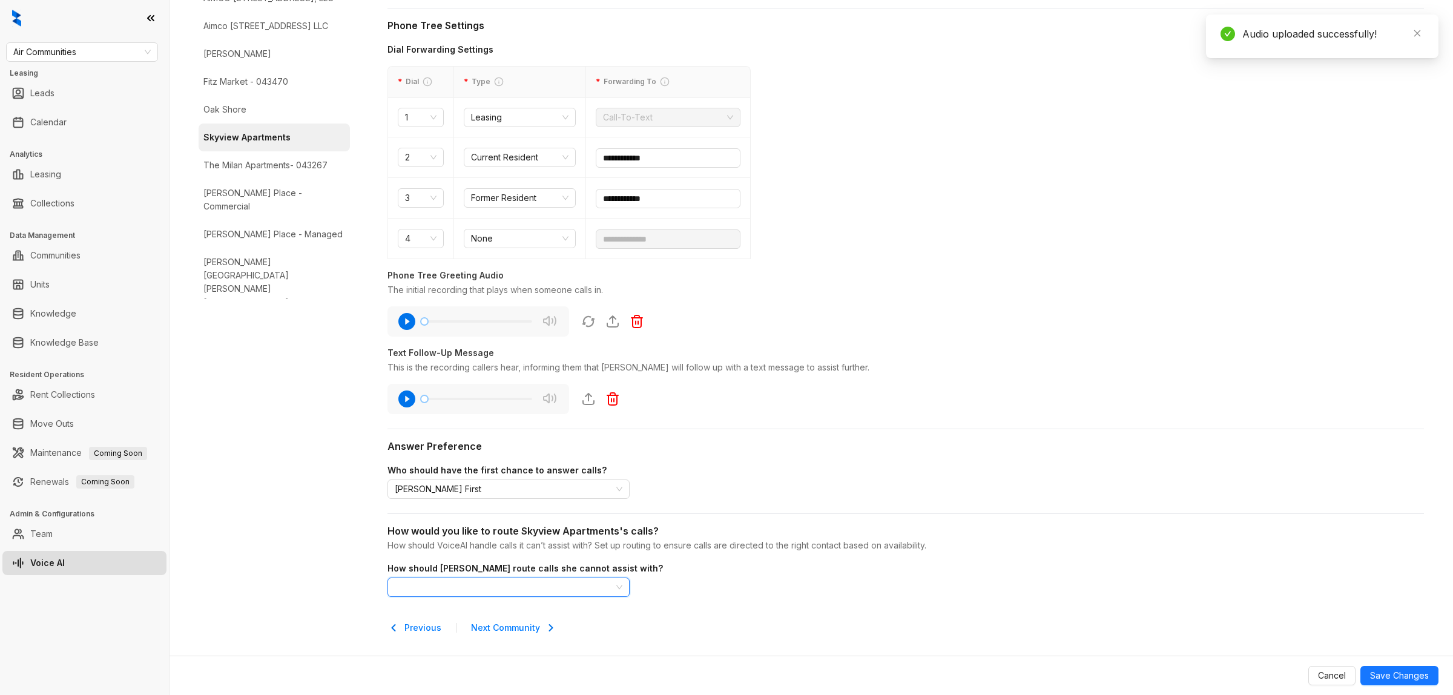
click at [506, 556] on input "search" at bounding box center [503, 587] width 217 height 18
click at [499, 492] on div "24/7 Routing" at bounding box center [508, 485] width 223 height 17
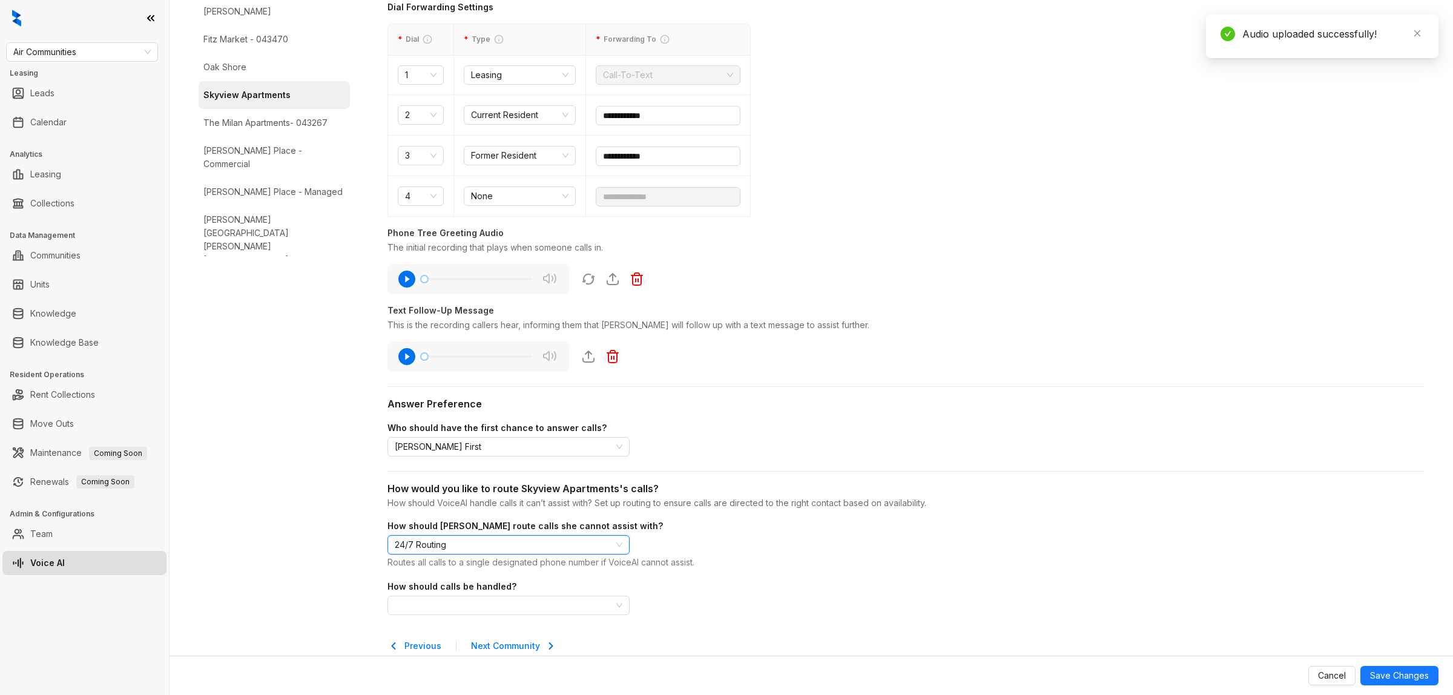
scroll to position [409, 0]
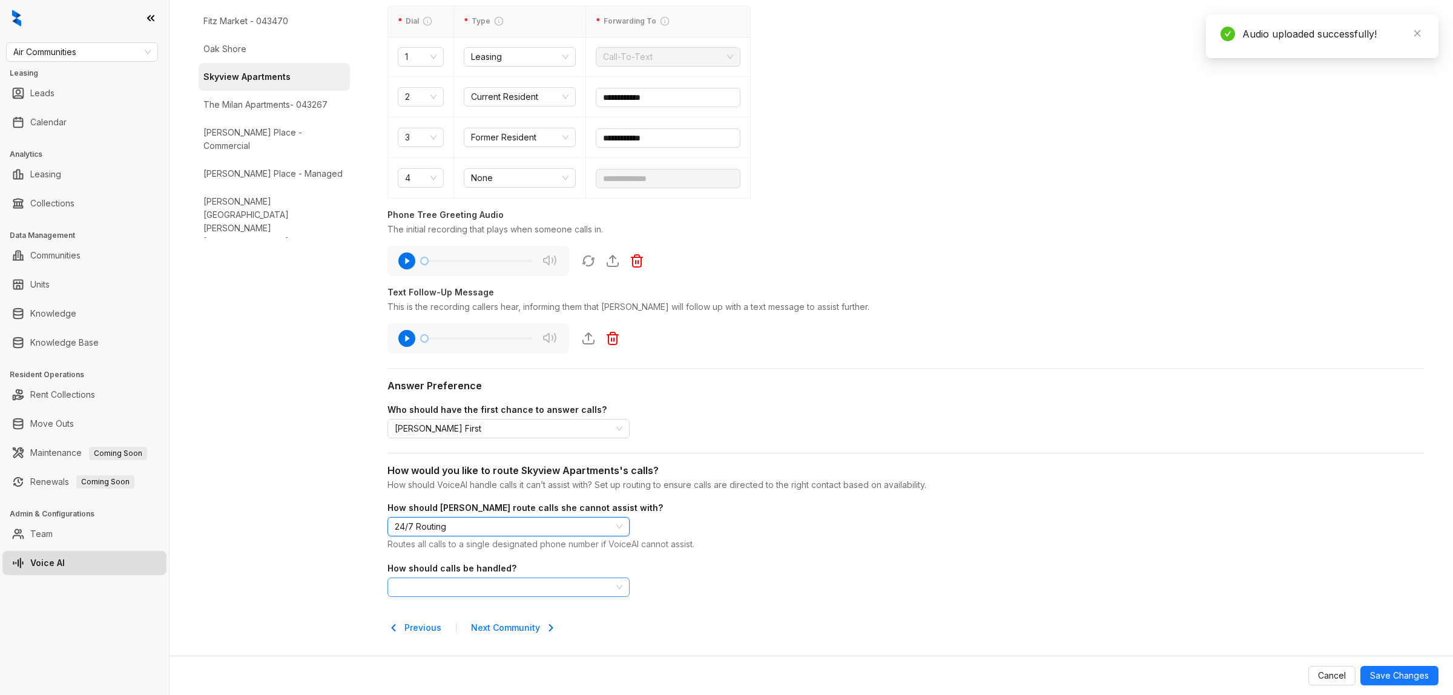
click at [538, 556] on span at bounding box center [509, 587] width 228 height 18
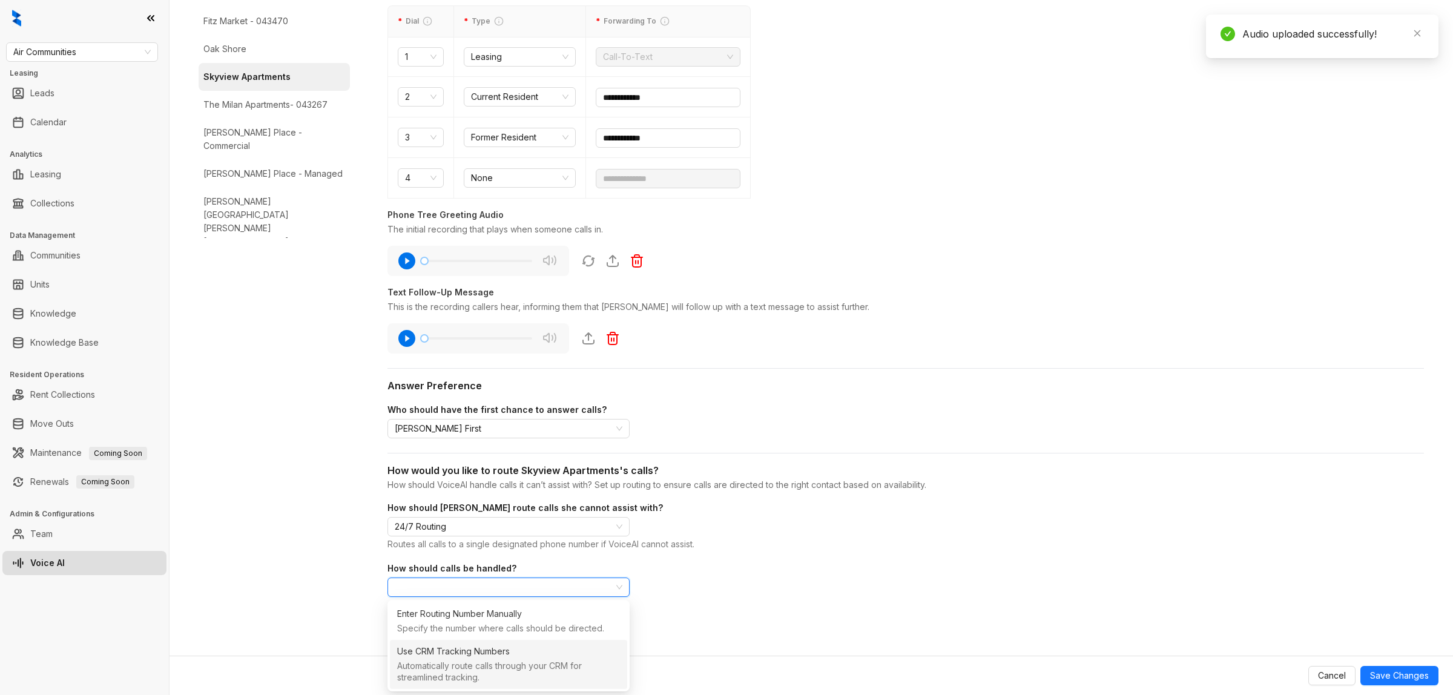
click at [486, 556] on div "Automatically route calls through your CRM for streamlined tracking." at bounding box center [508, 673] width 223 height 26
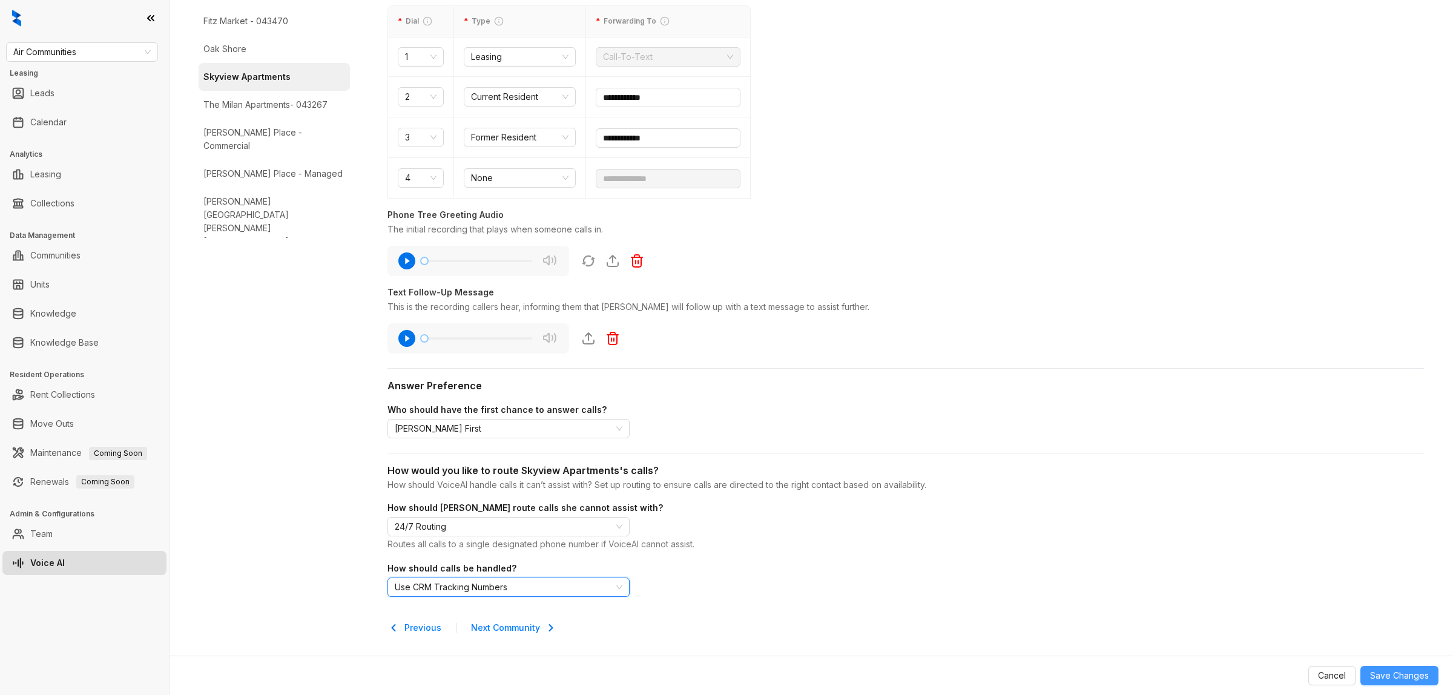
click at [1162, 556] on span "Save Changes" at bounding box center [1399, 675] width 59 height 13
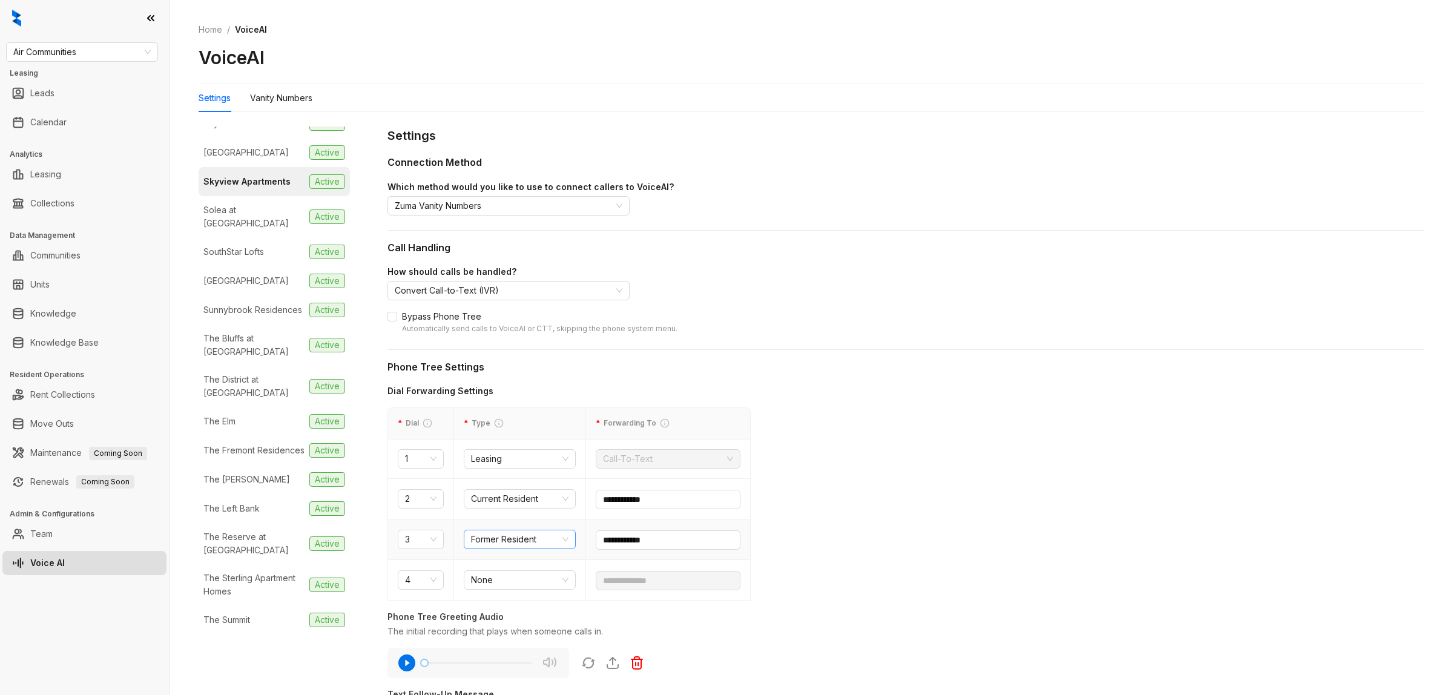
scroll to position [0, 0]
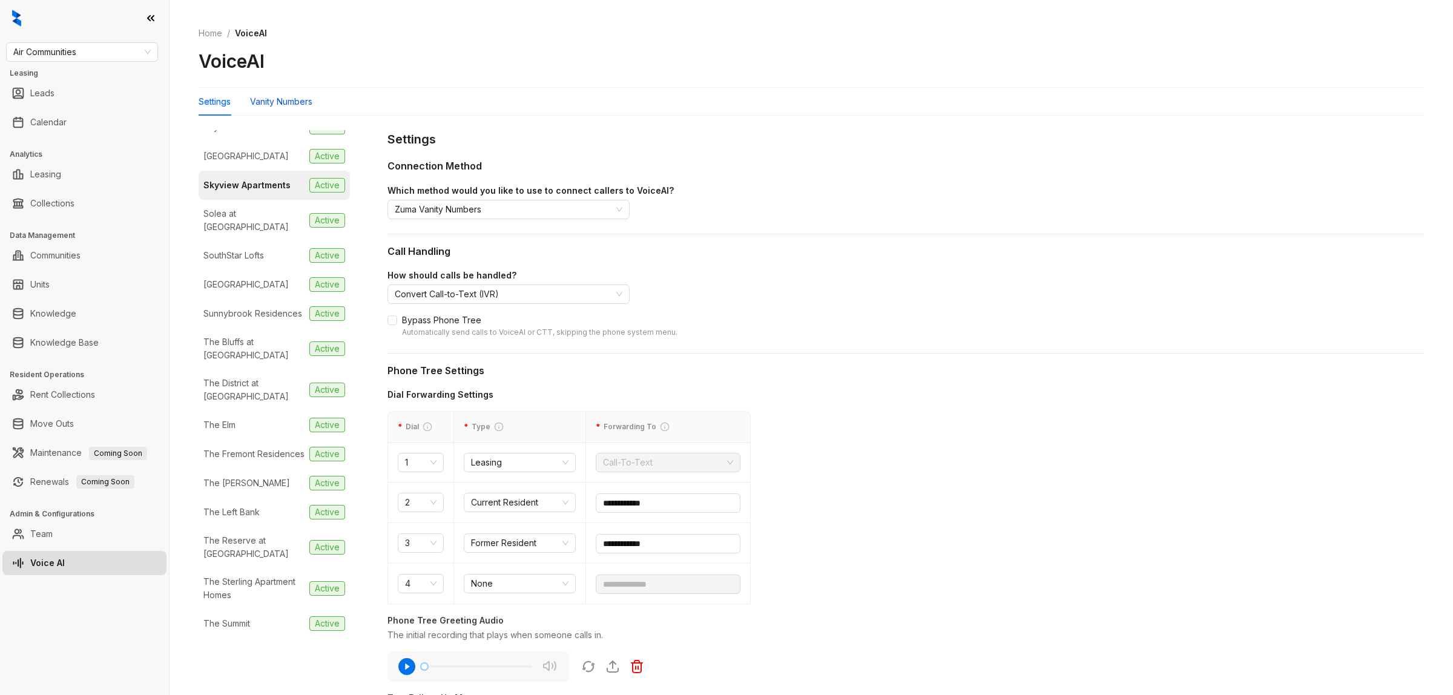
click at [282, 101] on div "Vanity Numbers" at bounding box center [281, 101] width 62 height 13
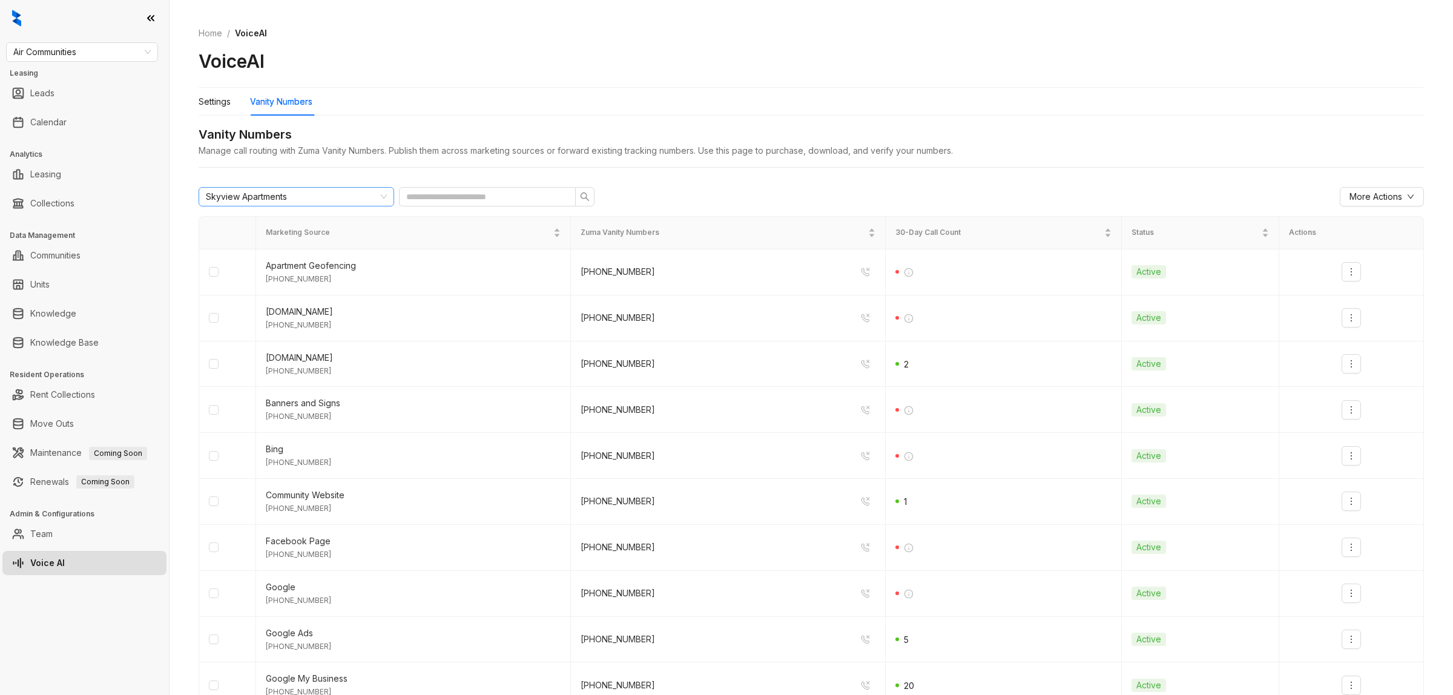
click at [324, 197] on div "Skyview Apartments" at bounding box center [291, 197] width 170 height 18
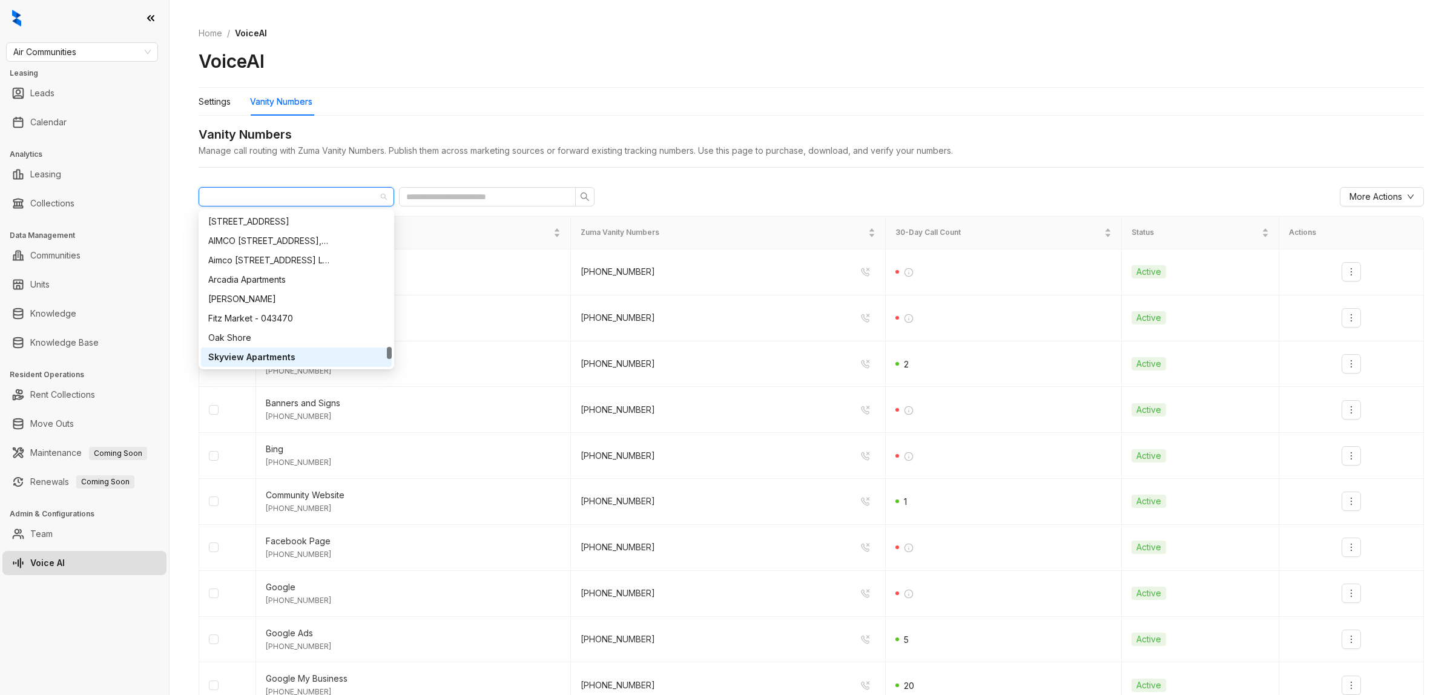
click at [752, 157] on div "Manage call routing with Zuma Vanity Numbers. Publish them across marketing sou…" at bounding box center [811, 150] width 1225 height 13
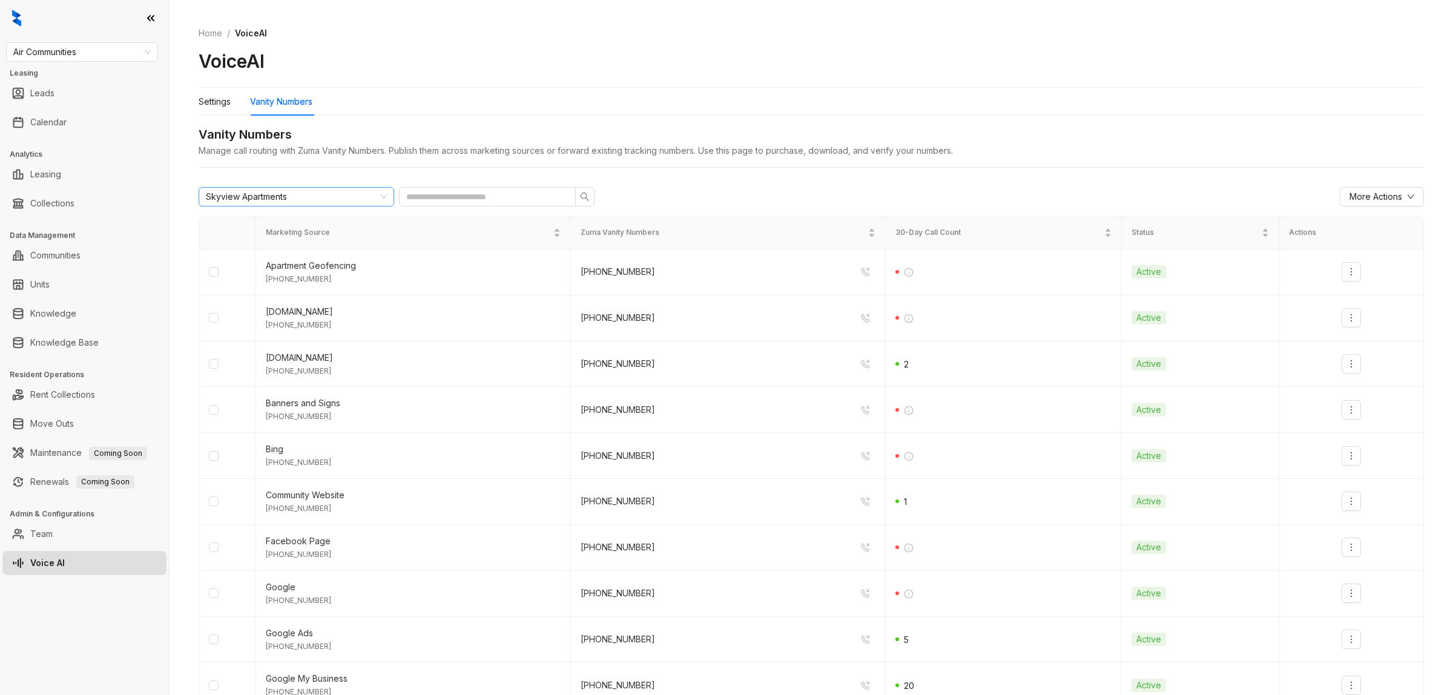
click at [323, 203] on div "Skyview Apartments" at bounding box center [291, 197] width 170 height 18
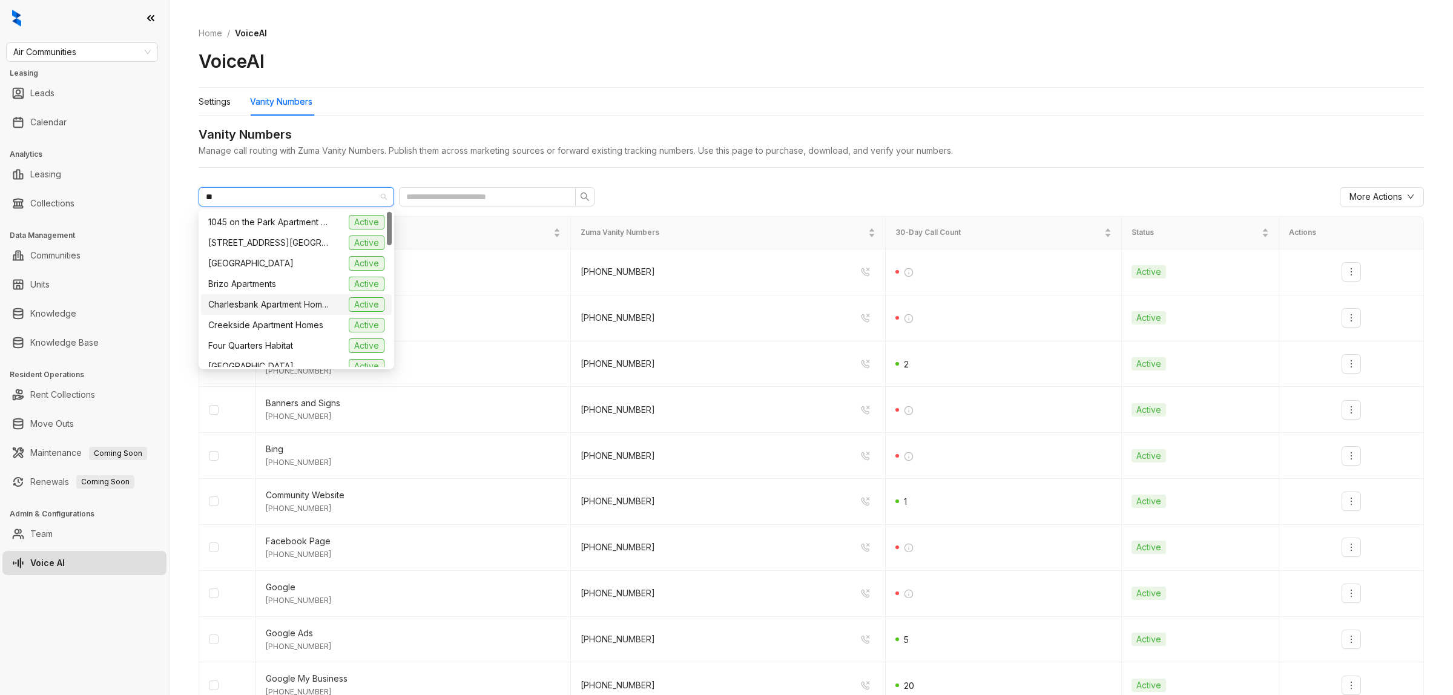
type input "***"
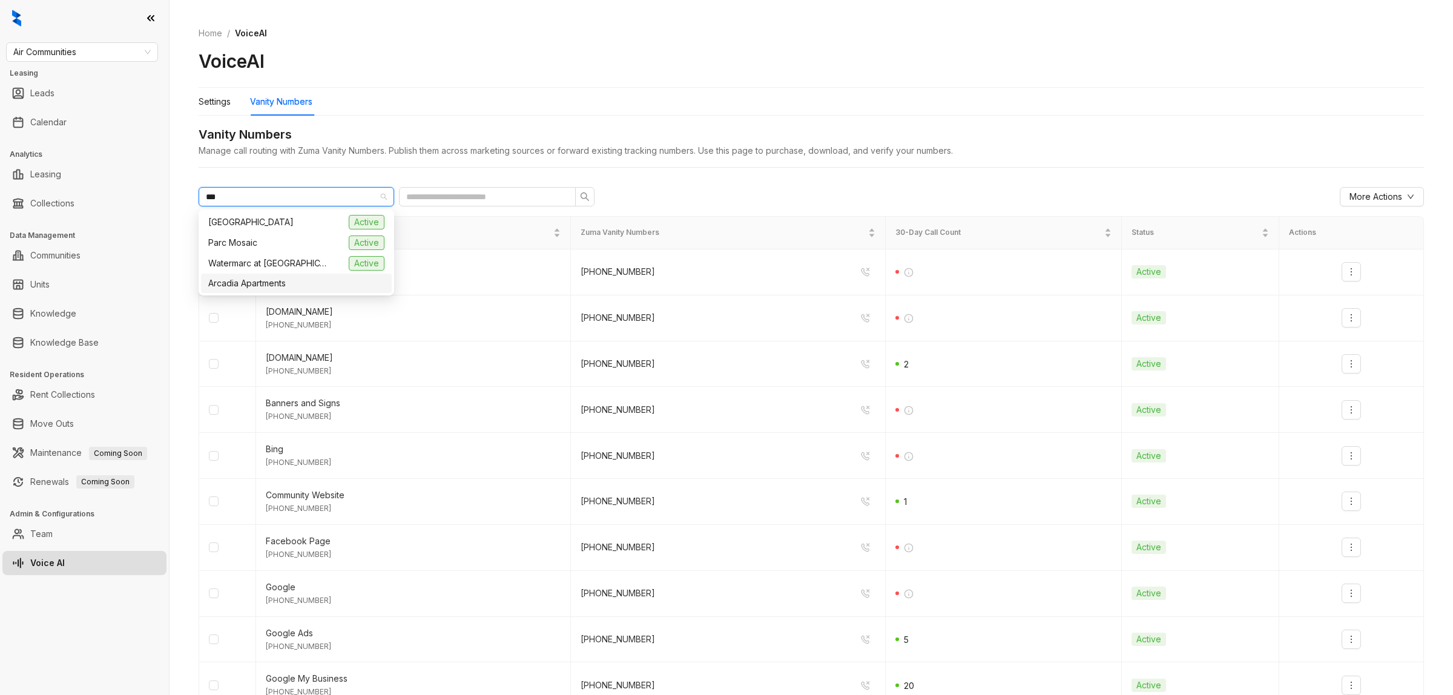
click at [266, 282] on span "Arcadia Apartments" at bounding box center [246, 283] width 77 height 13
click at [362, 191] on div "Arcadia Apartments" at bounding box center [291, 197] width 170 height 18
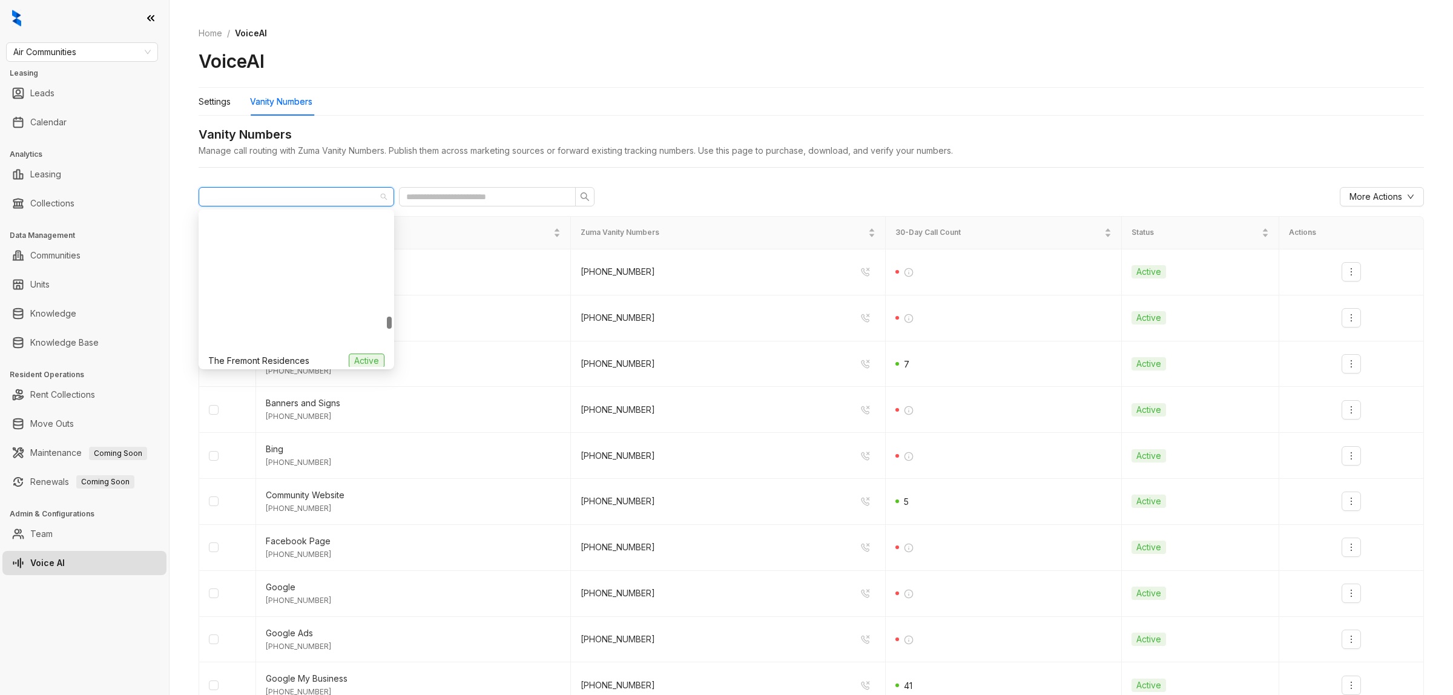
scroll to position [1796, 0]
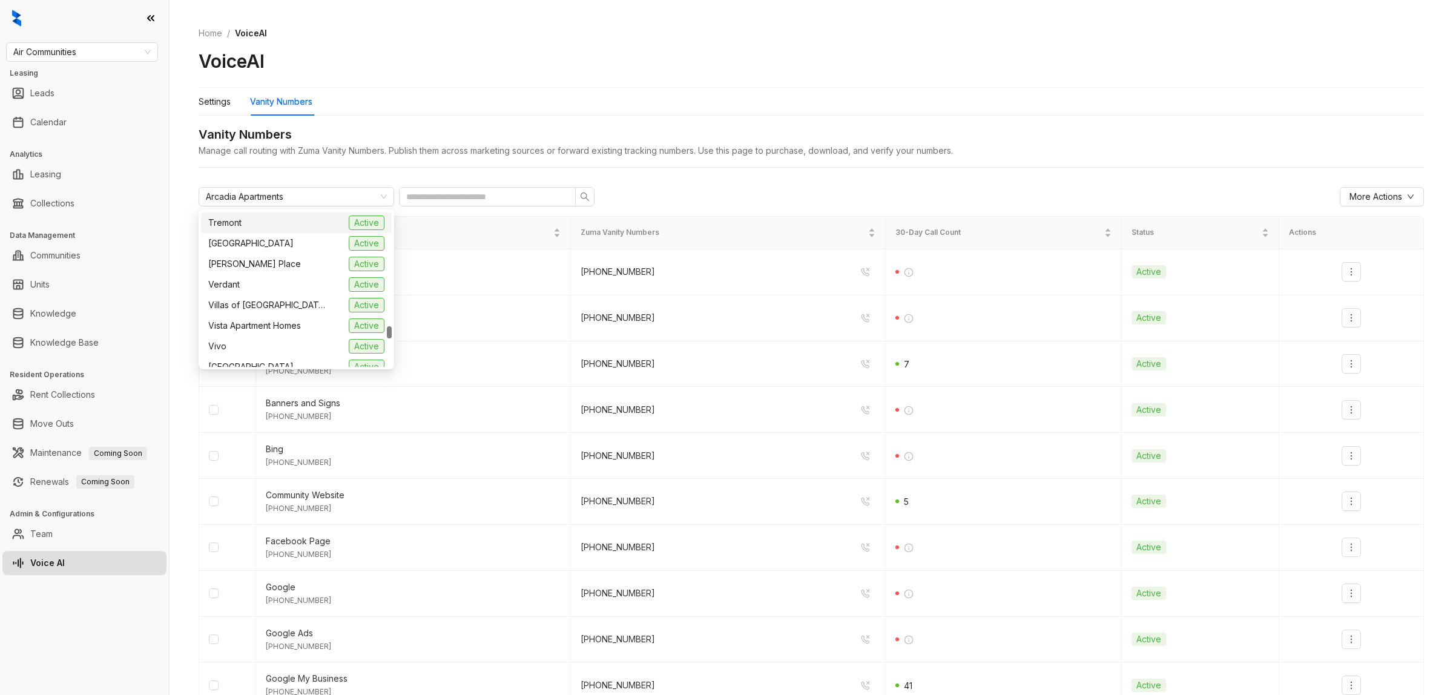
click at [424, 99] on div "Settings Vanity Numbers" at bounding box center [811, 102] width 1225 height 28
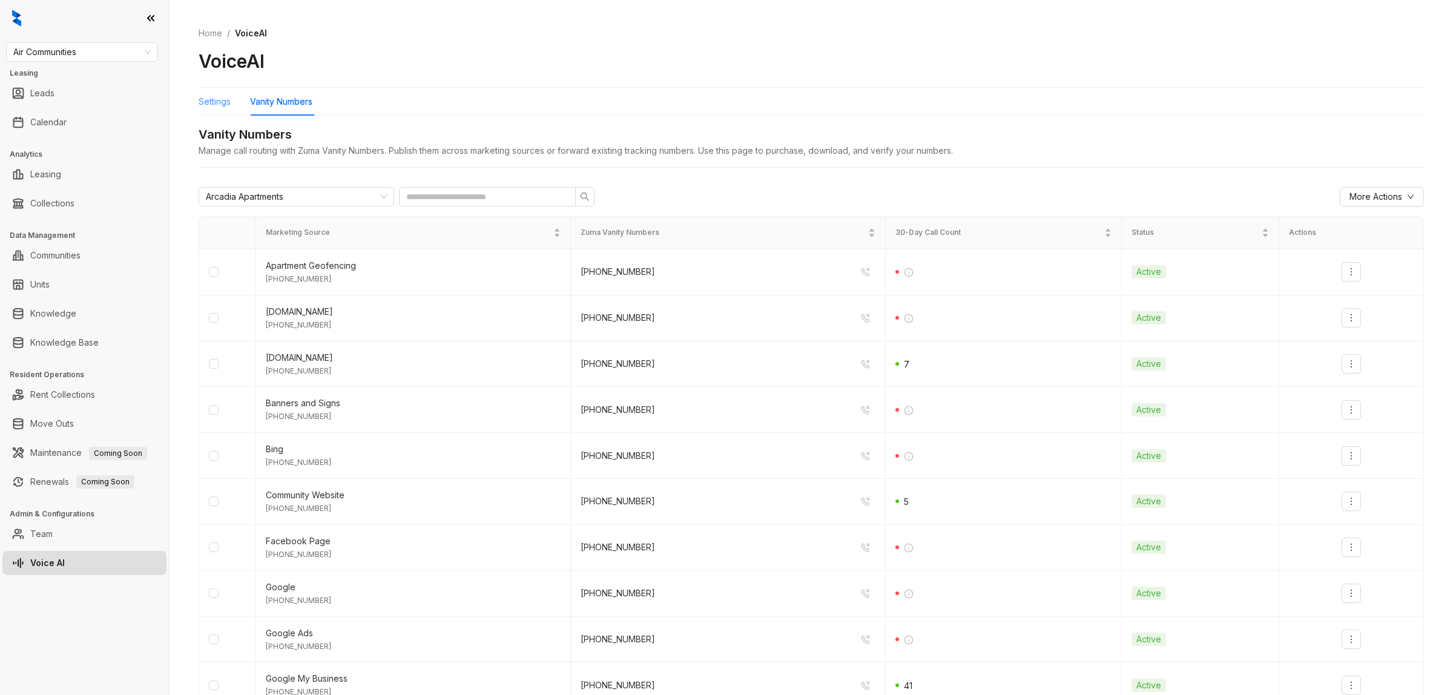
click at [221, 111] on div "Settings" at bounding box center [215, 102] width 32 height 28
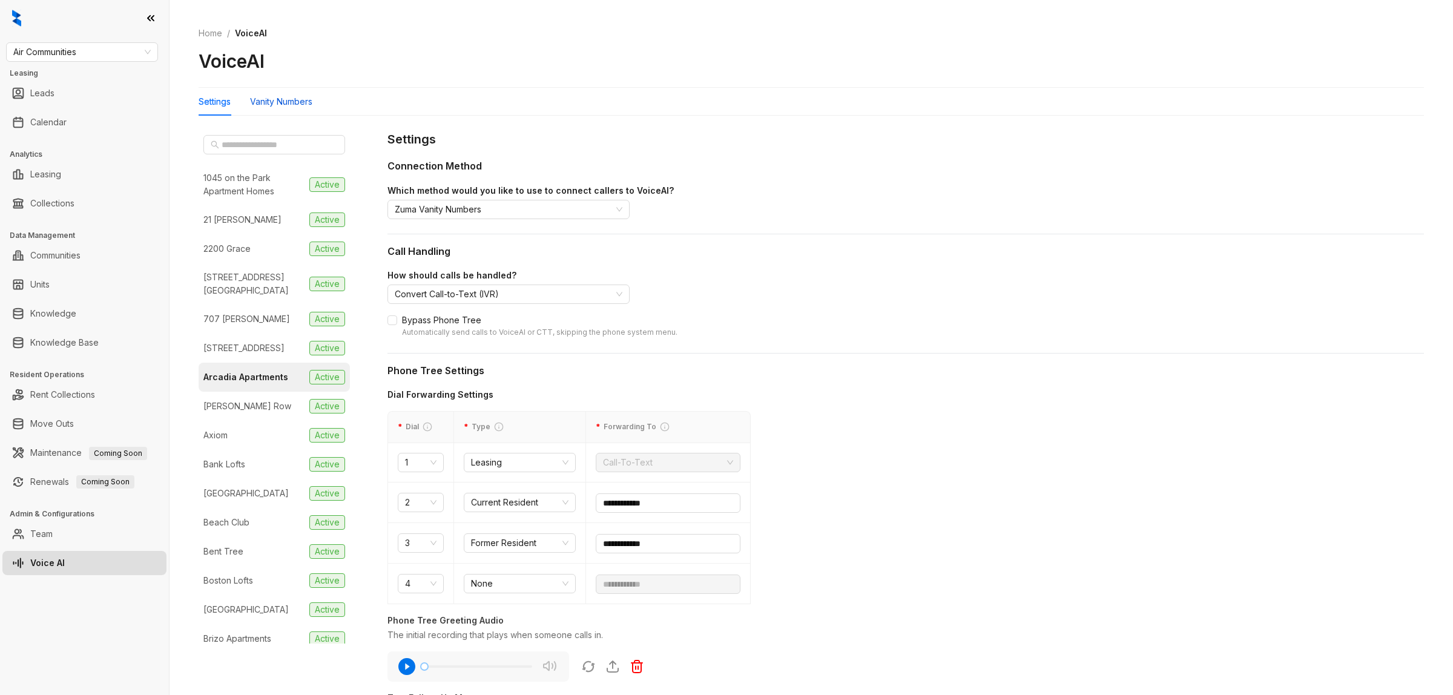
click at [277, 96] on div "Vanity Numbers" at bounding box center [281, 101] width 62 height 13
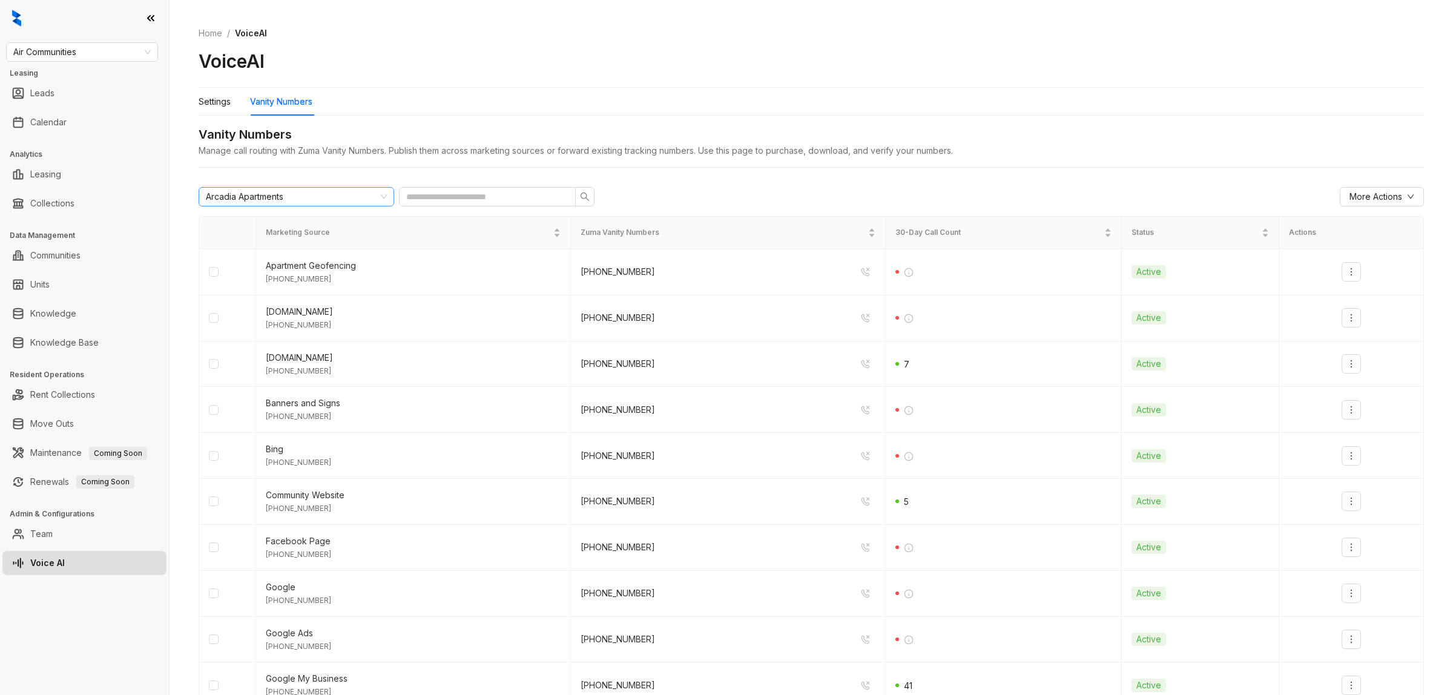
click at [301, 198] on div "Arcadia Apartments" at bounding box center [291, 197] width 170 height 18
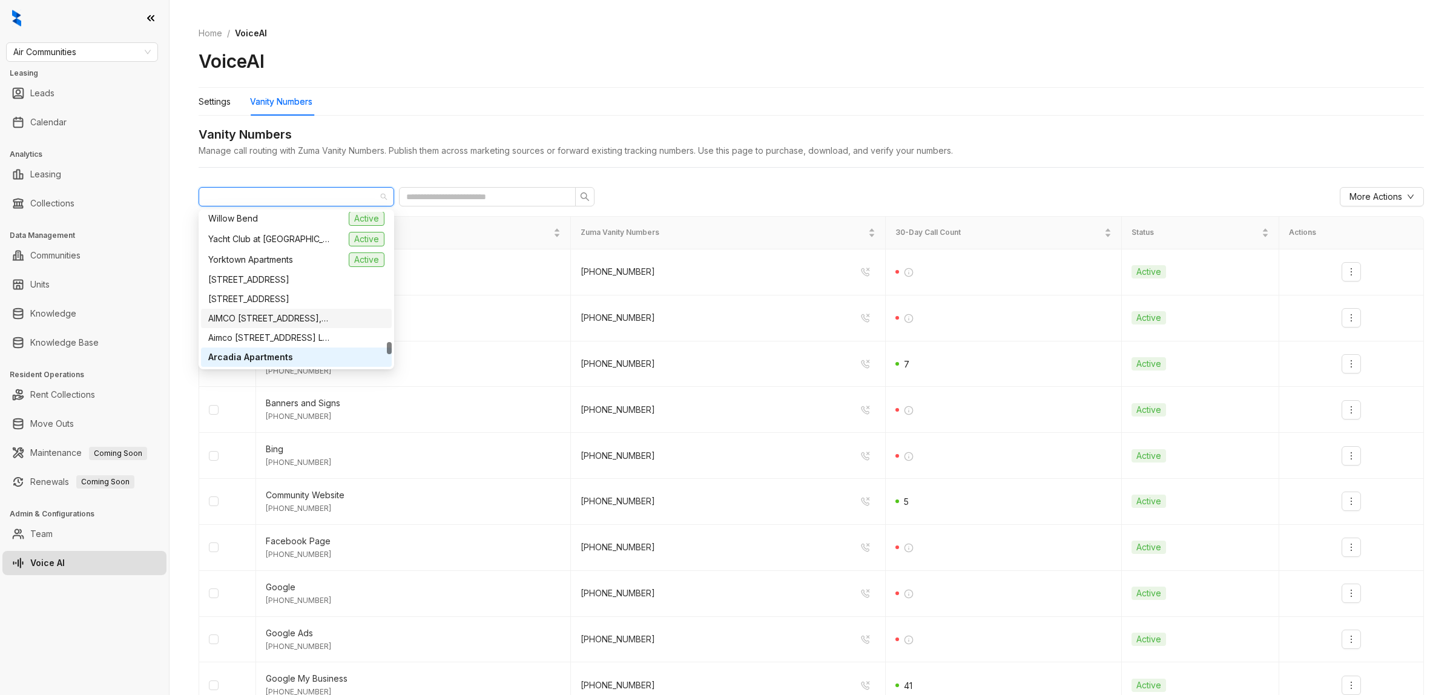
scroll to position [2186, 0]
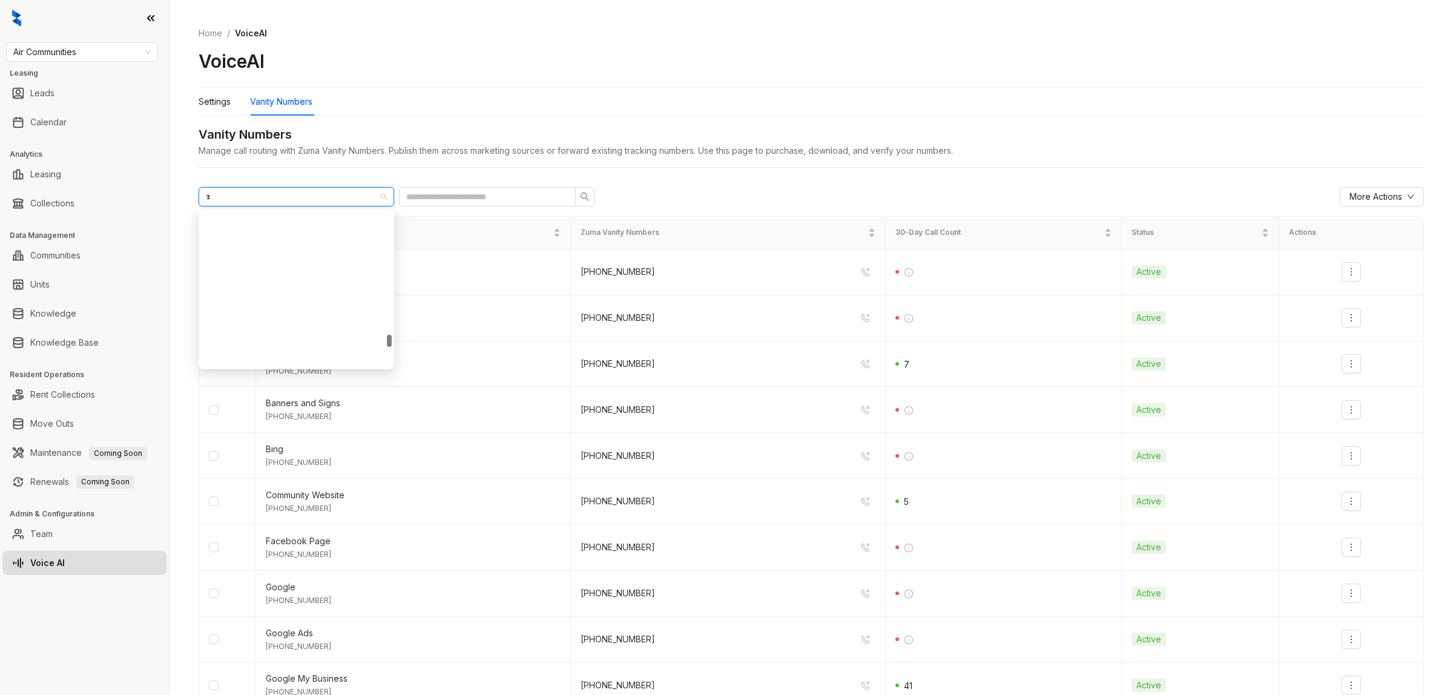
type input "**"
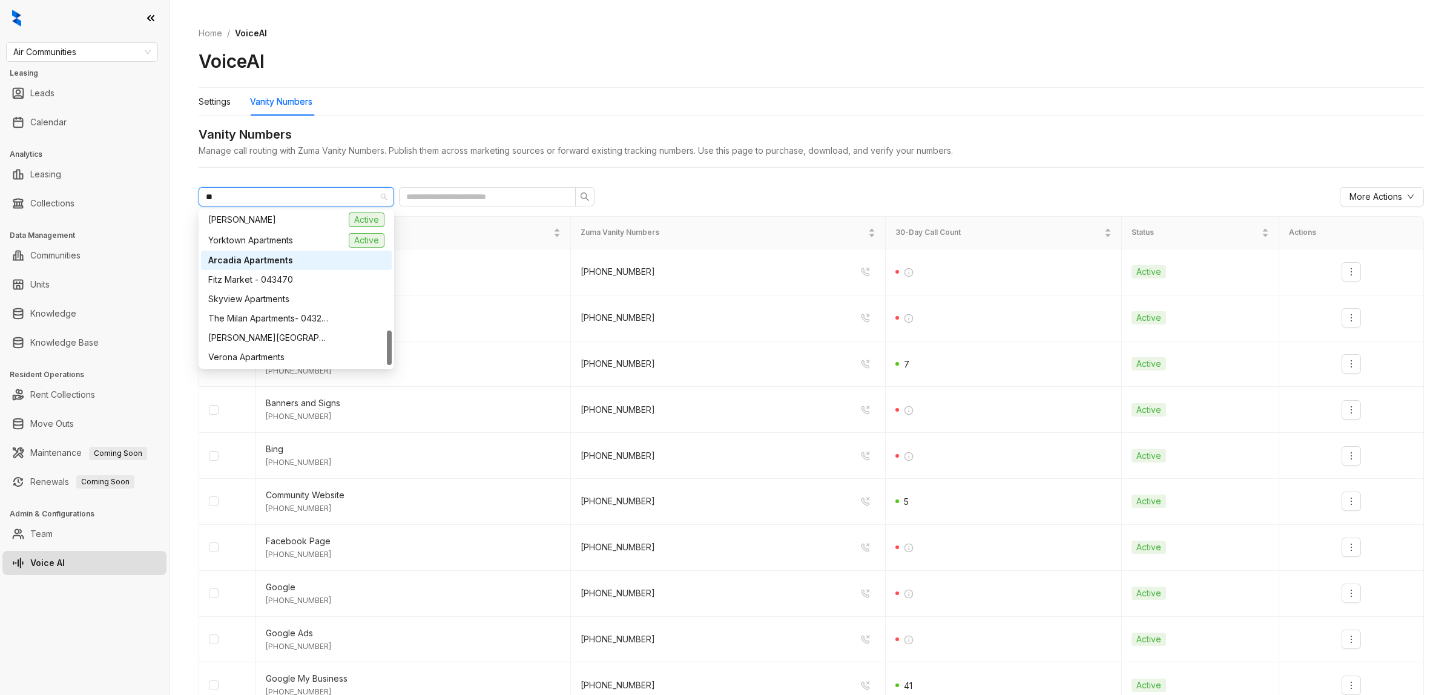
scroll to position [530, 0]
click at [268, 272] on span "Arcadia Apartments" at bounding box center [250, 268] width 85 height 13
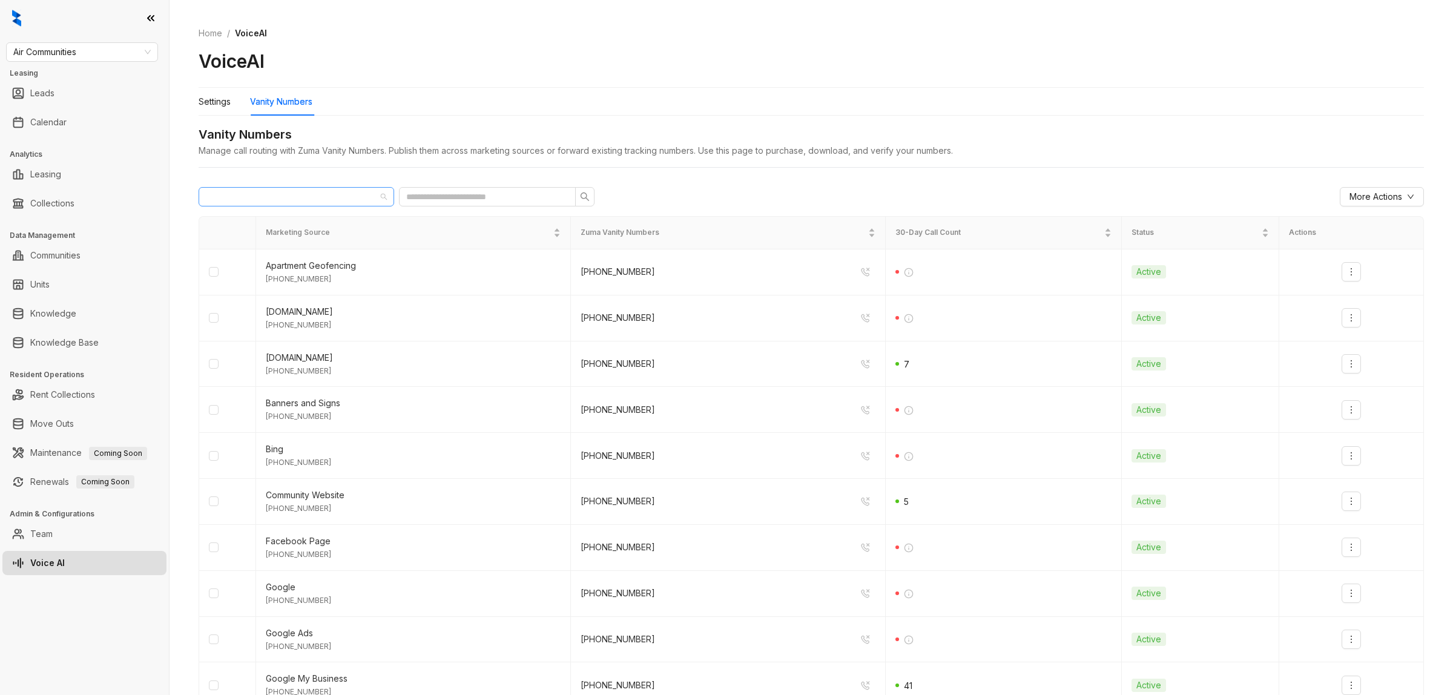
click at [342, 195] on div "Arcadia Apartments" at bounding box center [291, 197] width 170 height 18
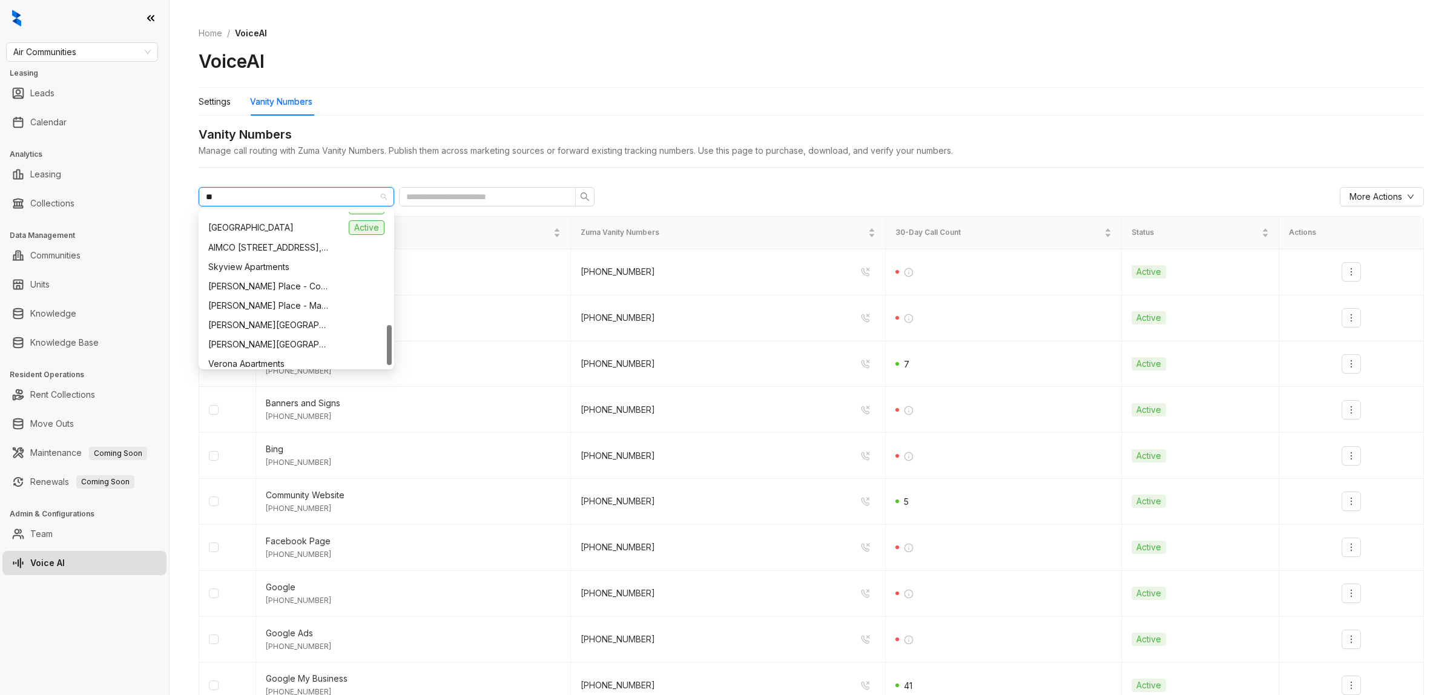
scroll to position [125, 0]
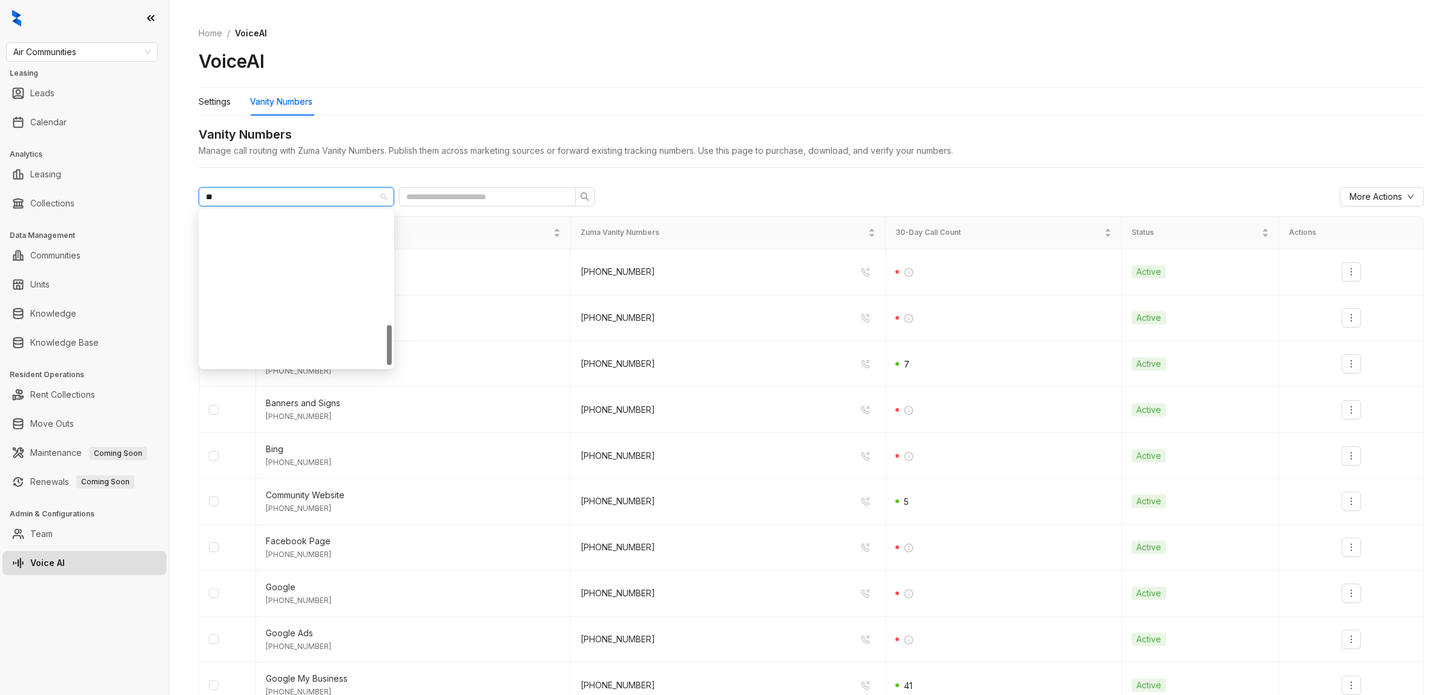
type input "***"
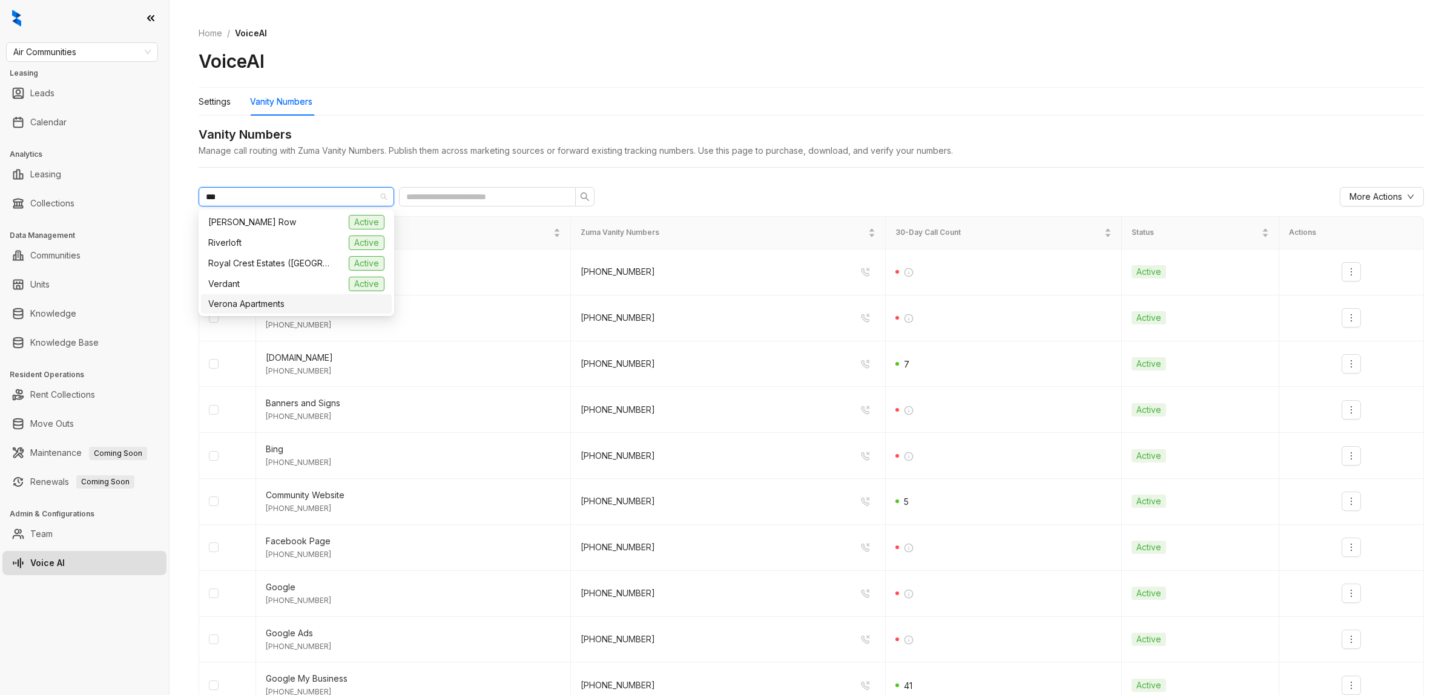
scroll to position [0, 0]
click at [265, 297] on div "Verona Apartments" at bounding box center [296, 303] width 191 height 19
